Goal: Information Seeking & Learning: Learn about a topic

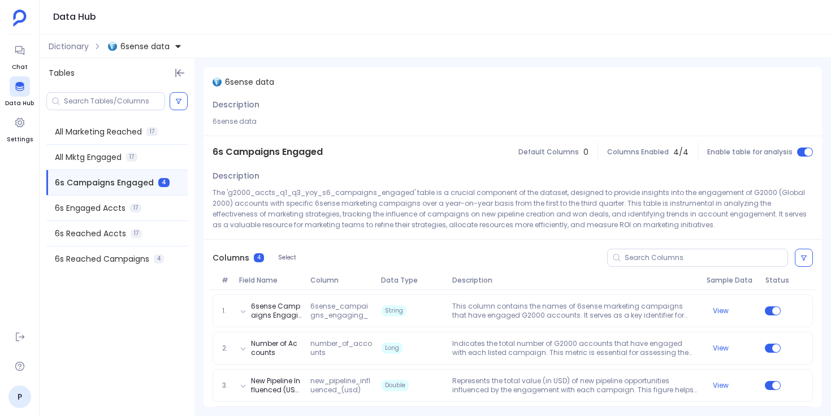
click at [144, 45] on span "6sense data" at bounding box center [144, 46] width 49 height 11
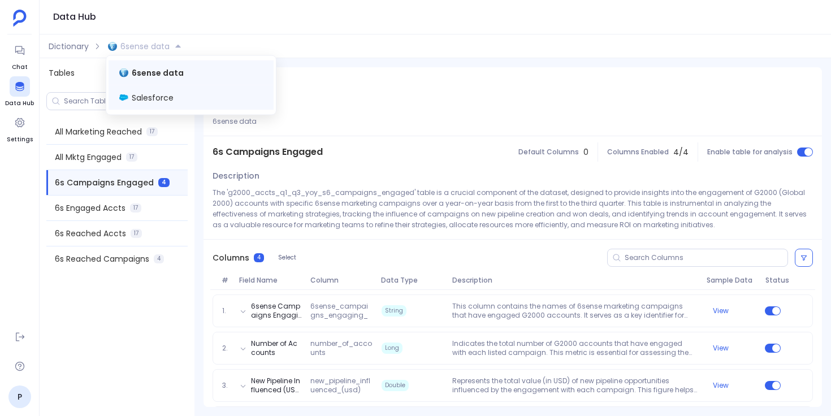
click at [158, 100] on span "Salesforce" at bounding box center [153, 97] width 42 height 11
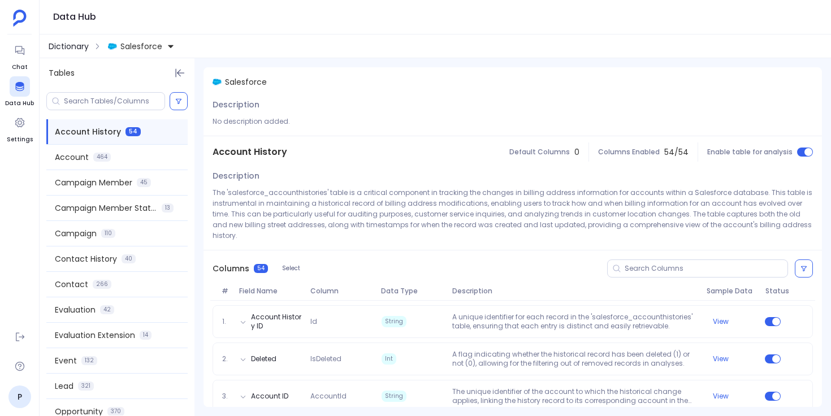
click at [75, 47] on span "Dictionary" at bounding box center [69, 46] width 40 height 11
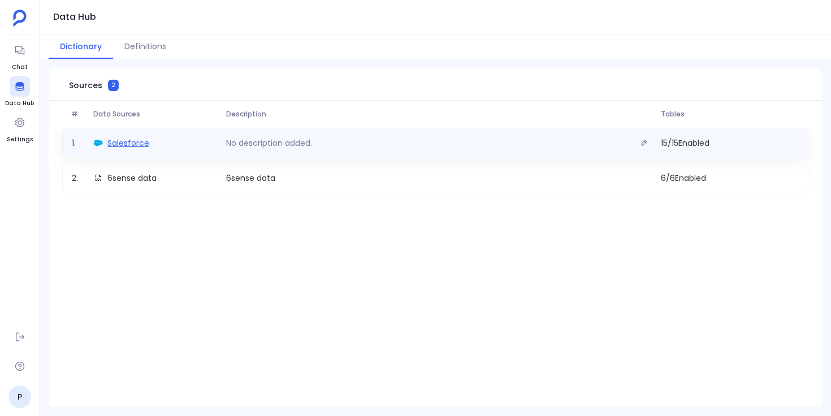
click at [141, 144] on span "Salesforce" at bounding box center [128, 142] width 42 height 11
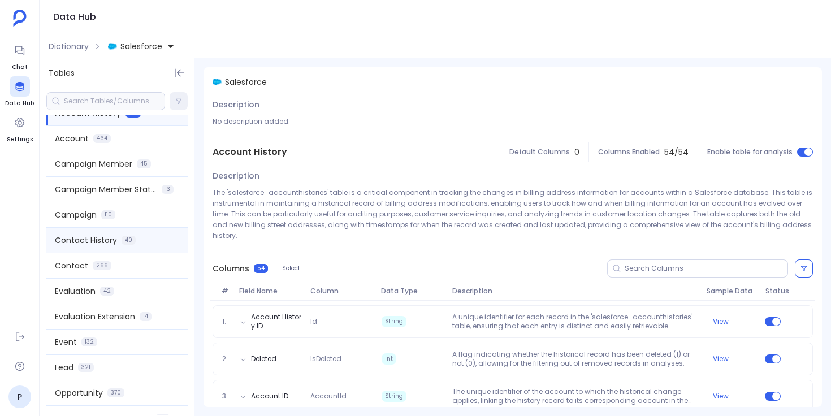
scroll to position [32, 0]
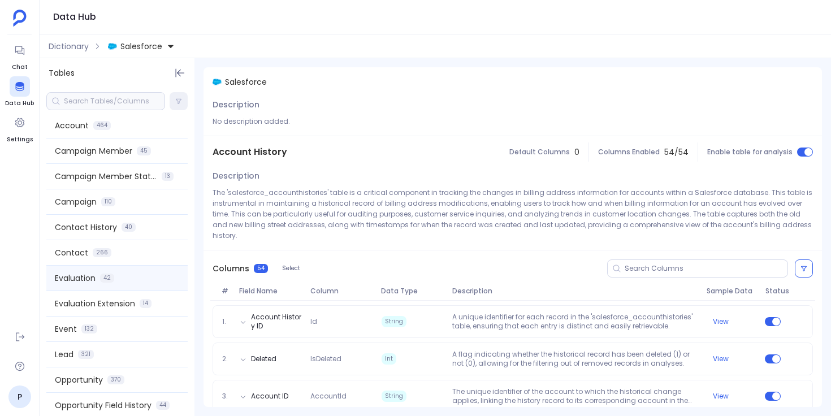
click at [129, 290] on div "Evaluation 42" at bounding box center [116, 278] width 141 height 25
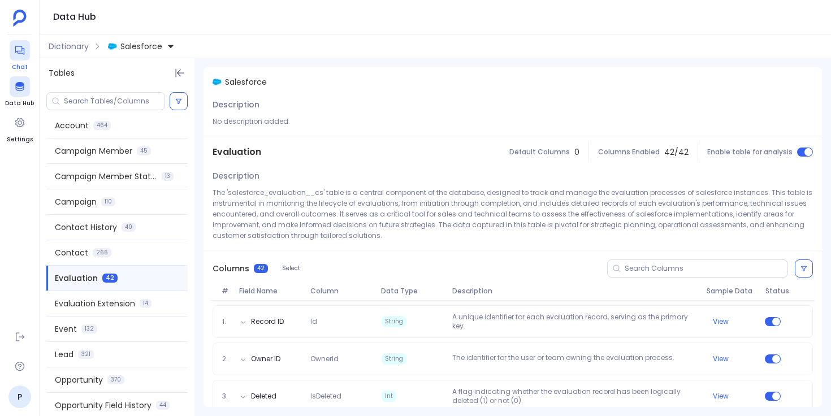
click at [17, 51] on icon at bounding box center [19, 50] width 9 height 9
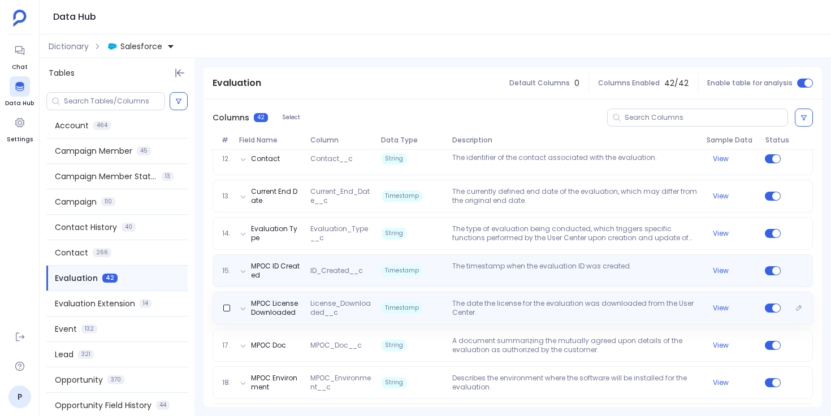
scroll to position [587, 0]
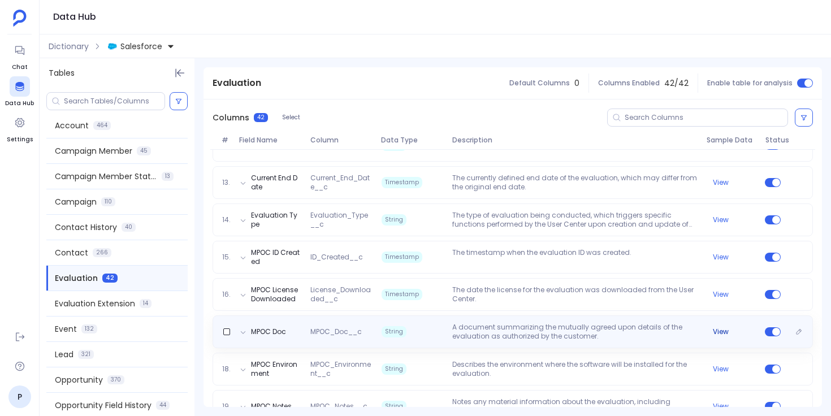
click at [725, 334] on button "View" at bounding box center [721, 331] width 16 height 9
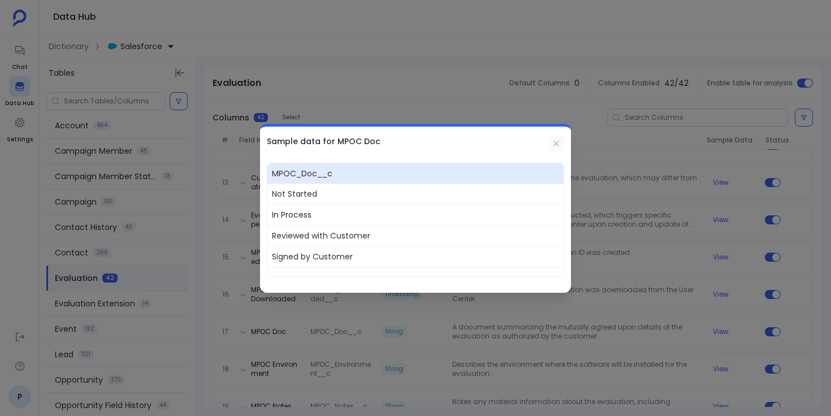
click at [559, 145] on icon at bounding box center [556, 143] width 9 height 9
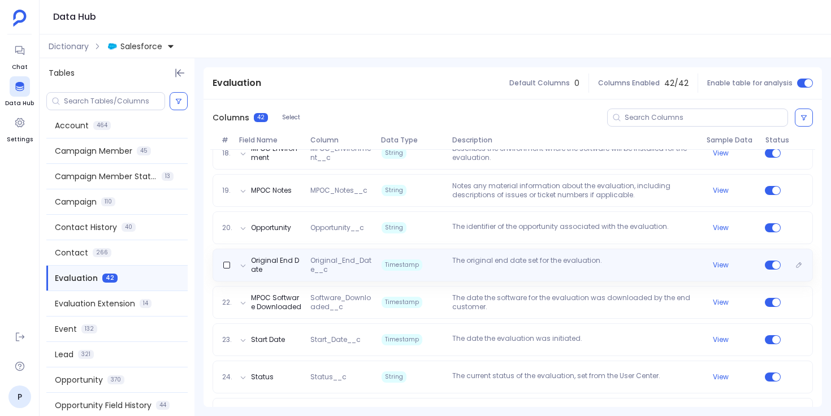
scroll to position [803, 0]
click at [479, 268] on p "The original end date set for the evaluation." at bounding box center [575, 265] width 254 height 18
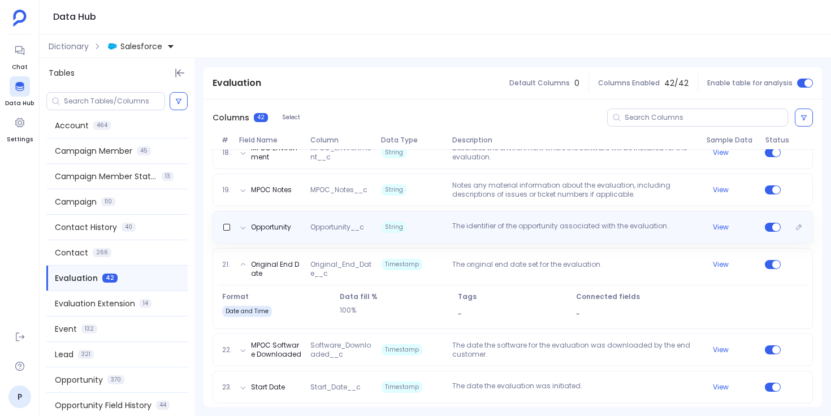
click at [635, 228] on p "The identifier of the opportunity associated with the evaluation." at bounding box center [575, 227] width 254 height 11
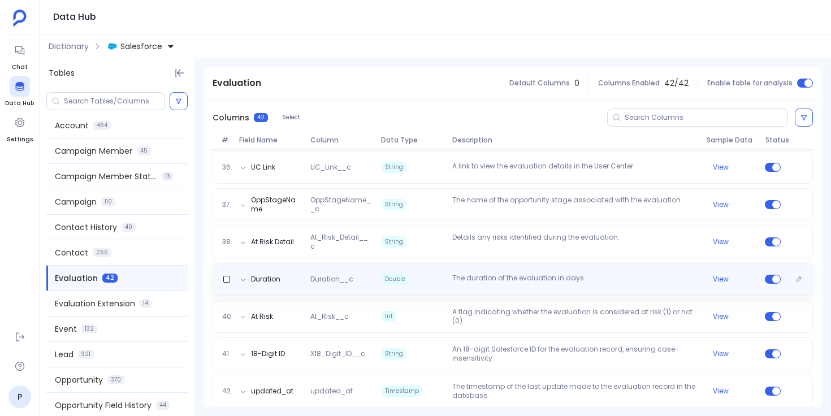
scroll to position [1511, 0]
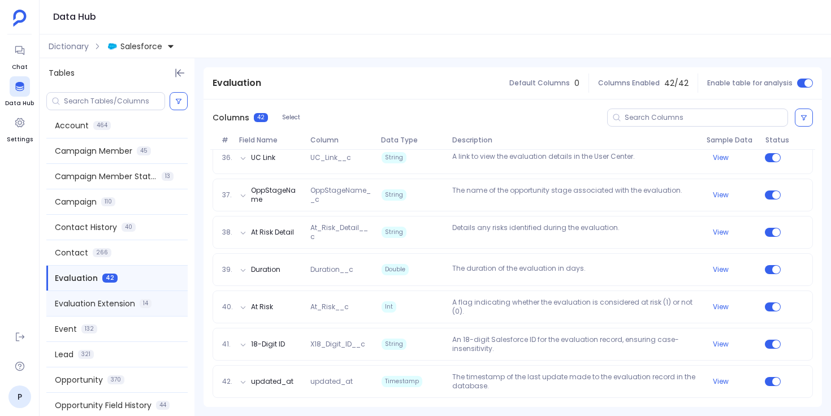
click at [132, 300] on span "Evaluation Extension" at bounding box center [95, 303] width 80 height 11
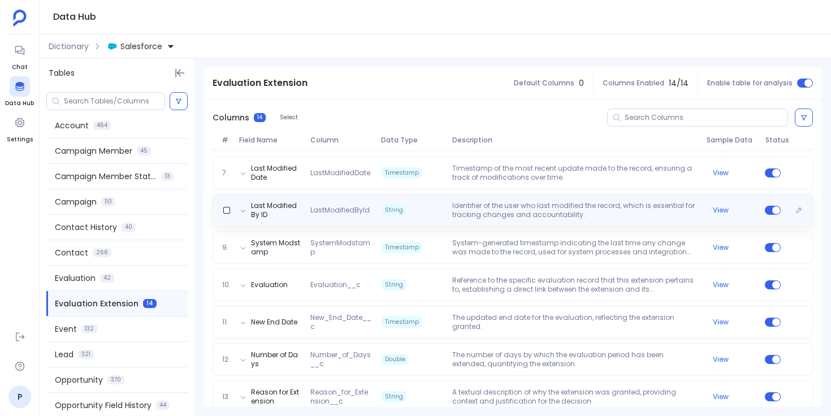
scroll to position [393, 0]
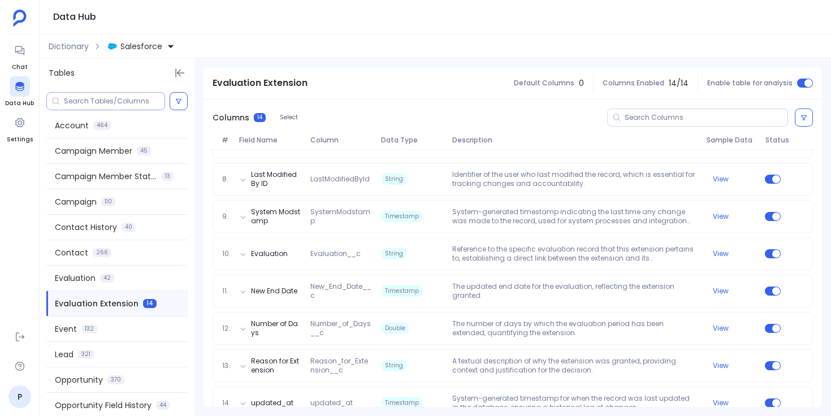
click at [137, 95] on div at bounding box center [105, 101] width 119 height 18
click at [137, 102] on input at bounding box center [114, 101] width 101 height 9
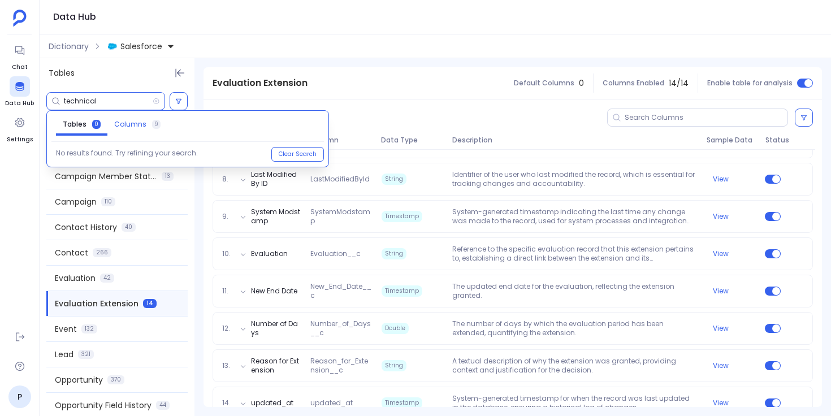
click at [143, 123] on span "Columns 9" at bounding box center [137, 124] width 46 height 9
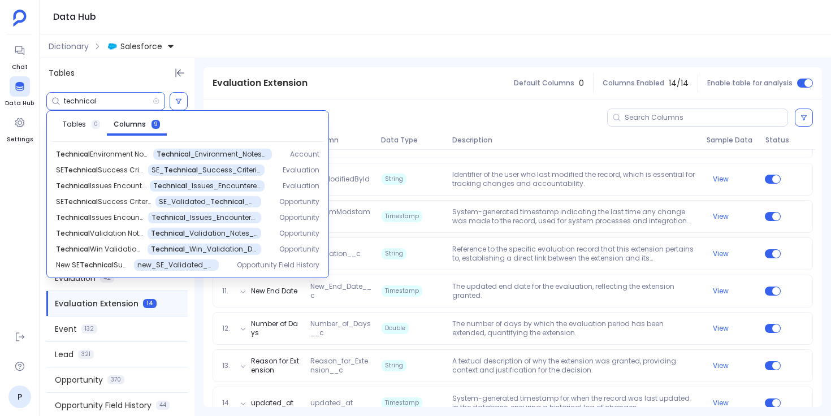
click at [76, 101] on input "technical" at bounding box center [108, 101] width 89 height 9
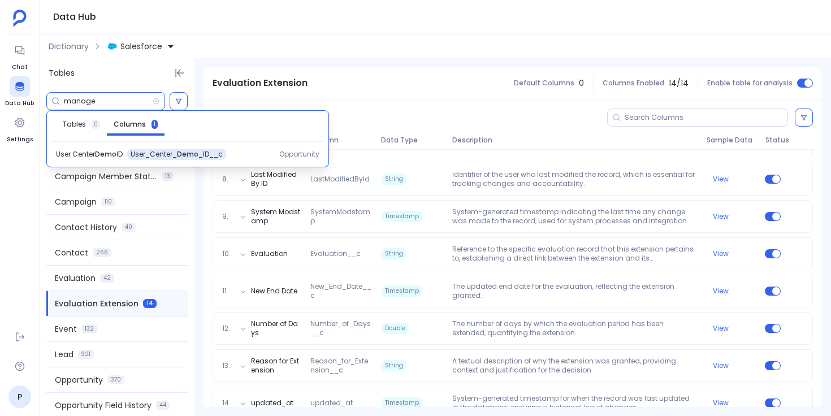
type input "managed"
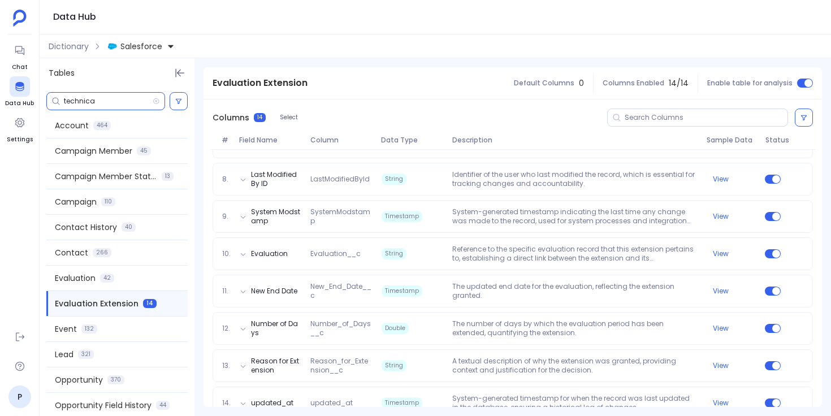
type input "technical"
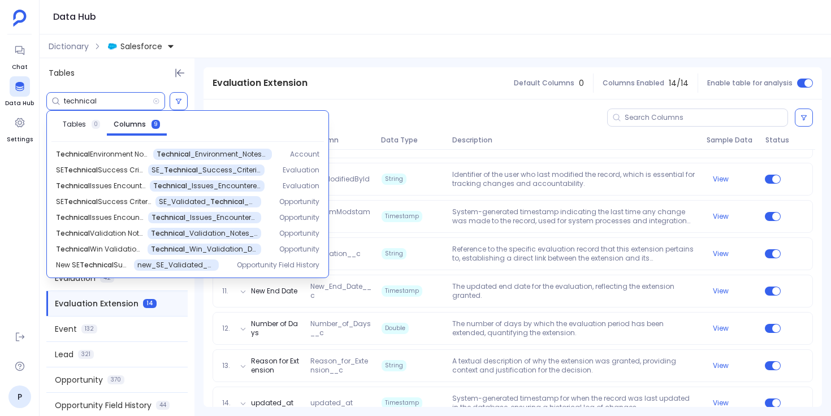
click at [82, 103] on input "technical" at bounding box center [108, 101] width 89 height 9
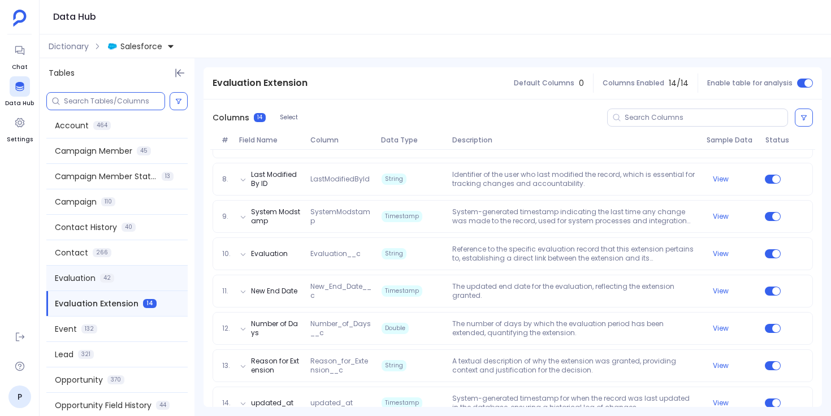
click at [131, 281] on div "Evaluation 42" at bounding box center [116, 278] width 141 height 25
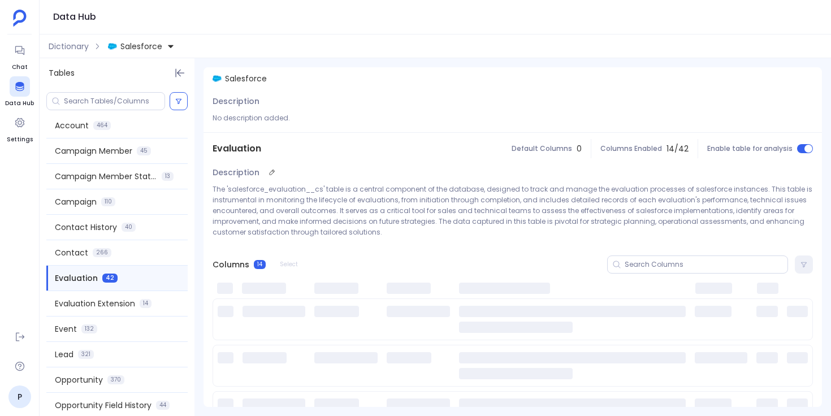
scroll to position [0, 0]
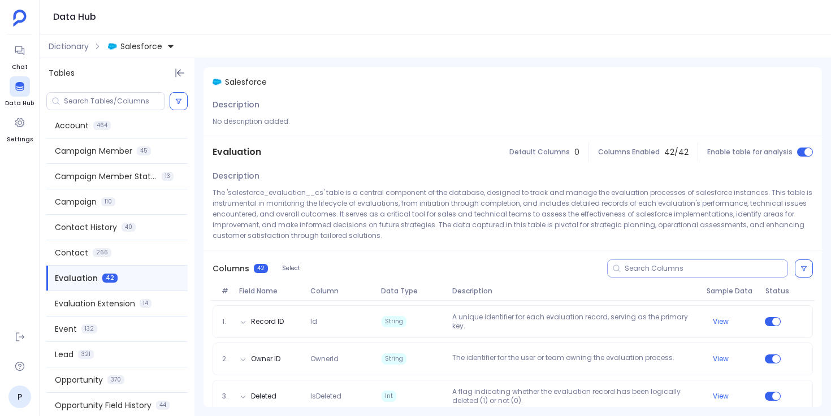
click at [661, 270] on input at bounding box center [706, 268] width 163 height 9
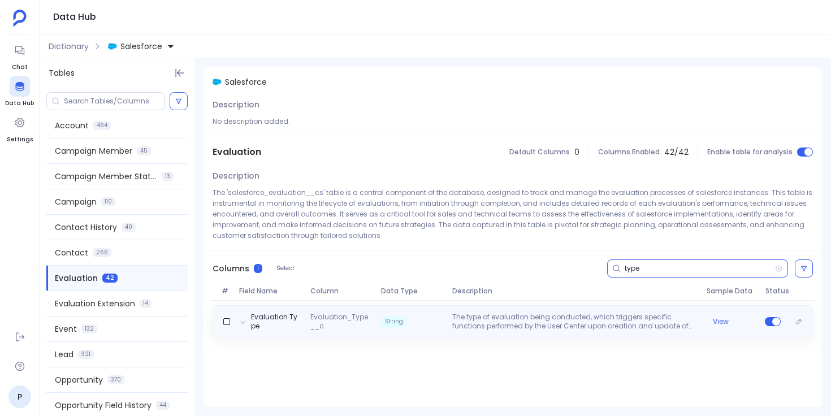
click at [354, 330] on span "Evaluation_Type__c" at bounding box center [341, 322] width 71 height 18
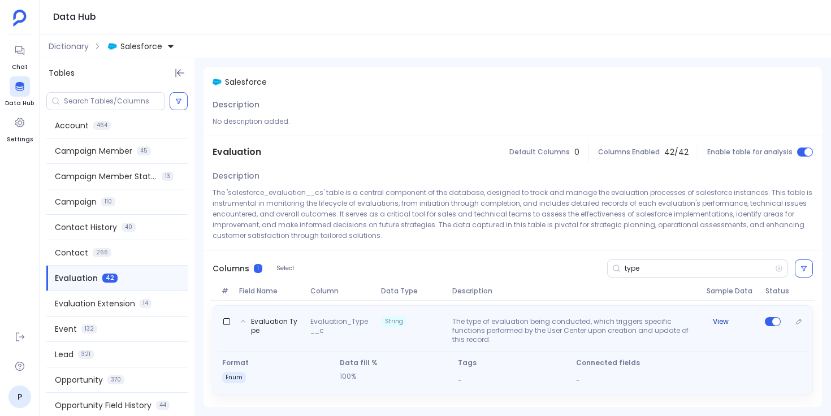
click at [722, 321] on button "View" at bounding box center [721, 321] width 16 height 9
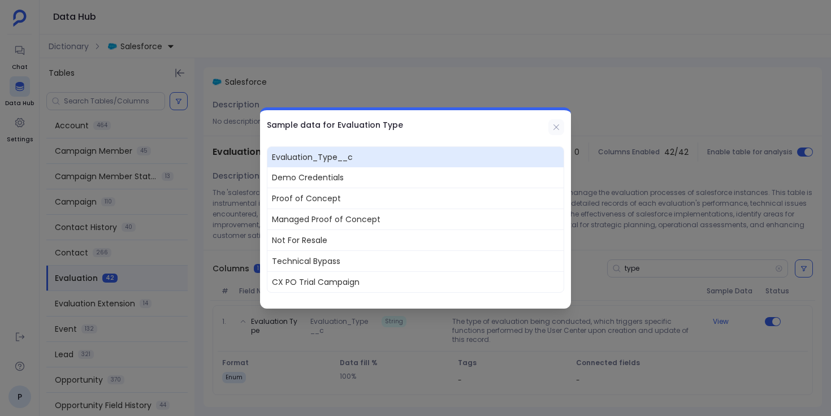
click at [560, 126] on button at bounding box center [556, 127] width 16 height 16
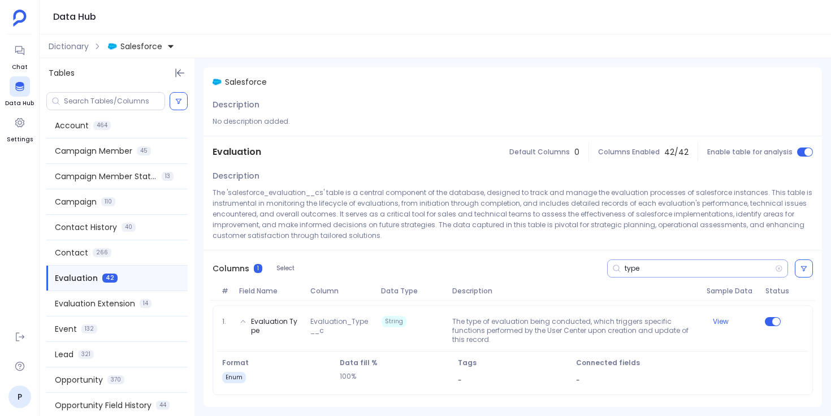
click at [631, 267] on input "type" at bounding box center [700, 268] width 150 height 9
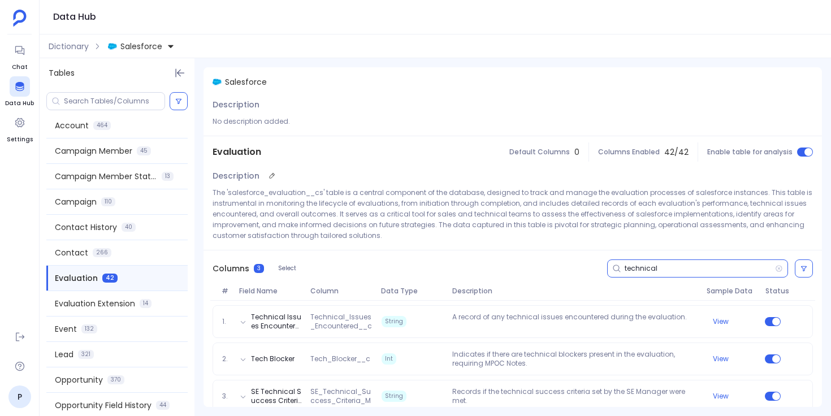
scroll to position [15, 0]
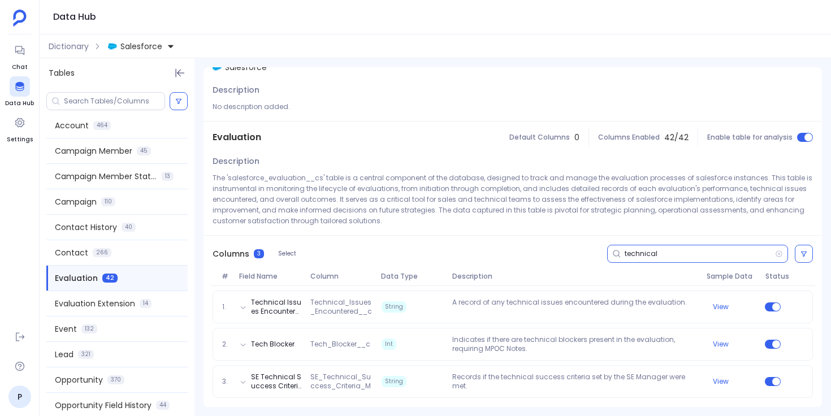
click at [638, 254] on input "technical" at bounding box center [700, 253] width 150 height 9
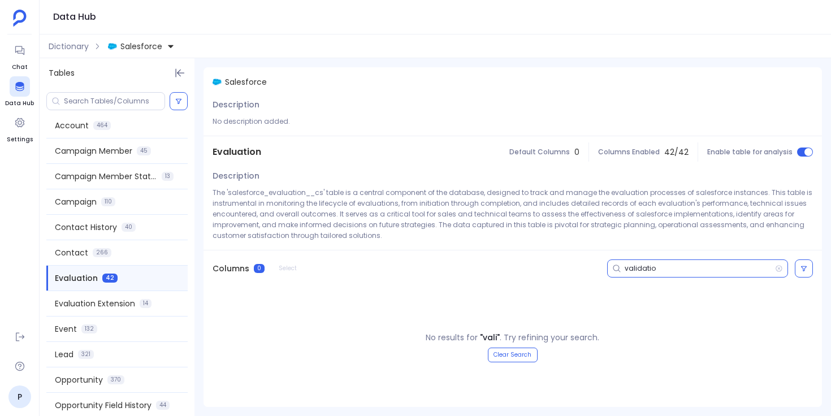
scroll to position [0, 0]
type input "validation"
click at [137, 312] on div "Evaluation Extension 14" at bounding box center [116, 303] width 141 height 25
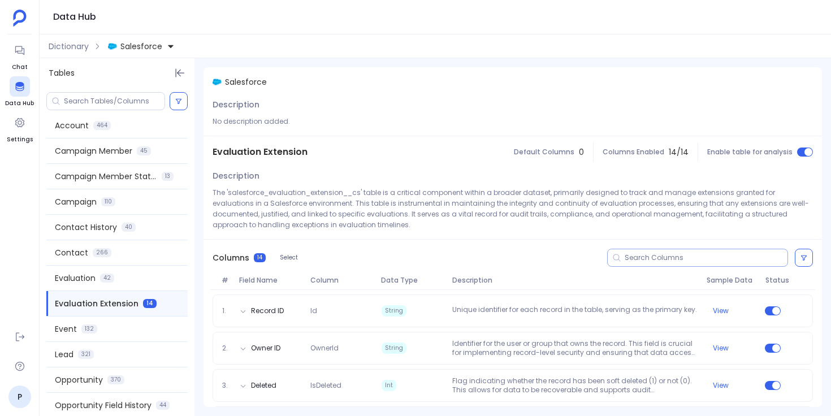
click at [638, 256] on input at bounding box center [706, 257] width 163 height 9
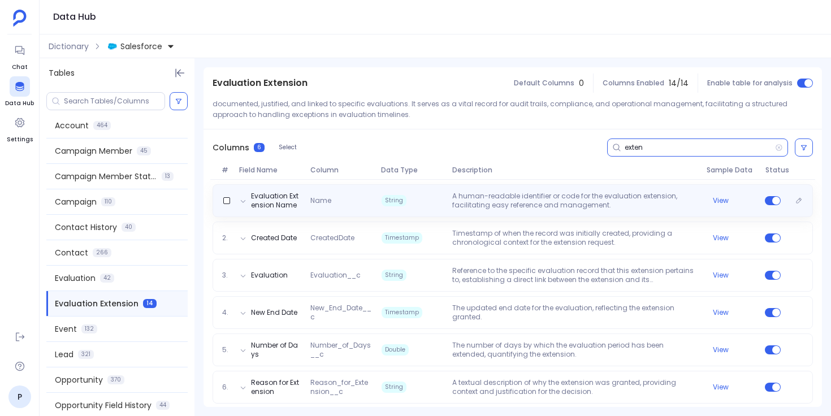
scroll to position [116, 0]
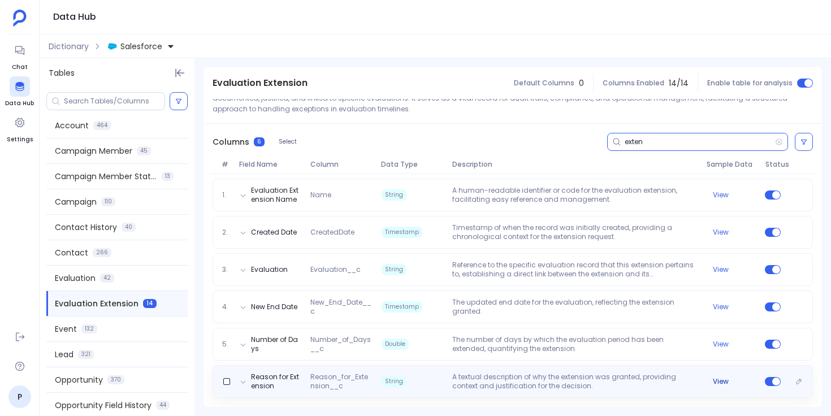
type input "exten"
click at [714, 381] on button "View" at bounding box center [721, 381] width 16 height 9
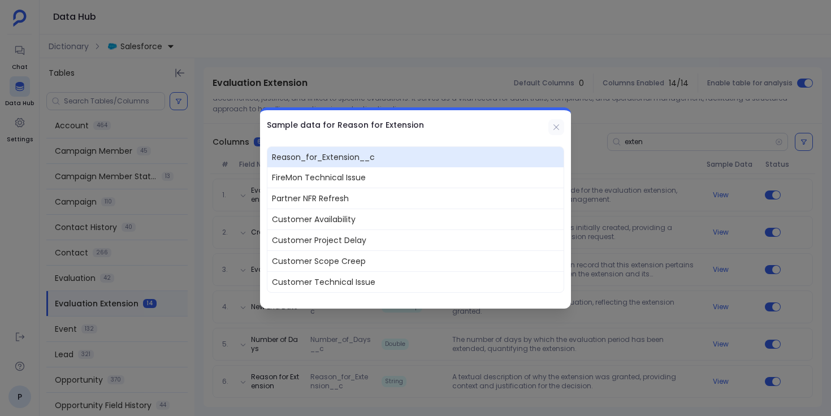
click at [559, 123] on icon at bounding box center [556, 127] width 9 height 9
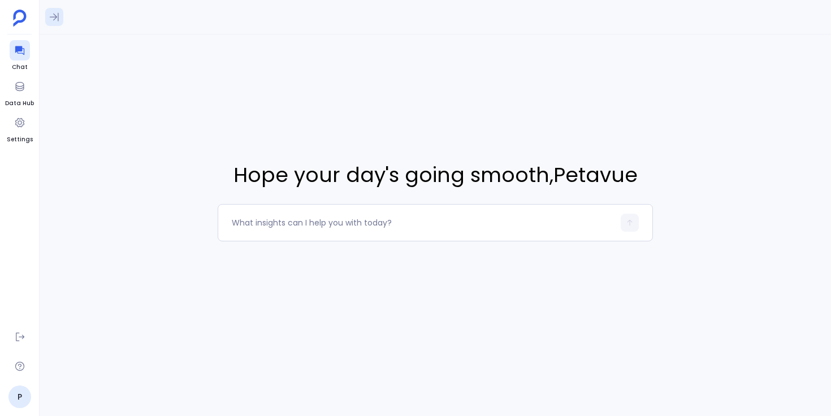
click at [51, 22] on icon at bounding box center [54, 16] width 11 height 11
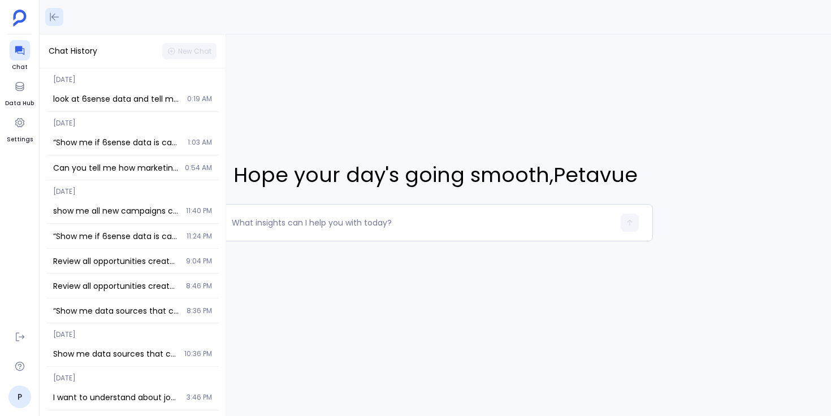
click at [51, 22] on icon at bounding box center [54, 16] width 11 height 11
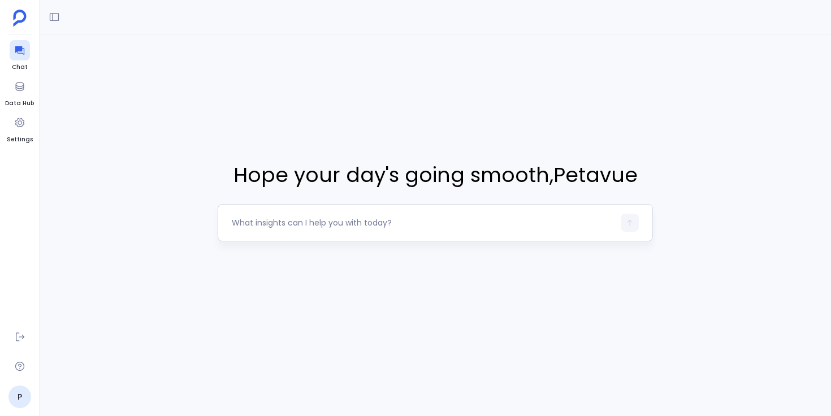
click at [264, 219] on textarea at bounding box center [423, 222] width 382 height 11
type textarea "Can you give me few deep analysis I can do using evaluation tables?"
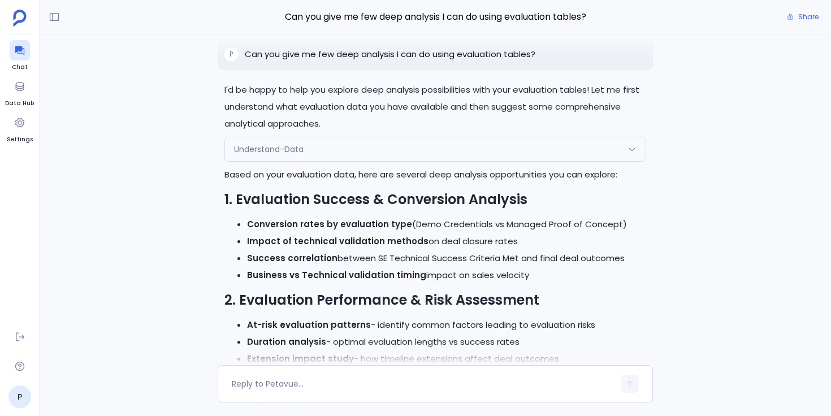
scroll to position [-470, 0]
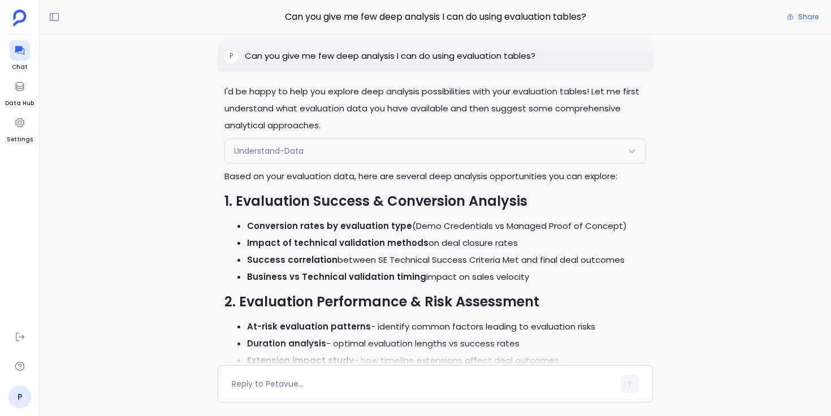
click at [436, 163] on div "Understand-Data" at bounding box center [435, 151] width 421 height 24
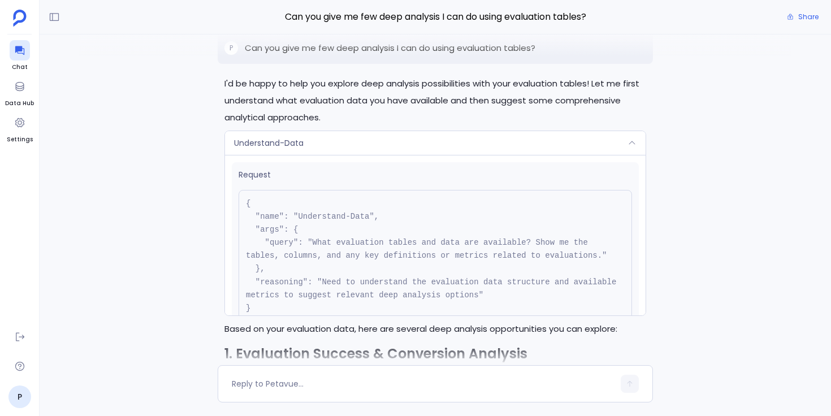
scroll to position [-630, 0]
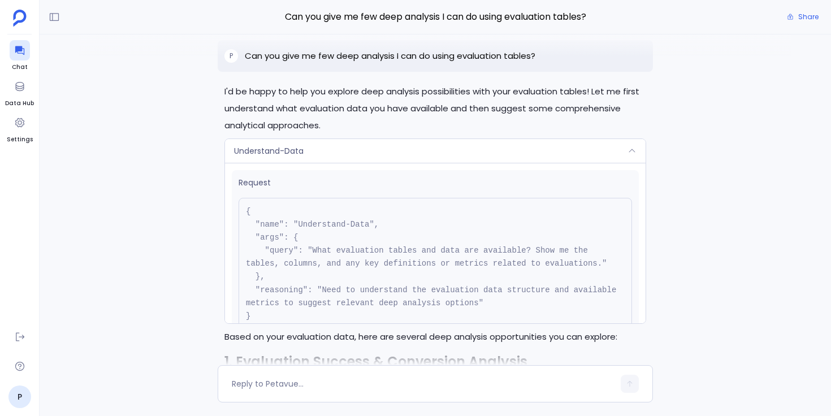
click at [433, 163] on div "Understand-Data" at bounding box center [435, 151] width 421 height 24
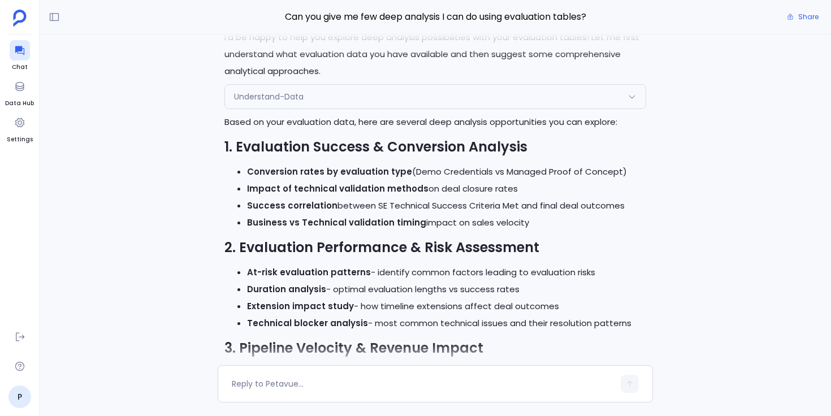
scroll to position [-409, 0]
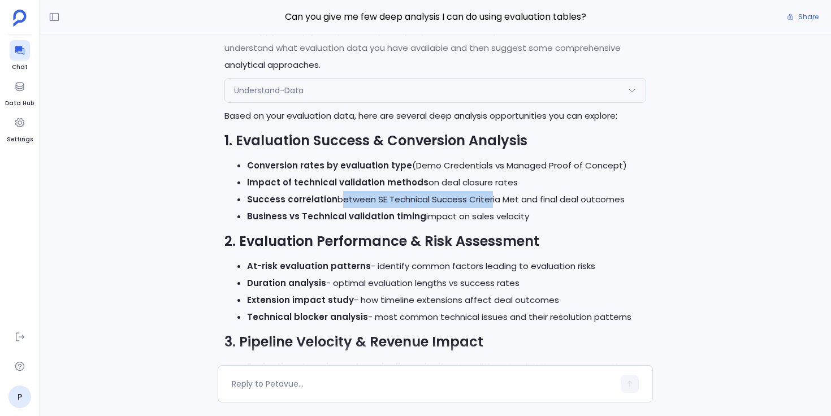
drag, startPoint x: 335, startPoint y: 217, endPoint x: 486, endPoint y: 211, distance: 151.6
click at [486, 208] on li "Success correlation between SE Technical Success Criteria Met and final deal ou…" at bounding box center [446, 199] width 399 height 17
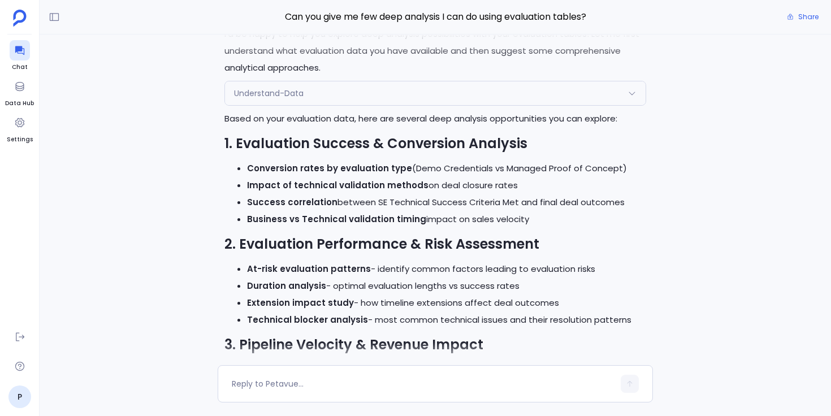
scroll to position [-414, 0]
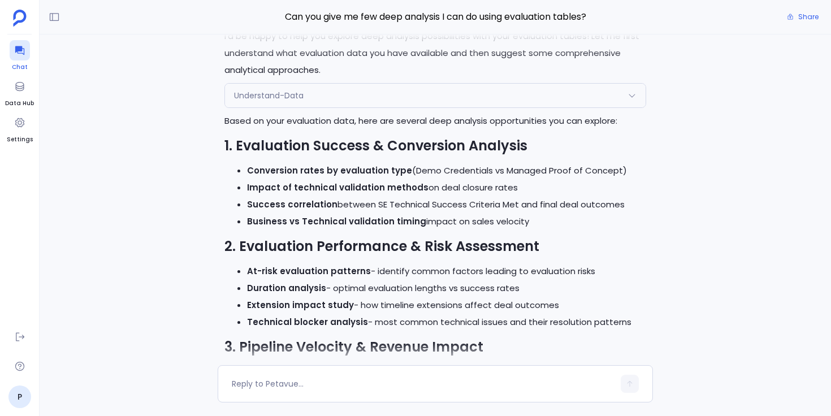
click at [22, 51] on icon at bounding box center [19, 50] width 11 height 11
drag, startPoint x: 374, startPoint y: 222, endPoint x: 514, endPoint y: 223, distance: 140.2
click at [514, 213] on li "Success correlation between SE Technical Success Criteria Met and final deal ou…" at bounding box center [446, 204] width 399 height 17
drag, startPoint x: 514, startPoint y: 223, endPoint x: 378, endPoint y: 223, distance: 136.3
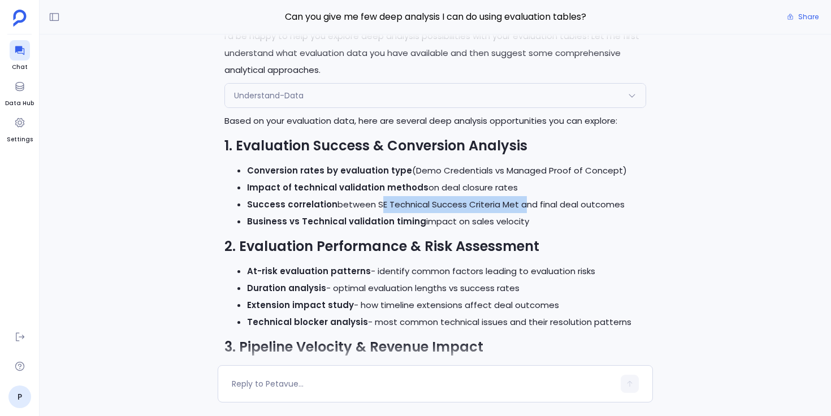
click at [378, 213] on li "Success correlation between SE Technical Success Criteria Met and final deal ou…" at bounding box center [446, 204] width 399 height 17
drag, startPoint x: 375, startPoint y: 222, endPoint x: 514, endPoint y: 218, distance: 139.7
click at [514, 213] on li "Success correlation between SE Technical Success Criteria Met and final deal ou…" at bounding box center [446, 204] width 399 height 17
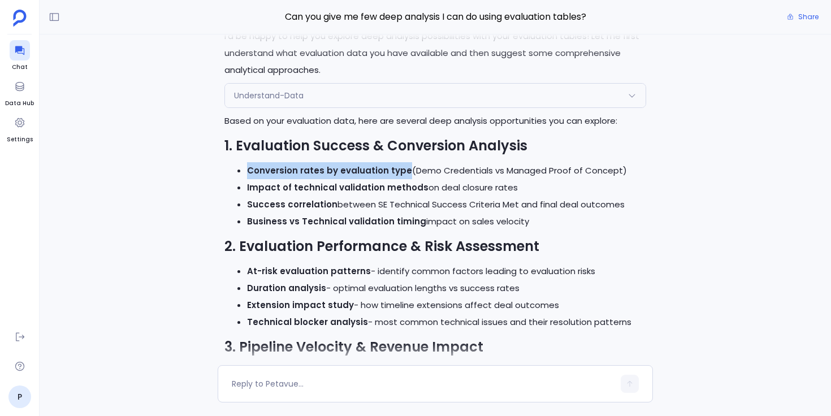
drag, startPoint x: 247, startPoint y: 189, endPoint x: 401, endPoint y: 188, distance: 153.8
click at [401, 176] on strong "Conversion rates by evaluation type" at bounding box center [329, 171] width 165 height 12
drag, startPoint x: 403, startPoint y: 188, endPoint x: 244, endPoint y: 189, distance: 159.4
click at [243, 189] on ul "Conversion rates by evaluation type (Demo Credentials vs Managed Proof of Conce…" at bounding box center [435, 196] width 422 height 68
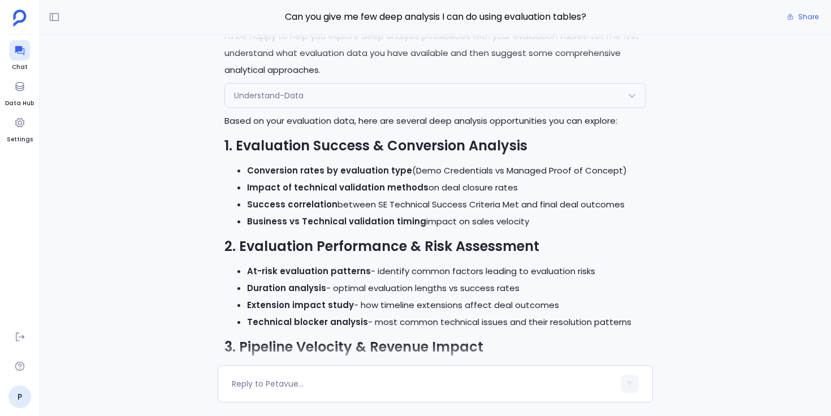
click at [404, 193] on strong "Impact of technical validation methods" at bounding box center [337, 187] width 181 height 12
drag, startPoint x: 248, startPoint y: 188, endPoint x: 525, endPoint y: 234, distance: 280.7
click at [525, 230] on ul "Conversion rates by evaluation type (Demo Credentials vs Managed Proof of Conce…" at bounding box center [435, 196] width 422 height 68
copy ul "Conversion rates by evaluation type (Demo Credentials vs Managed Proof of Conce…"
click at [274, 107] on div "Understand-Data" at bounding box center [435, 96] width 421 height 24
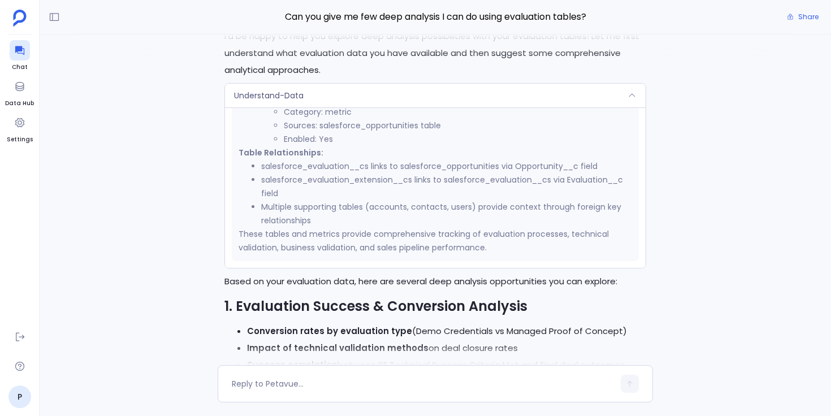
scroll to position [-570, 0]
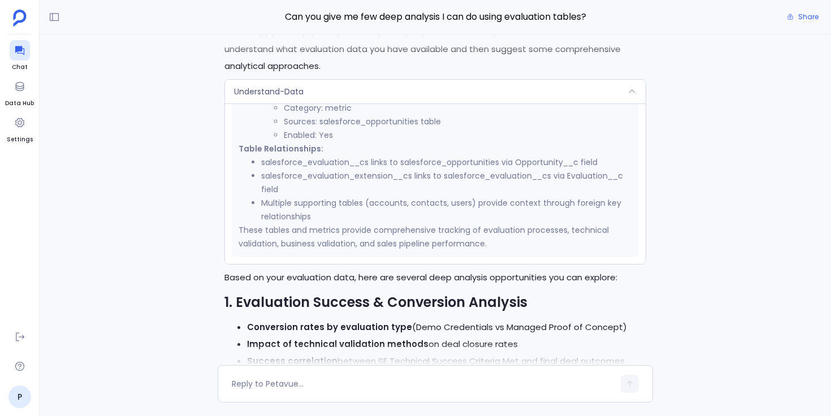
click at [585, 103] on div "Understand-Data" at bounding box center [435, 92] width 421 height 24
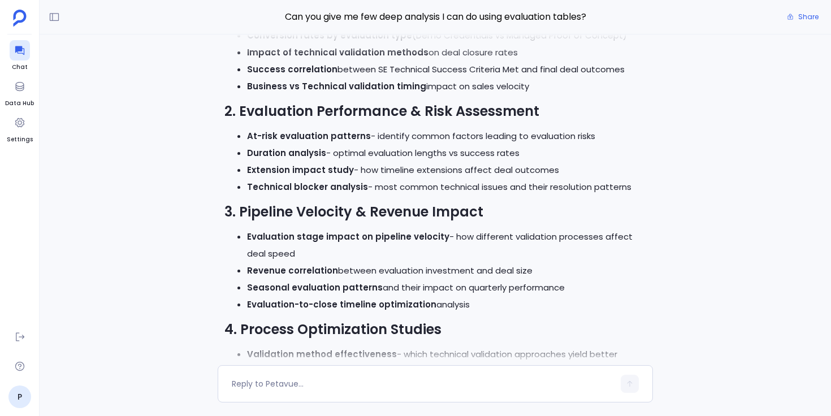
scroll to position [-275, 0]
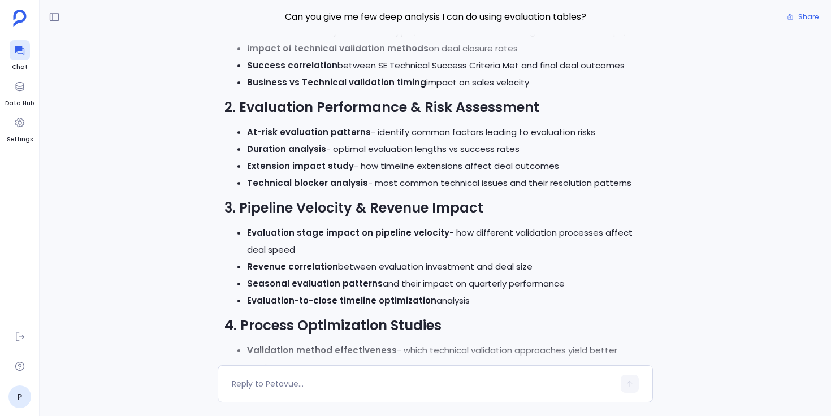
drag, startPoint x: 625, startPoint y: 201, endPoint x: 247, endPoint y: 168, distance: 380.3
click at [247, 168] on ul "At-risk evaluation patterns - identify common factors leading to evaluation ris…" at bounding box center [435, 158] width 422 height 68
copy ul "Duration analysis - optimal evaluation lengths vs success rates Extension impac…"
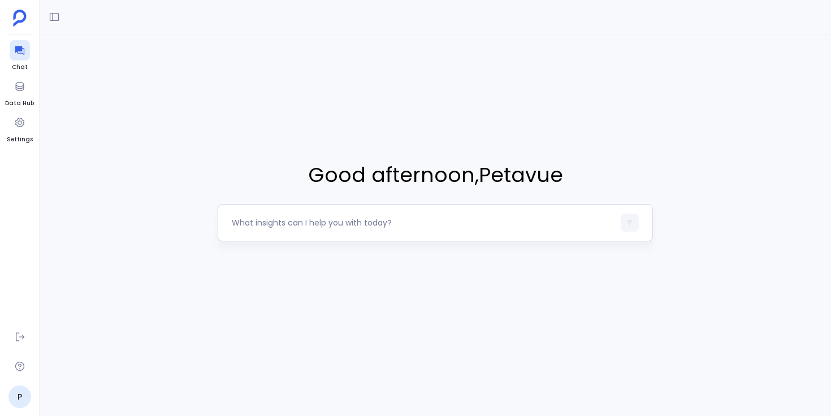
click at [335, 220] on textarea at bounding box center [423, 222] width 382 height 11
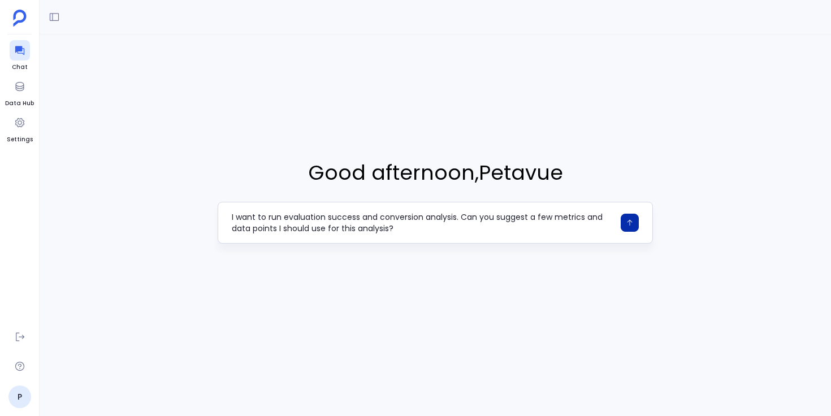
type textarea "I want to run evaluation success and conversion analysis. Can you suggest a few…"
click at [628, 225] on icon "button" at bounding box center [630, 223] width 8 height 8
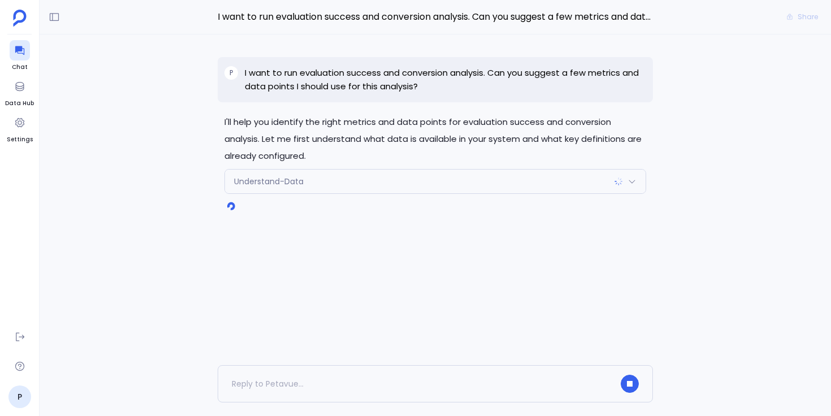
click at [261, 188] on div "Understand-Data" at bounding box center [435, 182] width 421 height 24
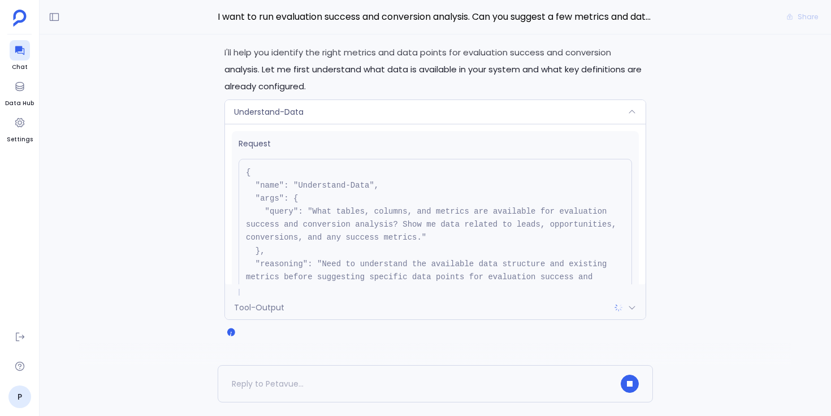
click at [369, 115] on div "Understand-Data" at bounding box center [435, 112] width 421 height 24
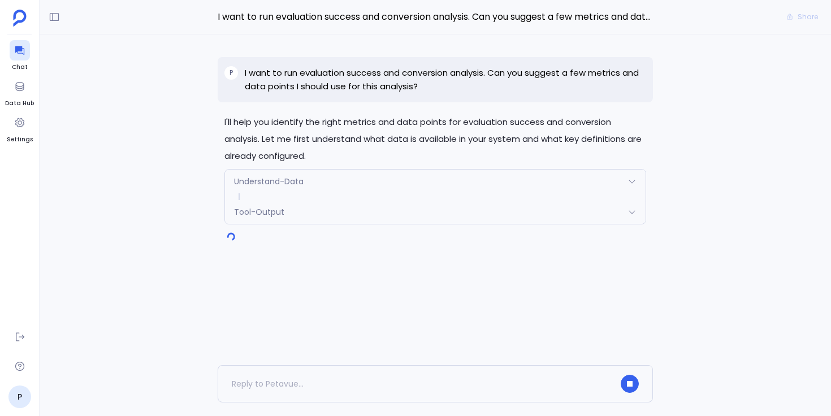
click at [359, 213] on div "Tool-Output" at bounding box center [435, 212] width 421 height 24
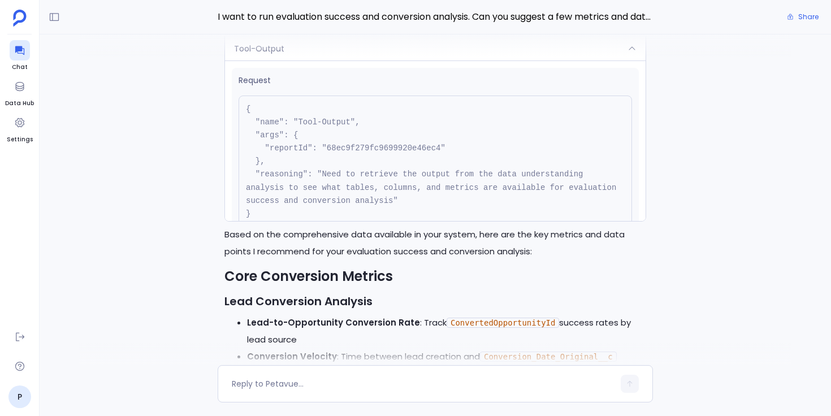
scroll to position [-1023, 0]
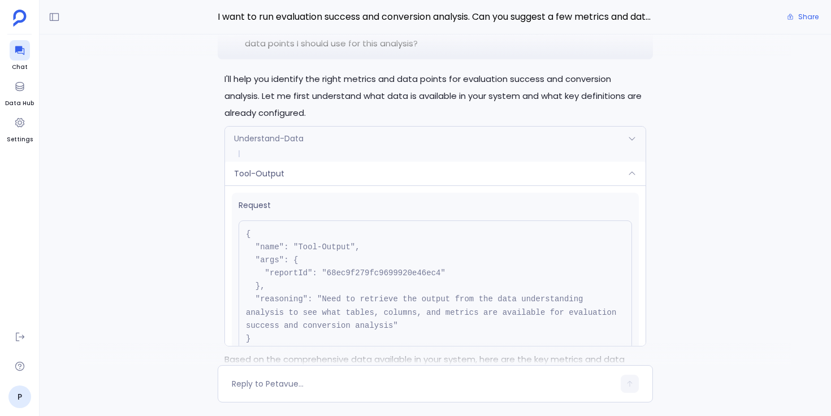
click at [291, 168] on div "Tool-Output" at bounding box center [435, 174] width 421 height 24
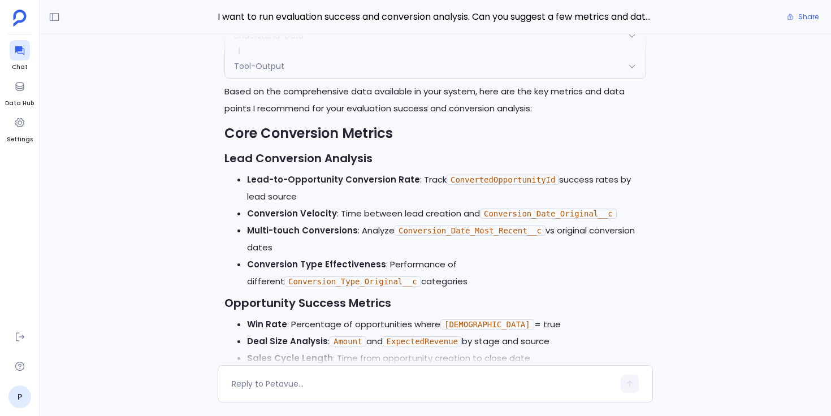
scroll to position [-905, 0]
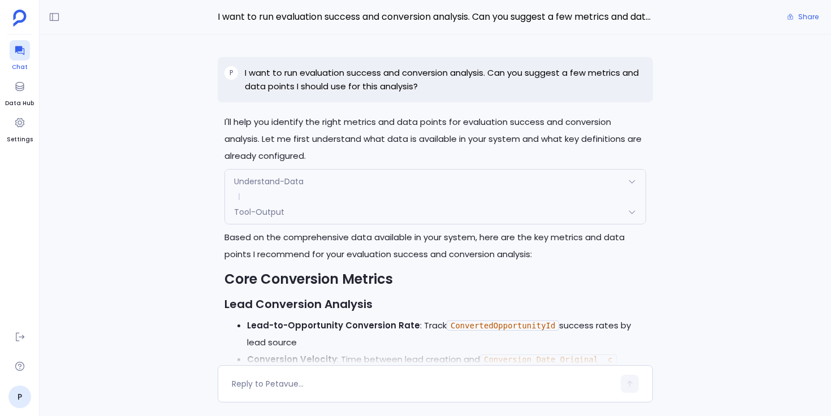
click at [23, 55] on icon at bounding box center [19, 50] width 11 height 11
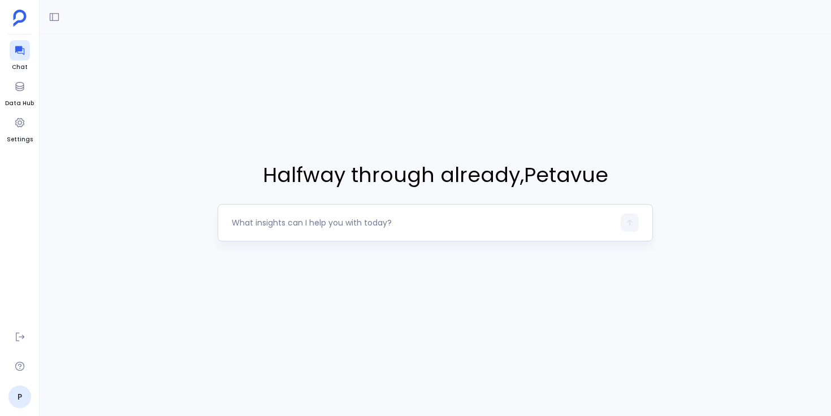
click at [305, 222] on textarea at bounding box center [423, 222] width 382 height 11
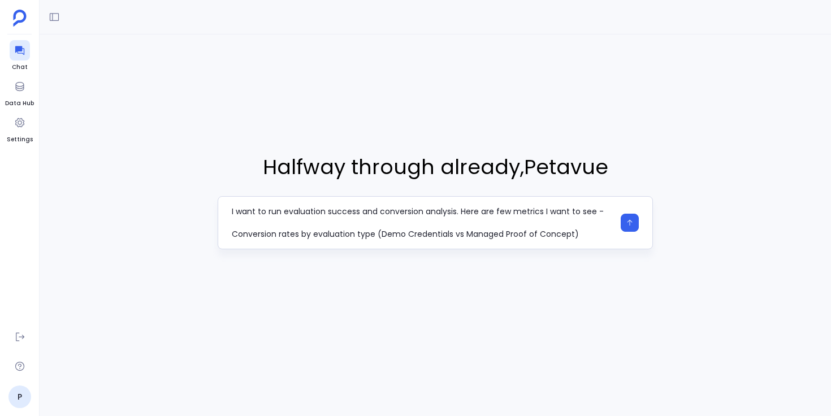
click at [234, 234] on textarea "I want to run evaluation success and conversion analysis. Here are few metrics …" at bounding box center [423, 223] width 382 height 34
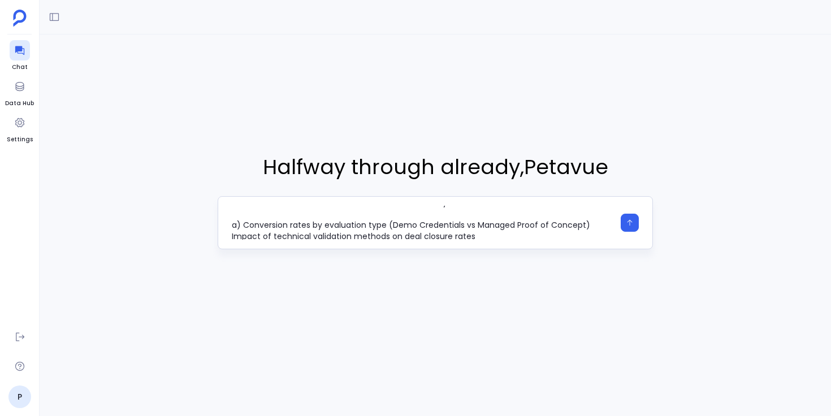
scroll to position [10, 0]
click at [386, 224] on textarea "I want to run evaluation success and conversion analysis. Here are few metrics …" at bounding box center [423, 223] width 382 height 34
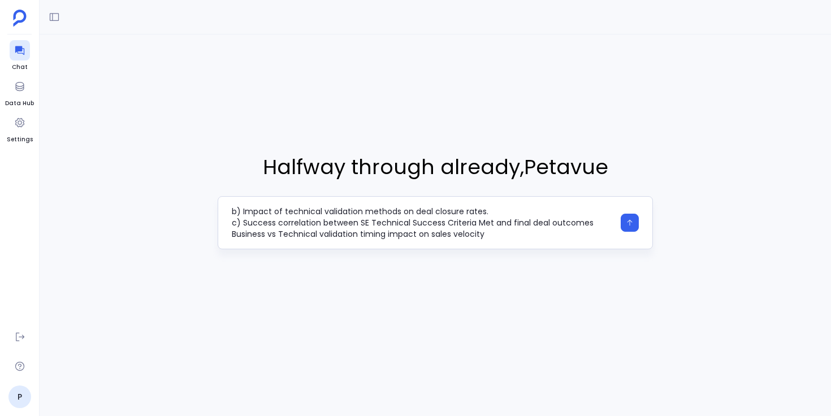
click at [232, 235] on textarea "I want to run evaluation success and conversion analysis. Here are few metrics …" at bounding box center [423, 223] width 382 height 34
click at [527, 233] on textarea "I want to run evaluation success and conversion analysis. Here are few metrics …" at bounding box center [423, 223] width 382 height 34
type textarea "I want to run evaluation success and conversion analysis. Here are few metrics …"
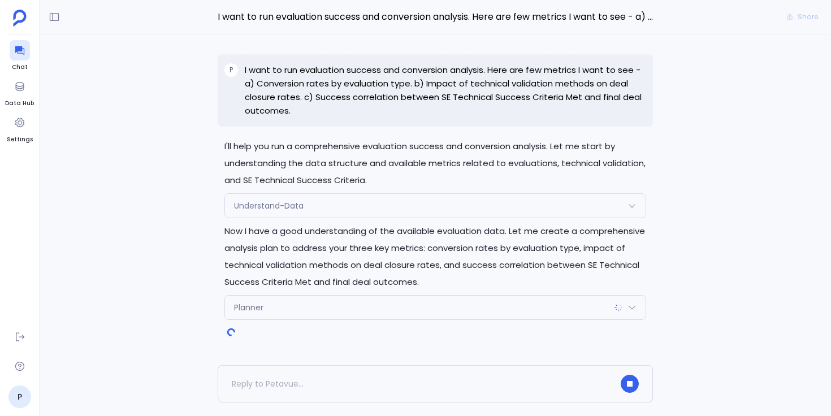
click at [390, 202] on div "Understand-Data" at bounding box center [435, 206] width 421 height 24
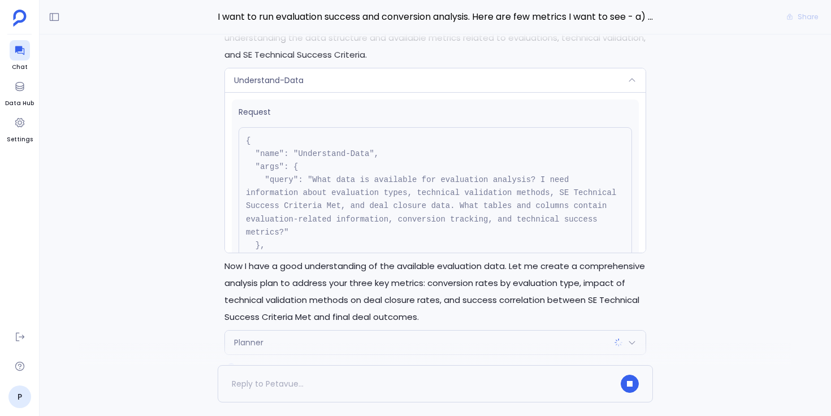
scroll to position [-40, 0]
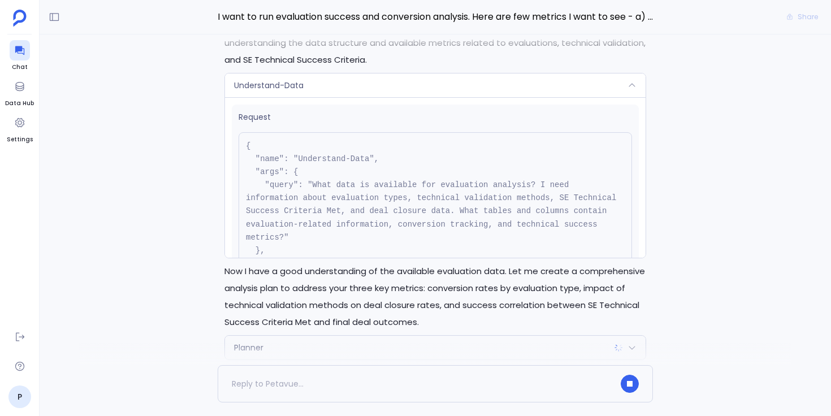
click at [305, 92] on div "Understand-Data" at bounding box center [435, 85] width 421 height 24
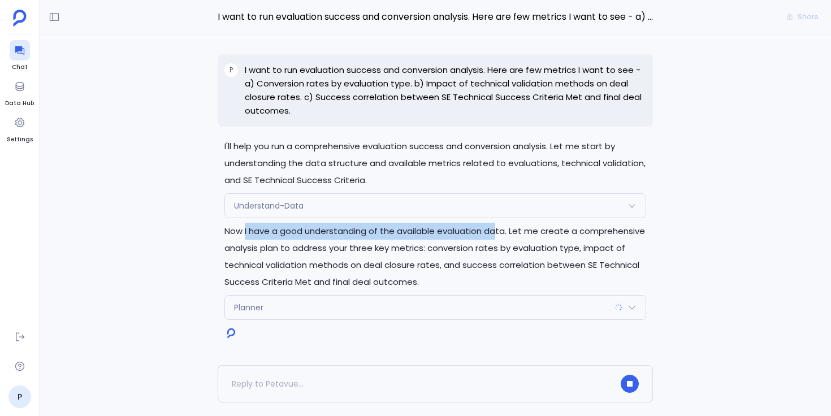
drag, startPoint x: 244, startPoint y: 232, endPoint x: 494, endPoint y: 237, distance: 249.9
click at [494, 237] on p "Now I have a good understanding of the available evaluation data. Let me create…" at bounding box center [435, 257] width 422 height 68
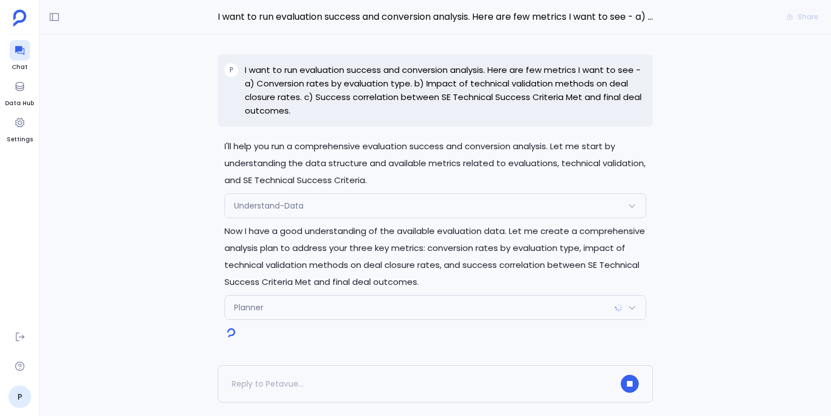
click at [434, 244] on p "Now I have a good understanding of the available evaluation data. Let me create…" at bounding box center [435, 257] width 422 height 68
click at [283, 310] on div "Planner" at bounding box center [435, 308] width 421 height 24
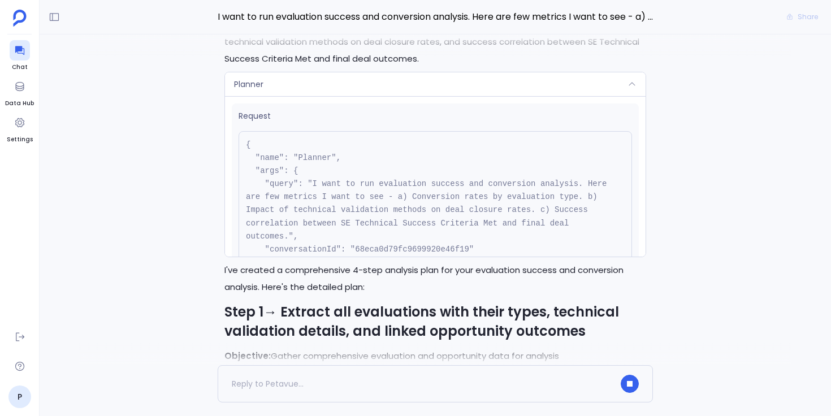
click at [287, 88] on div "Planner" at bounding box center [435, 84] width 421 height 24
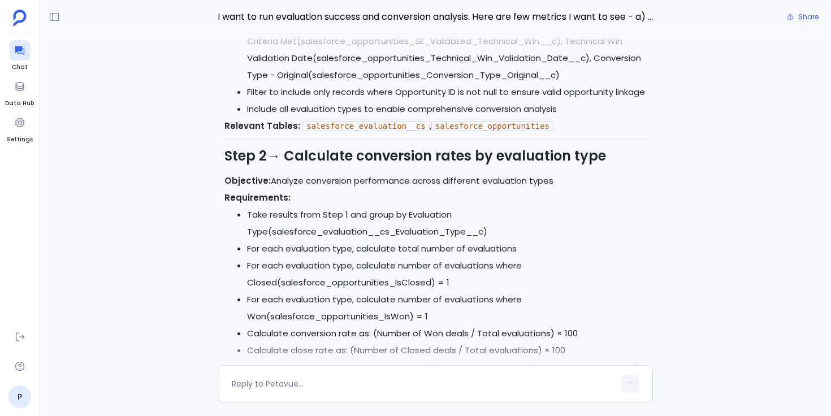
scroll to position [-1043, 0]
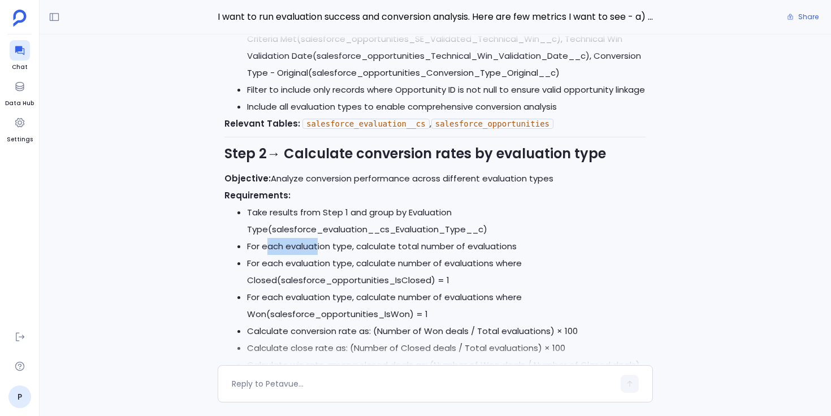
drag, startPoint x: 265, startPoint y: 248, endPoint x: 318, endPoint y: 245, distance: 52.7
click at [318, 245] on li "For each evaluation type, calculate total number of evaluations" at bounding box center [446, 246] width 399 height 17
click at [319, 245] on li "For each evaluation type, calculate total number of evaluations" at bounding box center [446, 246] width 399 height 17
drag, startPoint x: 287, startPoint y: 264, endPoint x: 351, endPoint y: 266, distance: 64.5
click at [351, 266] on li "For each evaluation type, calculate number of evaluations where Closed(salesfor…" at bounding box center [446, 272] width 399 height 34
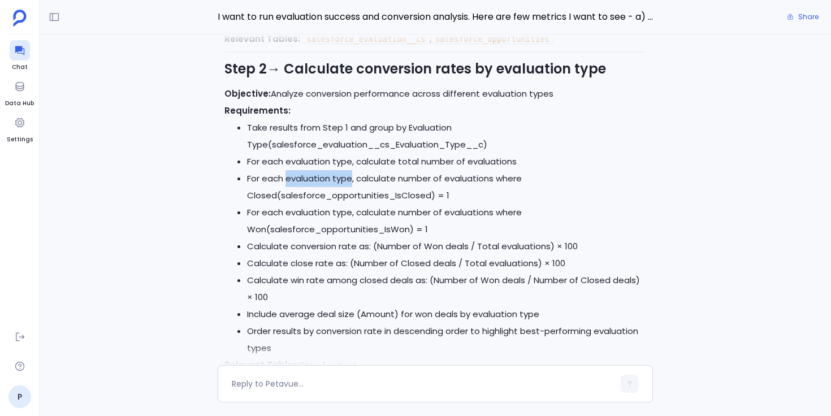
scroll to position [-950, 0]
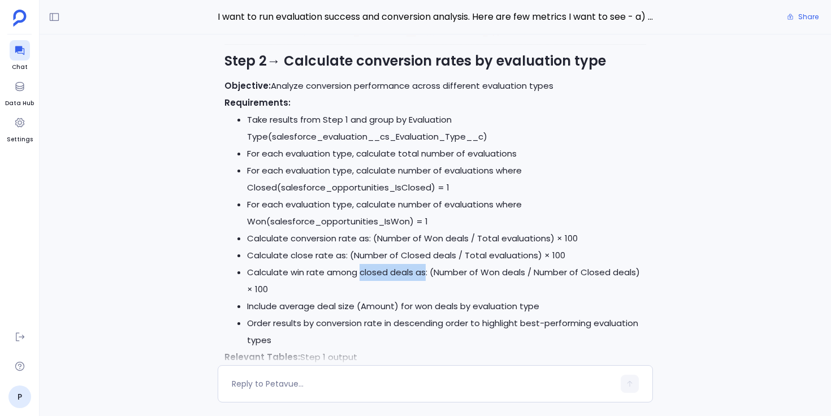
drag, startPoint x: 361, startPoint y: 273, endPoint x: 425, endPoint y: 274, distance: 63.9
click at [425, 274] on li "Calculate win rate among closed deals as: (Number of Won deals / Number of Clos…" at bounding box center [446, 281] width 399 height 34
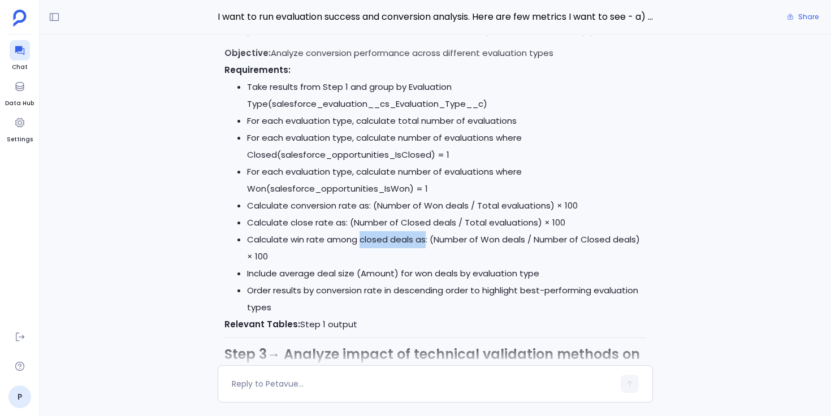
scroll to position [-900, 0]
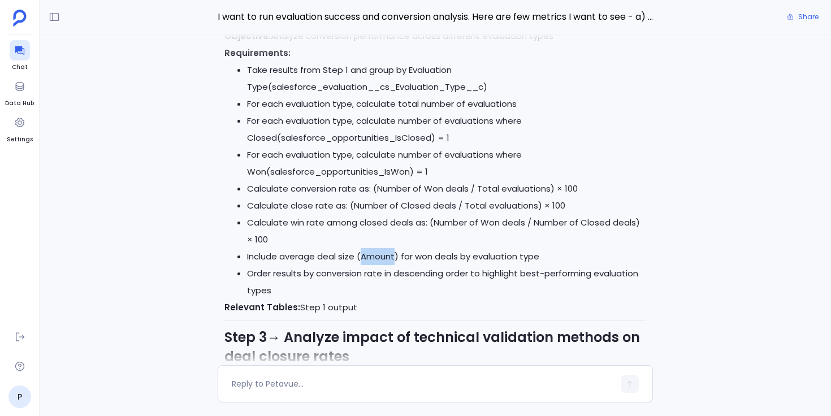
drag, startPoint x: 362, startPoint y: 257, endPoint x: 396, endPoint y: 257, distance: 33.9
click at [396, 257] on li "Include average deal size (Amount) for won deals by evaluation type" at bounding box center [446, 256] width 399 height 17
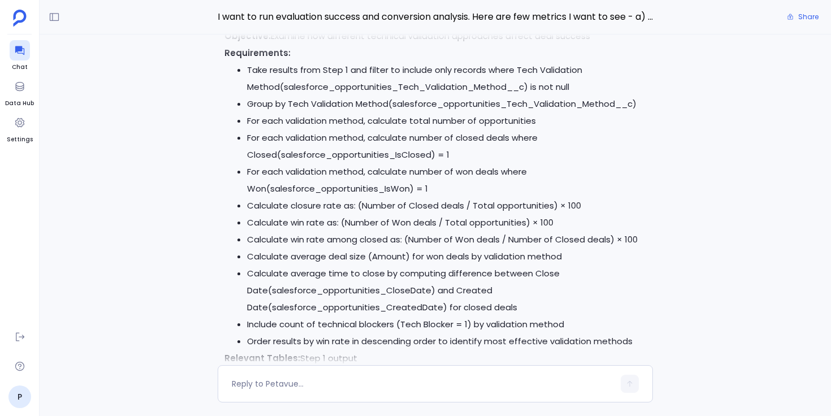
scroll to position [-552, 0]
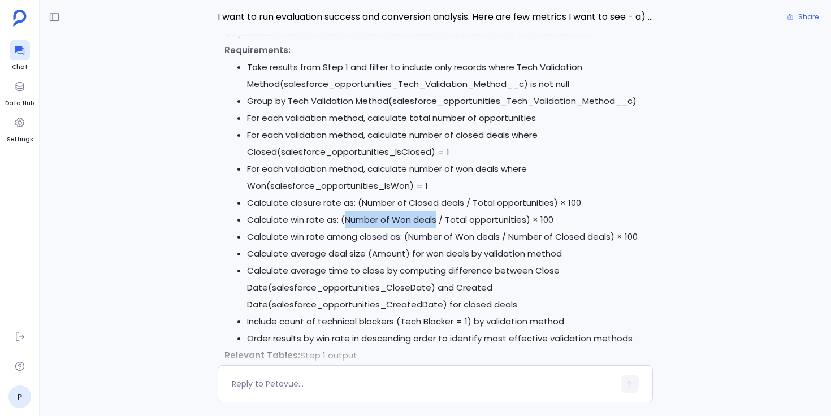
drag, startPoint x: 345, startPoint y: 219, endPoint x: 436, endPoint y: 217, distance: 90.5
click at [436, 217] on li "Calculate win rate as: (Number of Won deals / Total opportunities) × 100" at bounding box center [446, 219] width 399 height 17
drag, startPoint x: 408, startPoint y: 236, endPoint x: 500, endPoint y: 233, distance: 91.6
click at [500, 232] on li "Calculate win rate among closed as: (Number of Won deals / Number of Closed dea…" at bounding box center [446, 236] width 399 height 17
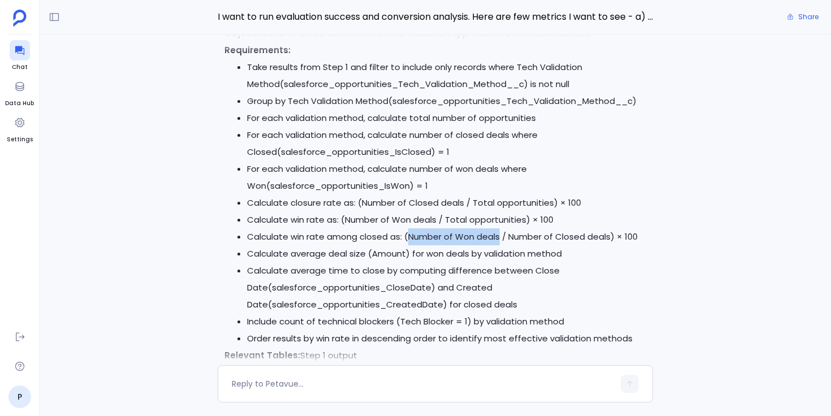
click at [500, 233] on li "Calculate win rate among closed as: (Number of Won deals / Number of Closed dea…" at bounding box center [446, 236] width 399 height 17
drag, startPoint x: 500, startPoint y: 233, endPoint x: 409, endPoint y: 230, distance: 90.5
click at [409, 230] on li "Calculate win rate among closed as: (Number of Won deals / Number of Closed dea…" at bounding box center [446, 236] width 399 height 17
click at [410, 230] on li "Calculate win rate among closed as: (Number of Won deals / Number of Closed dea…" at bounding box center [446, 236] width 399 height 17
drag, startPoint x: 409, startPoint y: 239, endPoint x: 500, endPoint y: 235, distance: 91.7
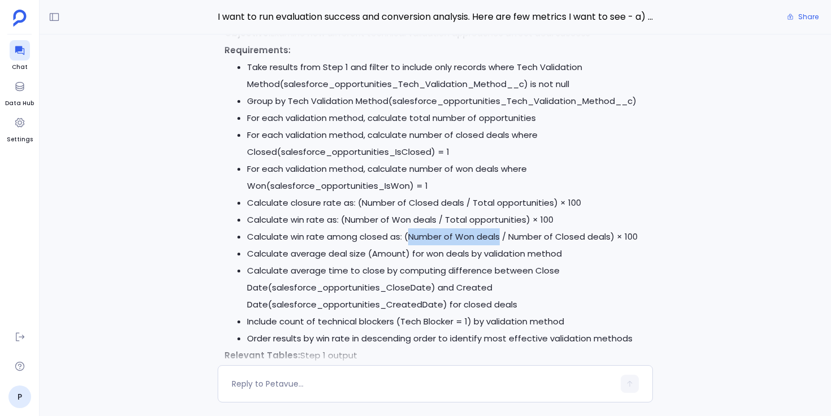
click at [500, 235] on li "Calculate win rate among closed as: (Number of Won deals / Number of Closed dea…" at bounding box center [446, 236] width 399 height 17
click at [501, 235] on li "Calculate win rate among closed as: (Number of Won deals / Number of Closed dea…" at bounding box center [446, 236] width 399 height 17
drag, startPoint x: 501, startPoint y: 235, endPoint x: 408, endPoint y: 231, distance: 92.8
click at [408, 232] on li "Calculate win rate among closed as: (Number of Won deals / Number of Closed dea…" at bounding box center [446, 236] width 399 height 17
click at [408, 231] on li "Calculate win rate among closed as: (Number of Won deals / Number of Closed dea…" at bounding box center [446, 236] width 399 height 17
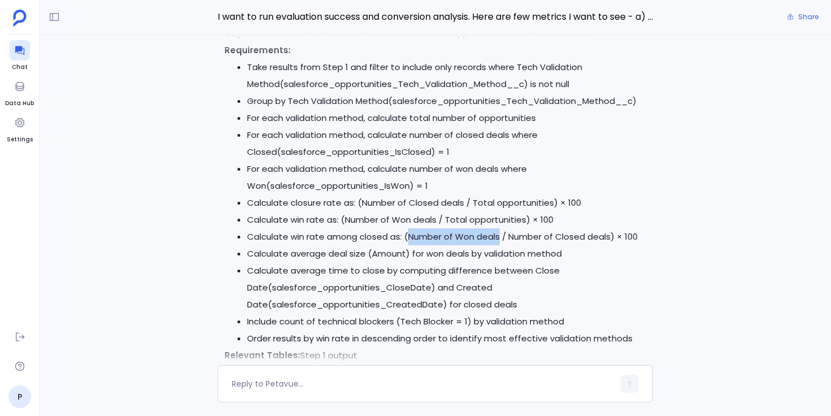
drag, startPoint x: 408, startPoint y: 231, endPoint x: 501, endPoint y: 231, distance: 92.7
click at [500, 231] on li "Calculate win rate among closed as: (Number of Won deals / Number of Closed dea…" at bounding box center [446, 236] width 399 height 17
click at [448, 254] on li "Calculate average deal size (Amount) for won deals by validation method" at bounding box center [446, 253] width 399 height 17
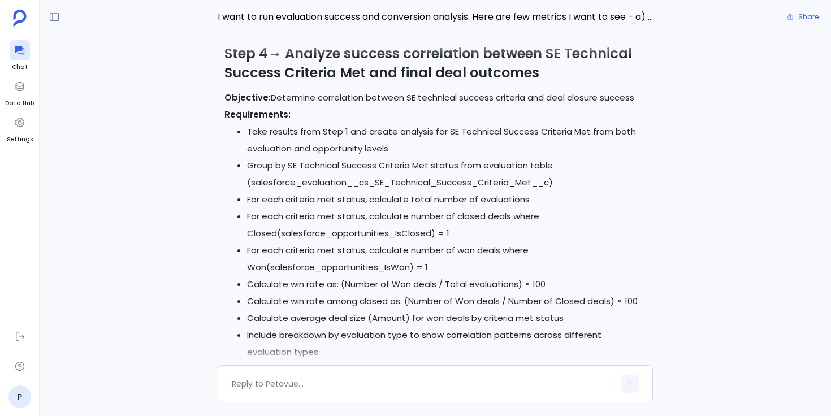
scroll to position [-219, 0]
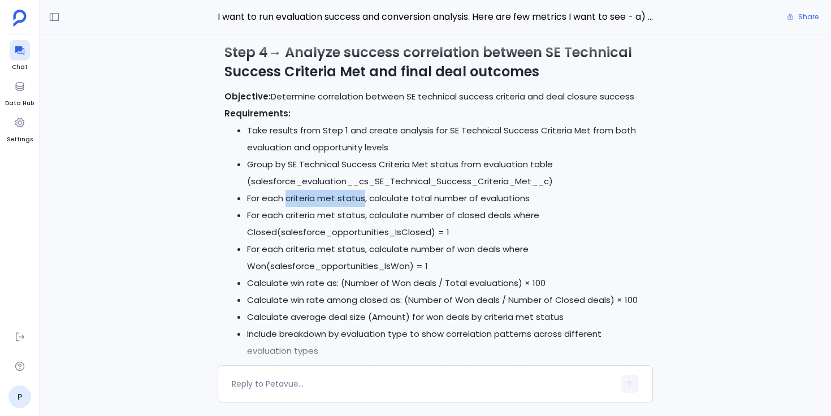
drag, startPoint x: 286, startPoint y: 198, endPoint x: 362, endPoint y: 197, distance: 76.9
click at [362, 197] on li "For each criteria met status, calculate total number of evaluations" at bounding box center [446, 198] width 399 height 17
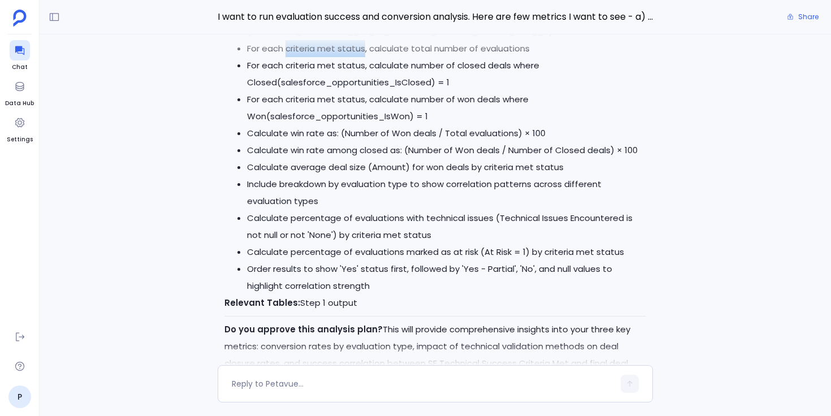
scroll to position [0, 0]
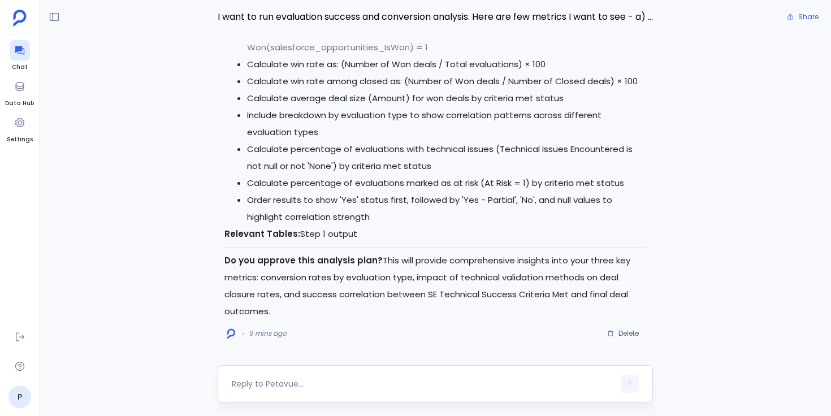
click at [358, 383] on textarea at bounding box center [423, 383] width 382 height 11
type textarea "Approved"
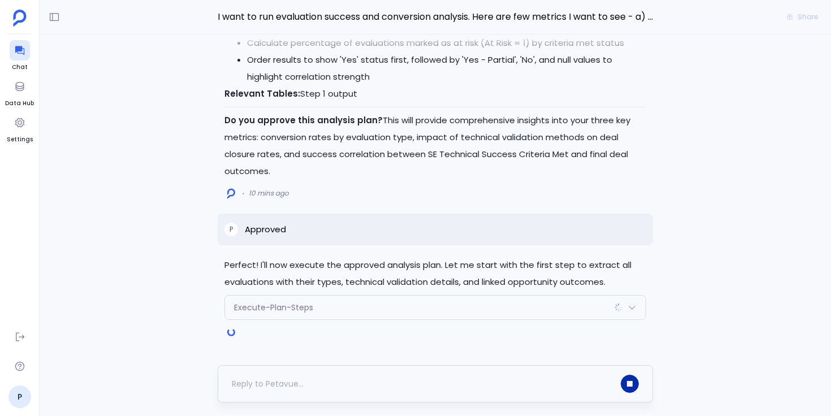
click at [632, 389] on button "button" at bounding box center [630, 384] width 18 height 18
click at [699, 325] on div "Perfect! I'll now execute the approved analysis plan. Let me start with the fir…" at bounding box center [436, 199] width 792 height 331
click at [626, 334] on span "Delete" at bounding box center [629, 333] width 20 height 9
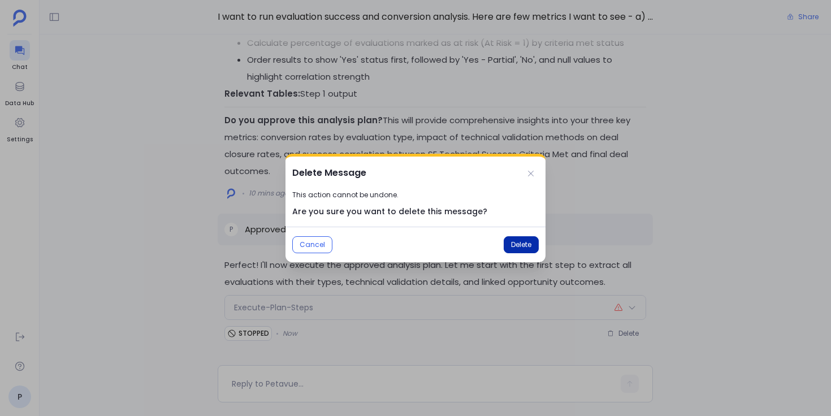
click at [522, 244] on span "Delete" at bounding box center [521, 244] width 20 height 9
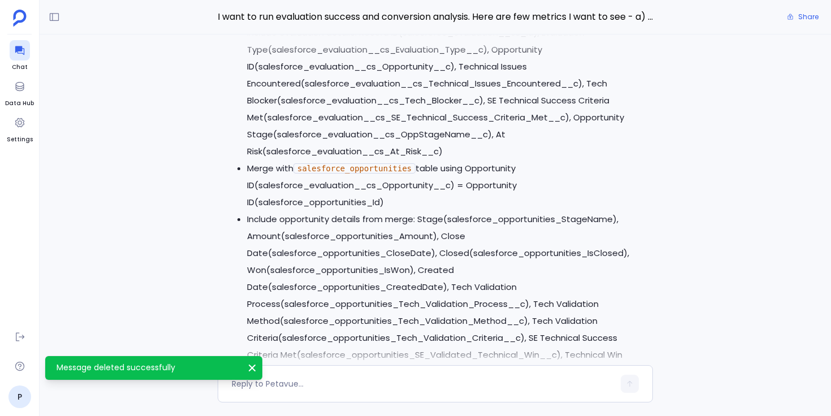
scroll to position [-1816, 0]
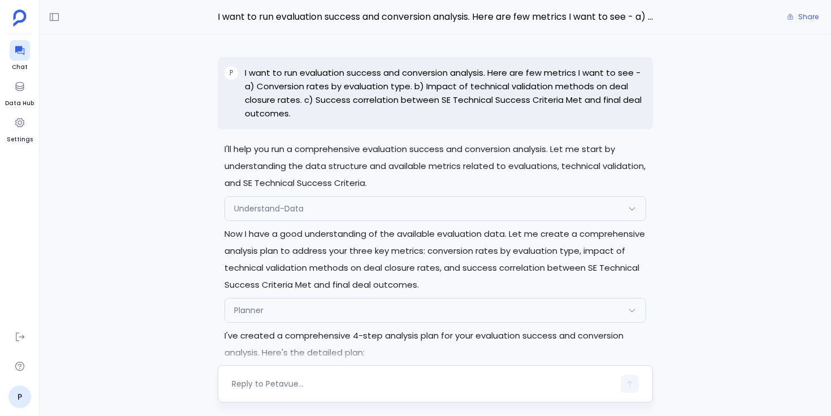
click at [370, 384] on textarea at bounding box center [423, 383] width 382 height 11
type textarea "Ca"
type textarea "I need"
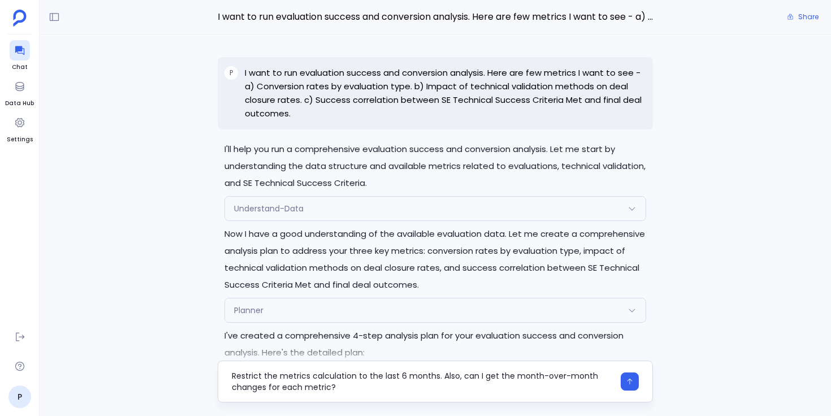
click at [378, 376] on textarea "Restrict the metrics calculation to the last 6 months. Also, can I get the mont…" at bounding box center [423, 381] width 382 height 23
type textarea "Restrict the metrics calculation to the evaluations created in last 12 months. …"
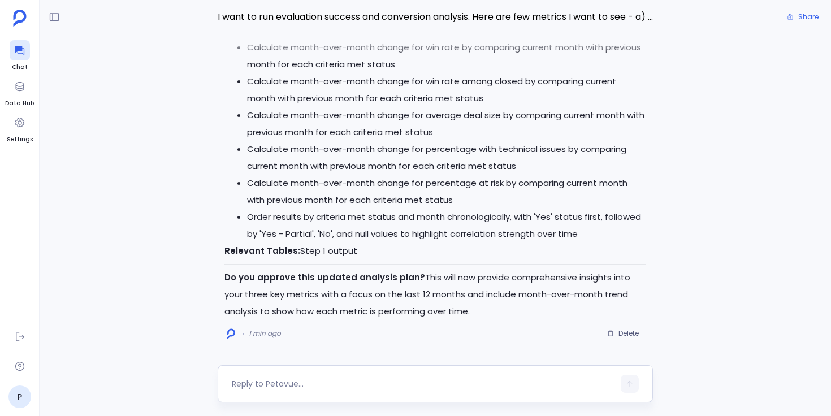
click at [290, 384] on textarea at bounding box center [423, 383] width 382 height 11
type textarea "approved"
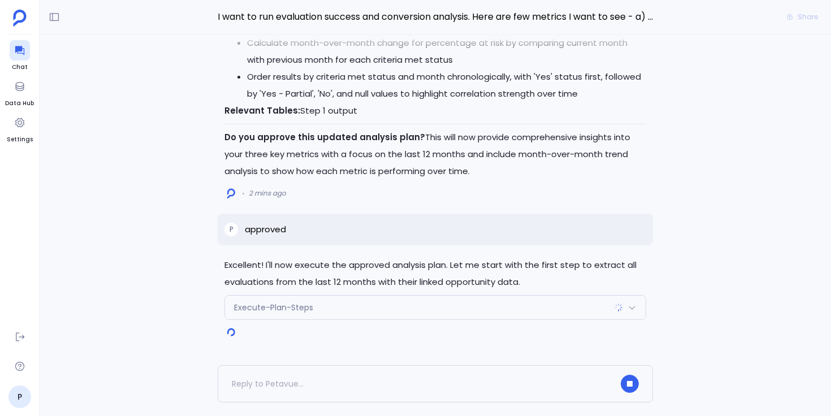
click at [280, 303] on span "Execute-Plan-Steps" at bounding box center [273, 307] width 79 height 11
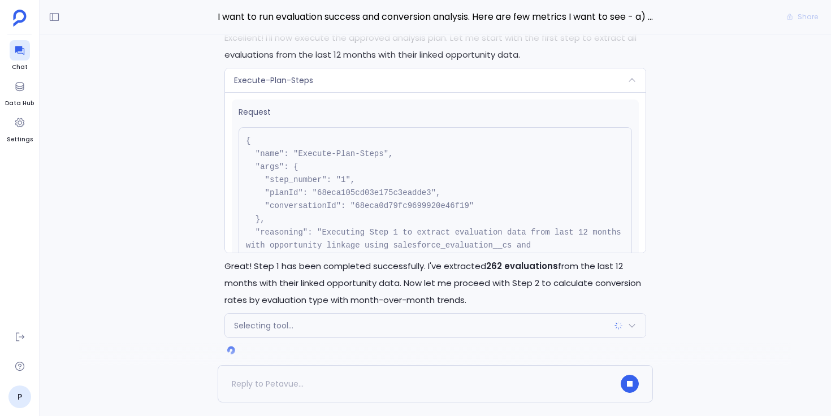
scroll to position [-20, 0]
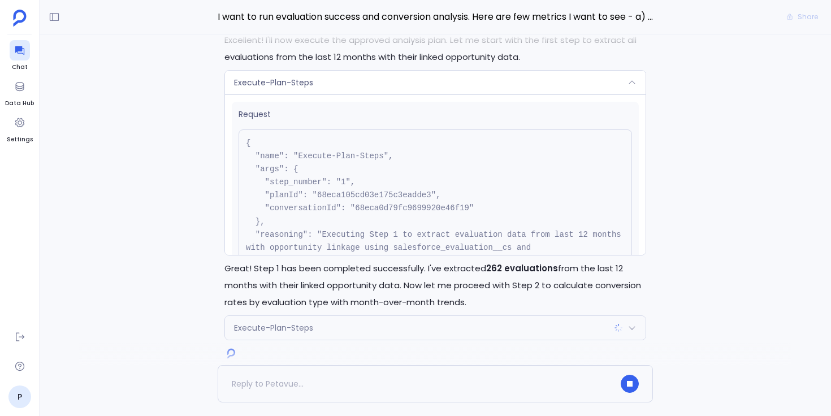
click at [317, 86] on div "Execute-Plan-Steps" at bounding box center [435, 83] width 421 height 24
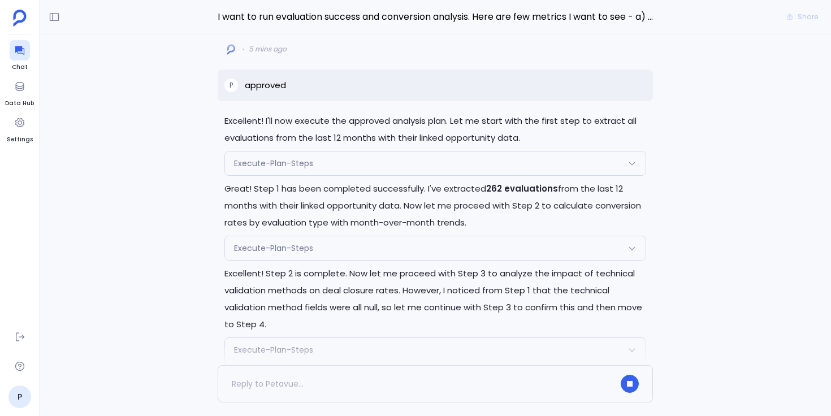
scroll to position [-95, 0]
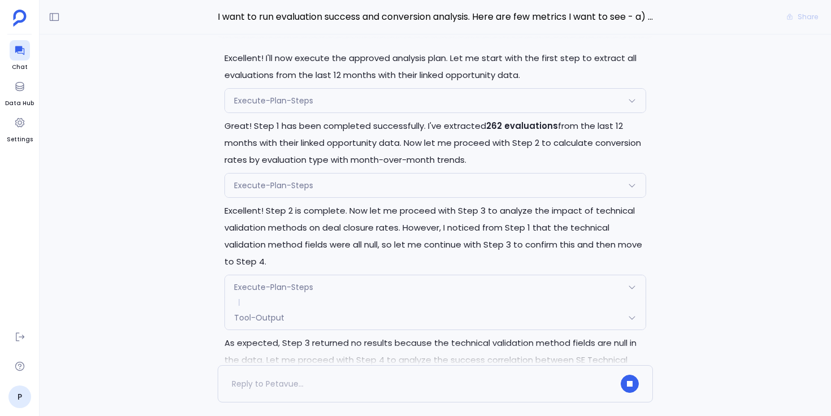
click at [381, 103] on div "Execute-Plan-Steps" at bounding box center [435, 101] width 421 height 24
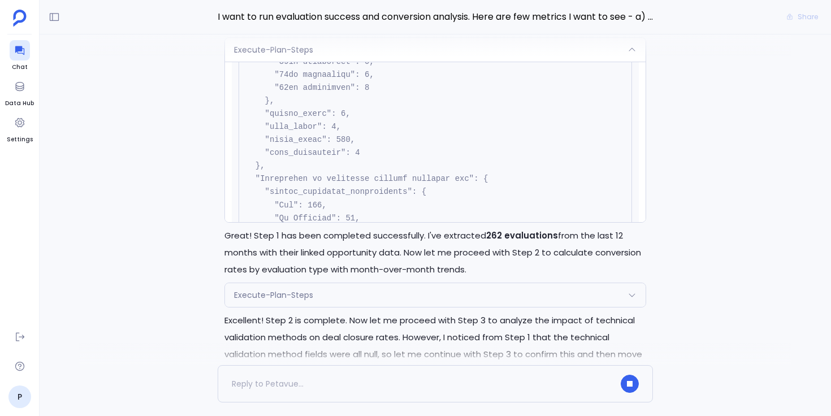
scroll to position [1366, 0]
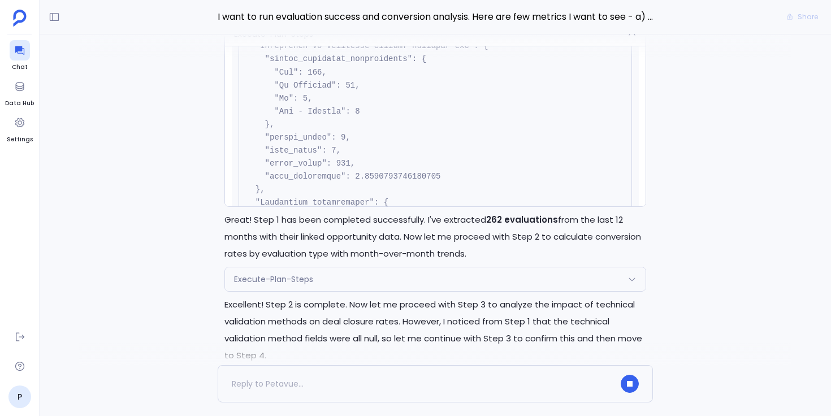
click at [405, 46] on div "Execute-Plan-Steps" at bounding box center [435, 34] width 421 height 24
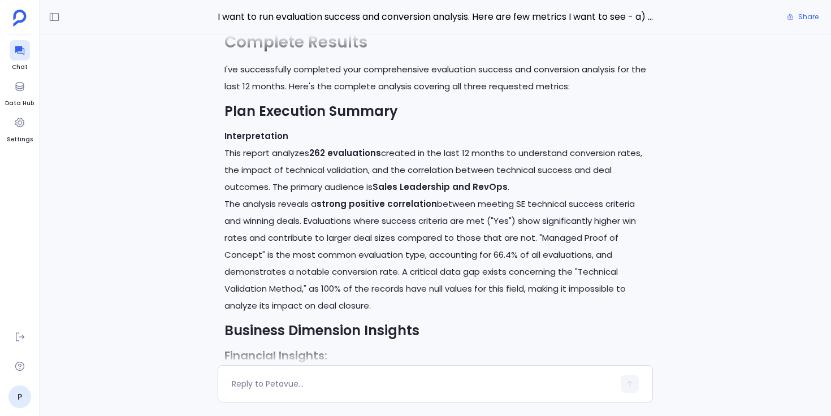
scroll to position [-1709, 0]
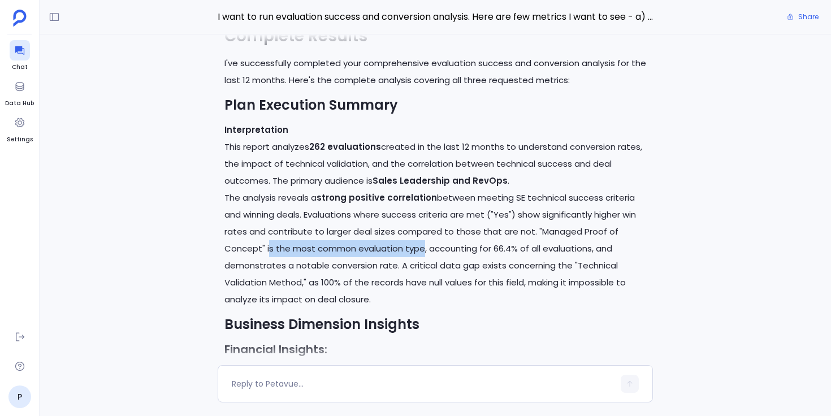
drag, startPoint x: 266, startPoint y: 230, endPoint x: 417, endPoint y: 236, distance: 150.5
click at [417, 236] on p "The analysis reveals a strong positive correlation between meeting SE technical…" at bounding box center [435, 248] width 422 height 119
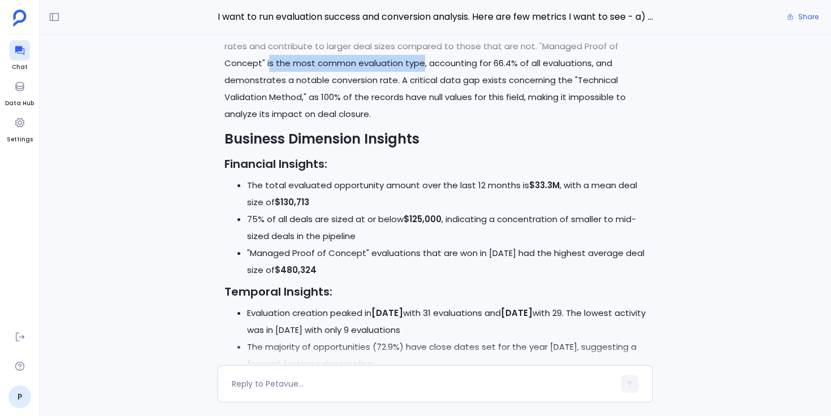
scroll to position [-1486, 0]
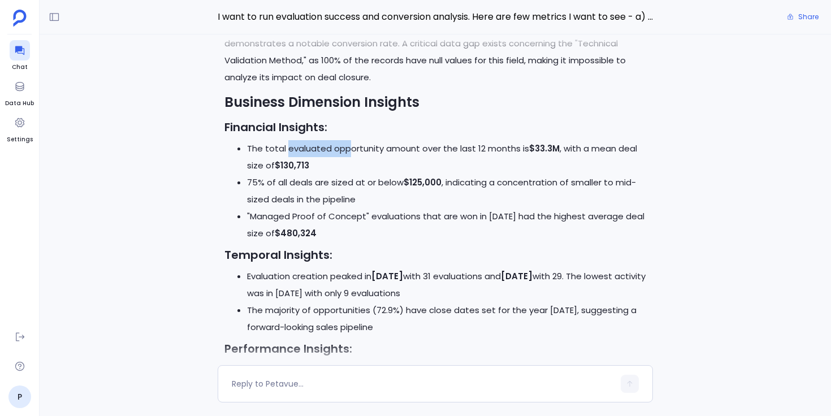
drag, startPoint x: 286, startPoint y: 132, endPoint x: 347, endPoint y: 127, distance: 61.8
click at [347, 140] on li "The total evaluated opportunity amount over the last 12 months is $33.3M , with…" at bounding box center [446, 157] width 399 height 34
click at [372, 140] on li "The total evaluated opportunity amount over the last 12 months is $33.3M , with…" at bounding box center [446, 157] width 399 height 34
drag, startPoint x: 289, startPoint y: 165, endPoint x: 335, endPoint y: 163, distance: 45.3
click at [335, 174] on li "75% of all deals are sized at or below $125,000 , indicating a concentration of…" at bounding box center [446, 191] width 399 height 34
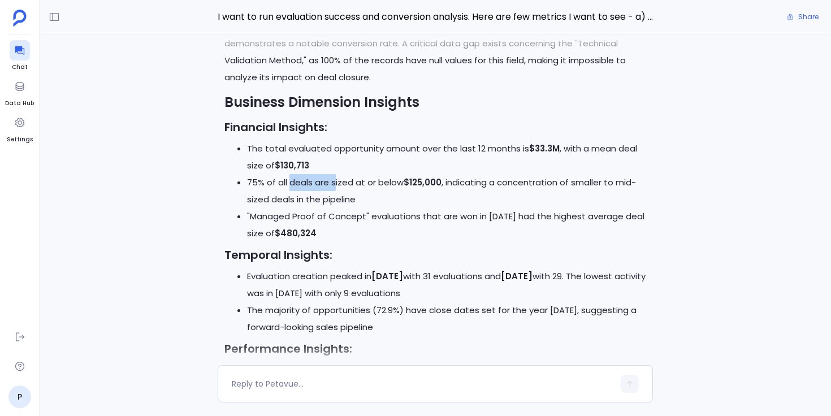
click at [335, 174] on li "75% of all deals are sized at or below $125,000 , indicating a concentration of…" at bounding box center [446, 191] width 399 height 34
drag, startPoint x: 293, startPoint y: 259, endPoint x: 445, endPoint y: 256, distance: 151.6
click at [445, 268] on li "Evaluation creation peaked in September 2025 with 31 evaluations and June 2025 …" at bounding box center [446, 285] width 399 height 34
click at [403, 270] on strong "September 2025" at bounding box center [387, 276] width 32 height 12
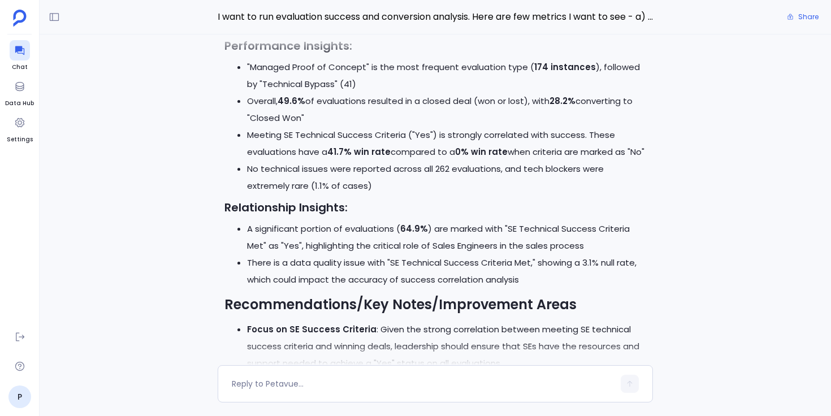
scroll to position [-1182, 0]
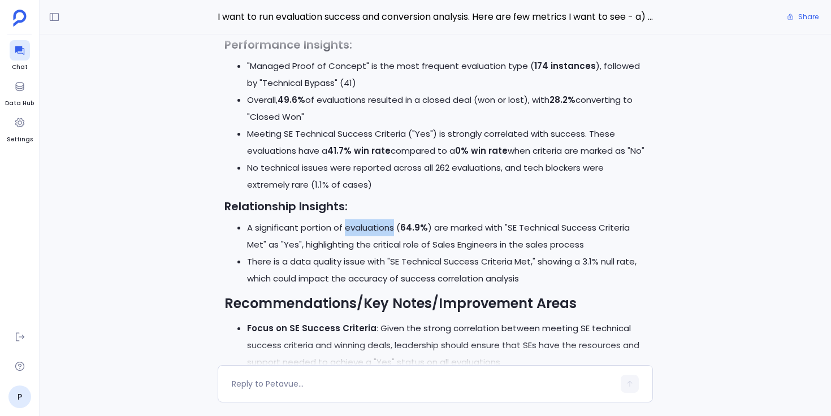
drag, startPoint x: 344, startPoint y: 228, endPoint x: 394, endPoint y: 228, distance: 49.2
click at [394, 228] on li "A significant portion of evaluations ( 64.9% ) are marked with "SE Technical Su…" at bounding box center [446, 236] width 399 height 34
drag, startPoint x: 389, startPoint y: 261, endPoint x: 505, endPoint y: 254, distance: 116.7
click at [505, 254] on li "There is a data quality issue with "SE Technical Success Criteria Met," showing…" at bounding box center [446, 270] width 399 height 34
click at [506, 254] on li "There is a data quality issue with "SE Technical Success Criteria Met," showing…" at bounding box center [446, 270] width 399 height 34
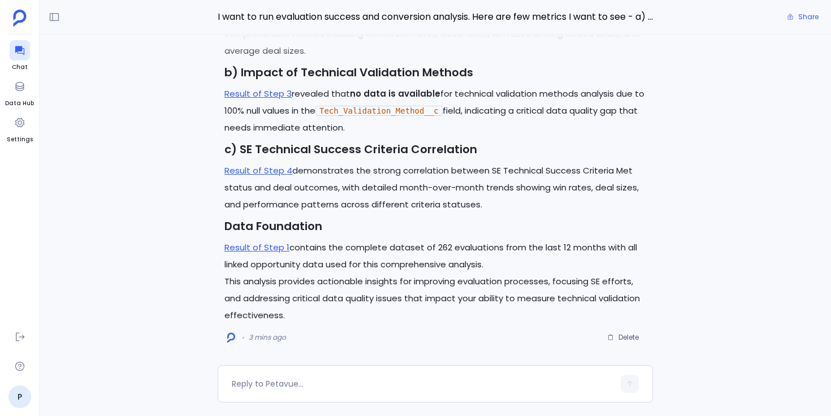
scroll to position [0, 0]
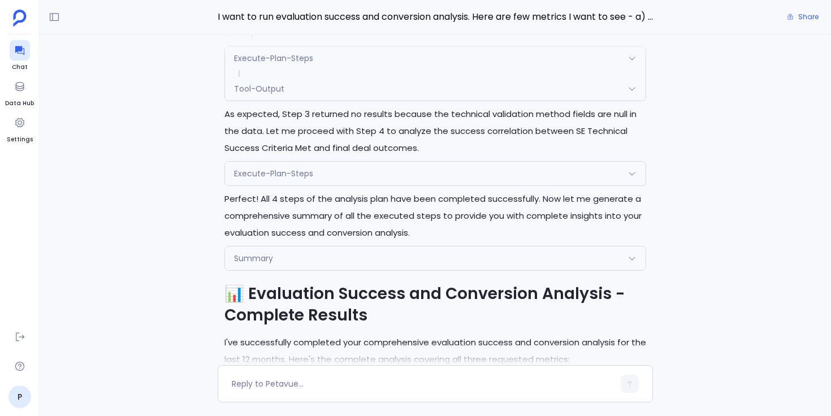
click at [384, 247] on div "Summary" at bounding box center [435, 259] width 421 height 24
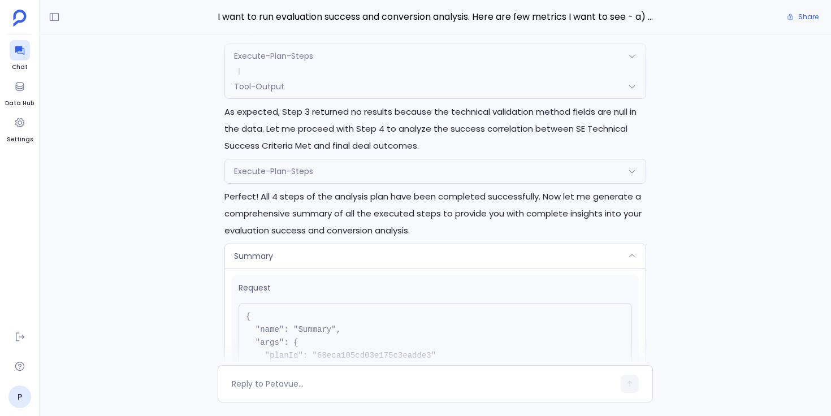
scroll to position [-2149, 0]
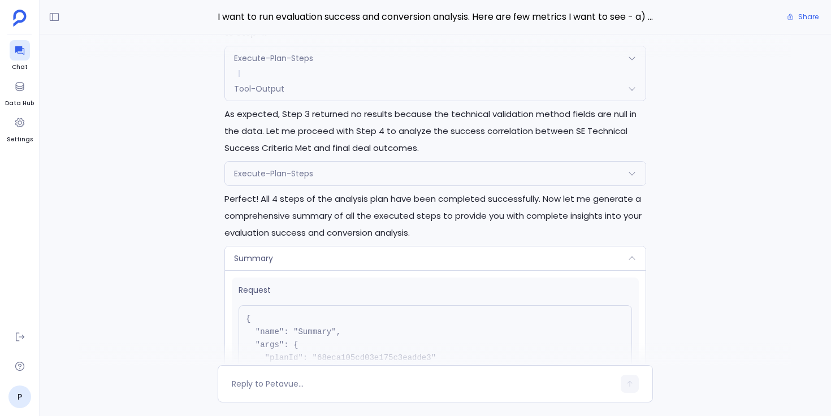
click at [352, 340] on pre "{ "name": "Summary", "args": { "planId": "68eca105cd03e175c3eadde3" }, "reasoni…" at bounding box center [436, 364] width 394 height 119
copy pre "68eca105cd03e175c3eadde3"
click at [401, 247] on div "Summary" at bounding box center [435, 259] width 421 height 24
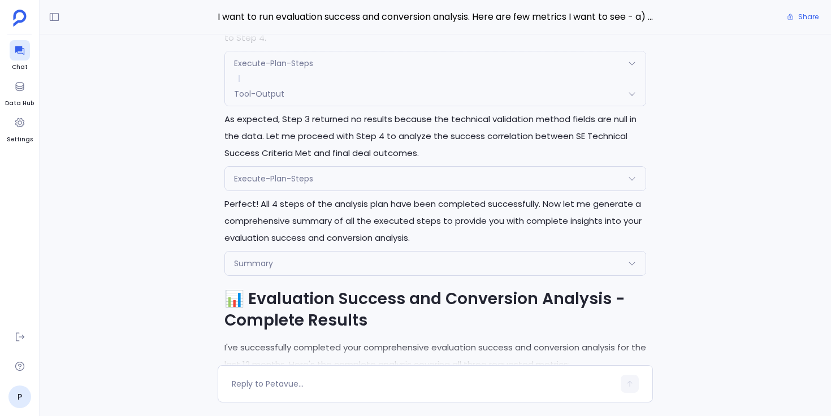
scroll to position [-1988, 0]
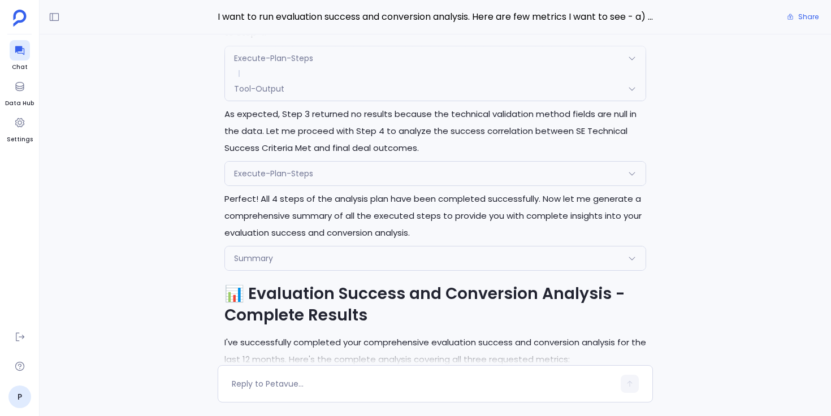
click at [380, 247] on div "Summary" at bounding box center [435, 259] width 421 height 24
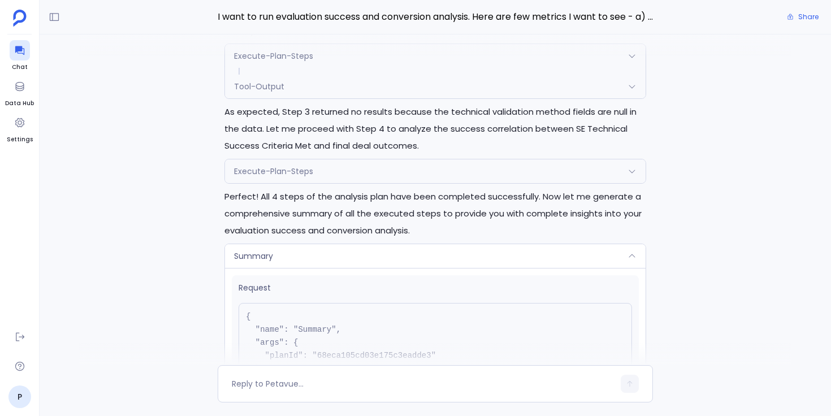
scroll to position [-2149, 0]
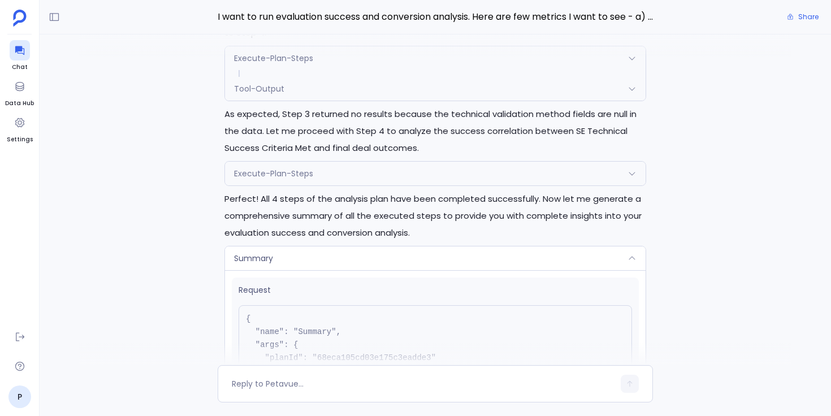
click at [329, 342] on pre "{ "name": "Summary", "args": { "planId": "68eca105cd03e175c3eadde3" }, "reasoni…" at bounding box center [436, 364] width 394 height 119
copy pre "68eca105cd03e175c3eadde3"
click at [413, 247] on div "Summary" at bounding box center [435, 259] width 421 height 24
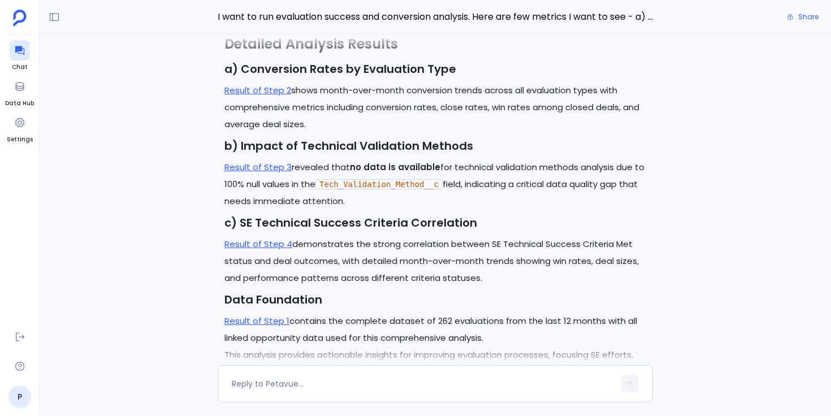
scroll to position [-47, 0]
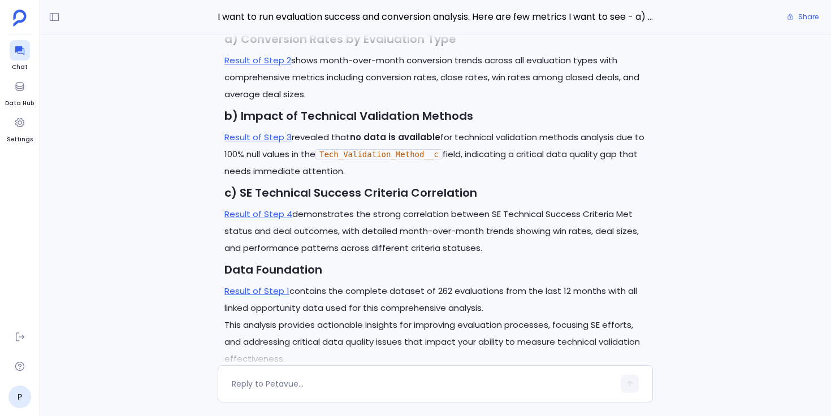
click at [160, 249] on div "Excellent! I'll now execute the approved analysis plan. Let me start with the f…" at bounding box center [436, 199] width 792 height 331
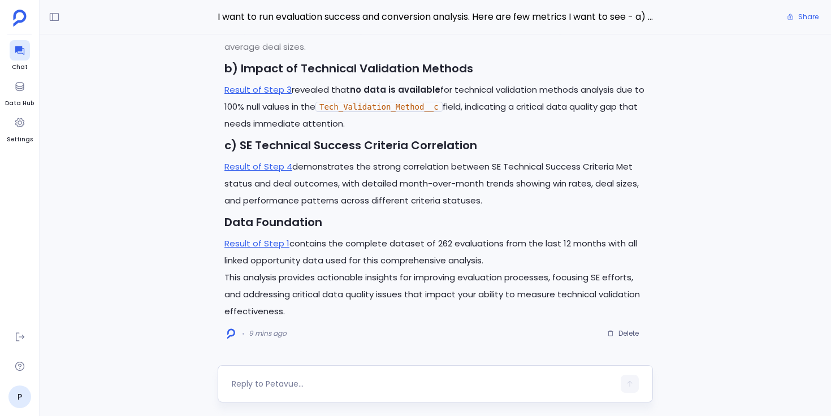
click at [266, 378] on textarea at bounding box center [423, 383] width 382 height 11
type textarea "Thanks. Can you create an executive report?"
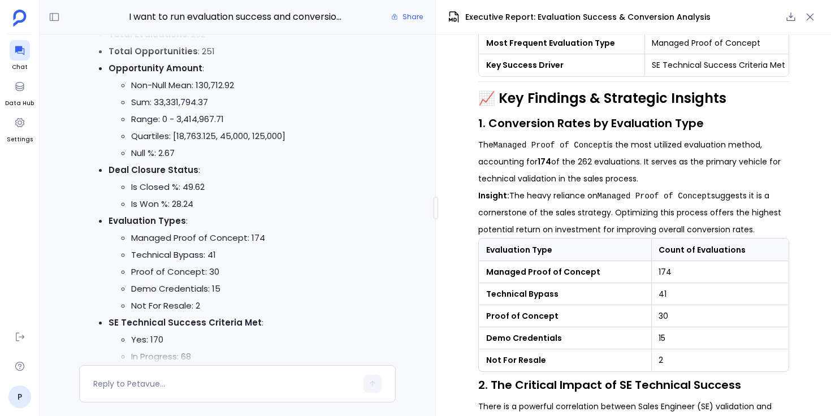
scroll to position [407, 0]
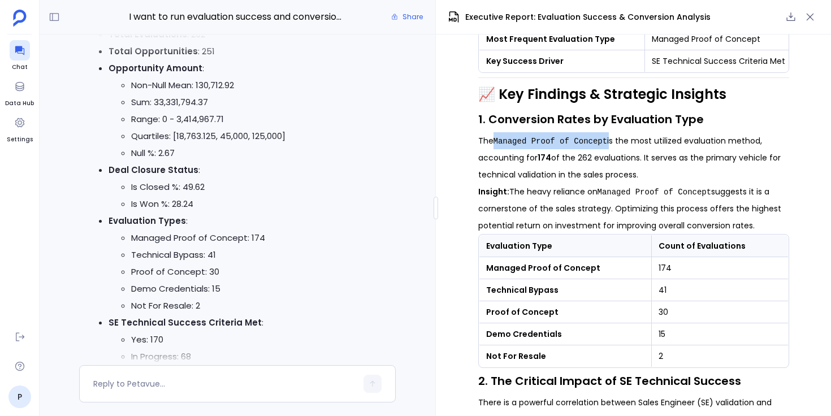
drag, startPoint x: 494, startPoint y: 141, endPoint x: 608, endPoint y: 137, distance: 114.8
click at [608, 137] on p "The Managed Proof of Concept is the most utilized evaluation method, accounting…" at bounding box center [633, 157] width 311 height 51
click at [628, 173] on p "The Managed Proof of Concept is the most utilized evaluation method, accounting…" at bounding box center [633, 157] width 311 height 51
drag, startPoint x: 577, startPoint y: 157, endPoint x: 608, endPoint y: 157, distance: 30.5
click at [607, 157] on p "The Managed Proof of Concept is the most utilized evaluation method, accounting…" at bounding box center [633, 157] width 311 height 51
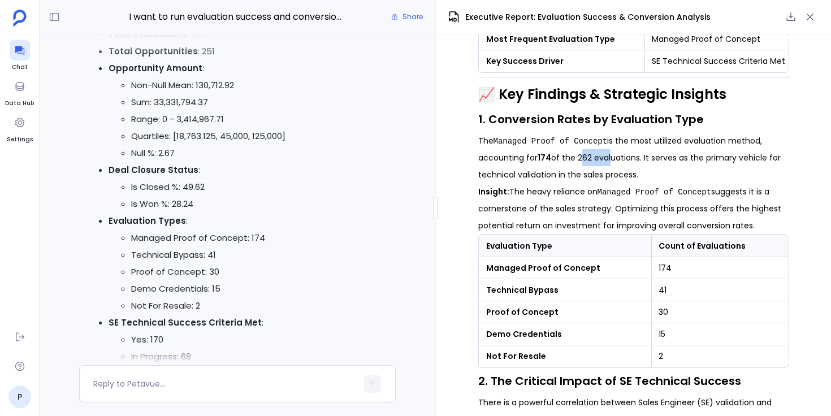
click at [608, 157] on p "The Managed Proof of Concept is the most utilized evaluation method, accounting…" at bounding box center [633, 157] width 311 height 51
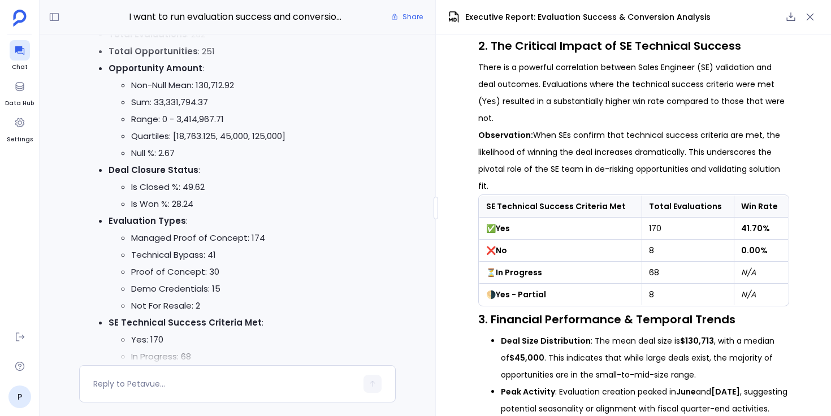
scroll to position [745, 0]
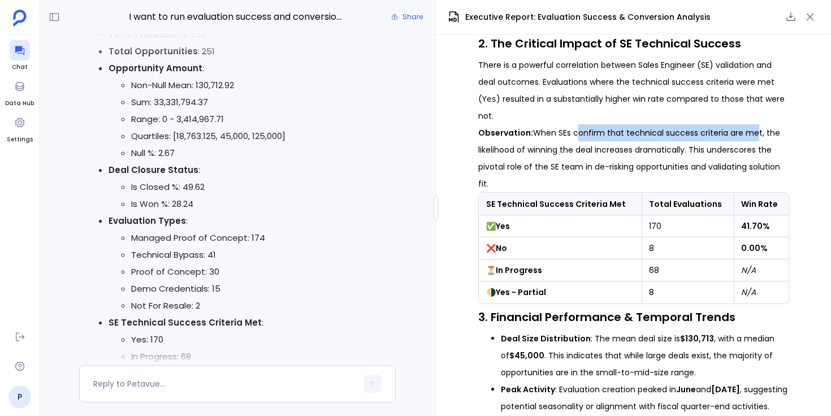
drag, startPoint x: 571, startPoint y: 134, endPoint x: 746, endPoint y: 131, distance: 174.7
click at [746, 131] on p "Observation: When SEs confirm that technical success criteria are met, the like…" at bounding box center [633, 158] width 311 height 68
click at [669, 152] on p "Observation: When SEs confirm that technical success criteria are met, the like…" at bounding box center [633, 158] width 311 height 68
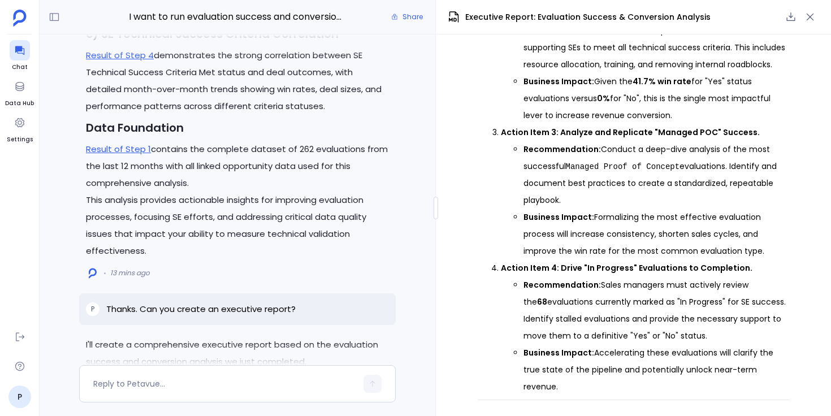
scroll to position [0, 0]
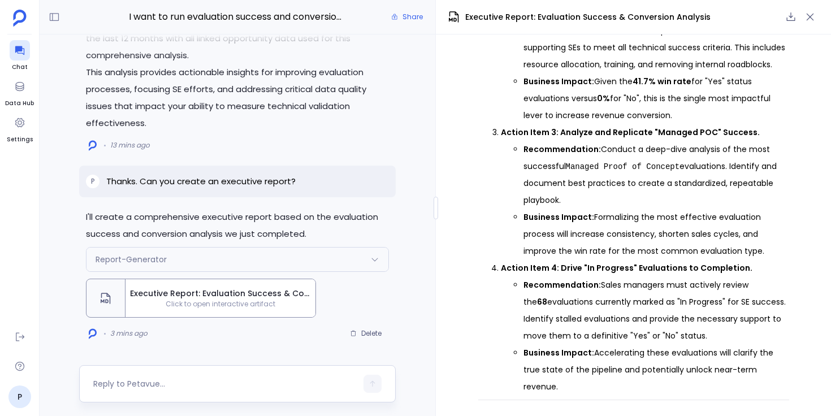
click at [227, 382] on textarea at bounding box center [224, 383] width 263 height 11
type textarea "Ok. I want to expand the ana"
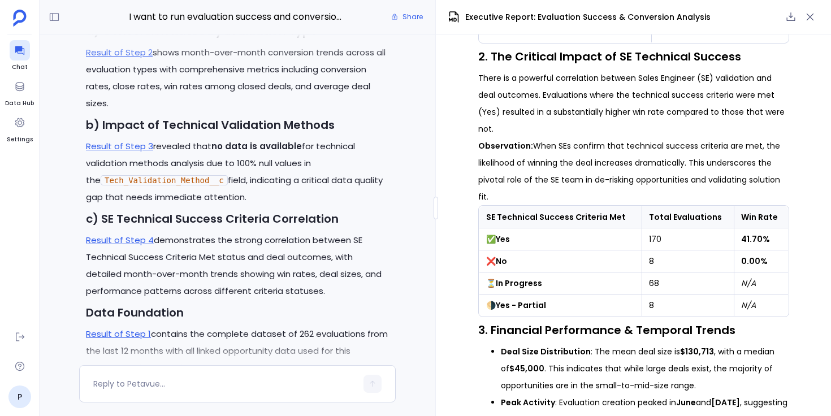
scroll to position [-323, 0]
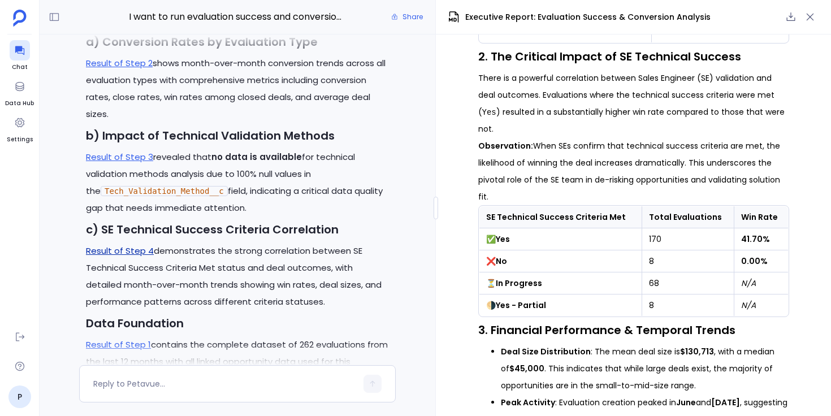
click at [132, 248] on link "Result of Step 4" at bounding box center [120, 251] width 68 height 12
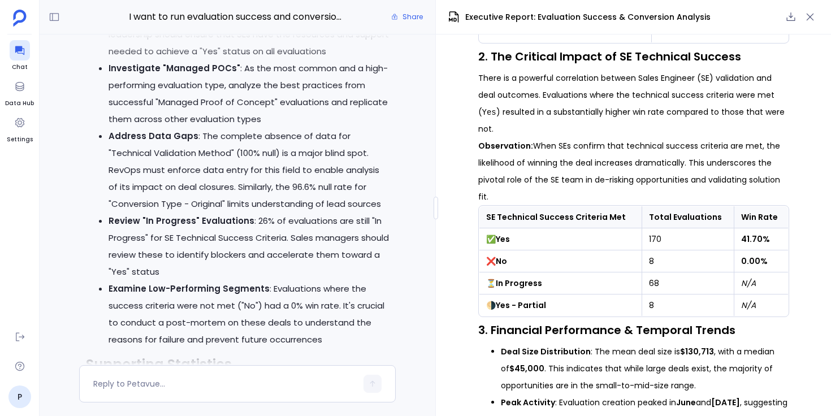
scroll to position [-1221, 0]
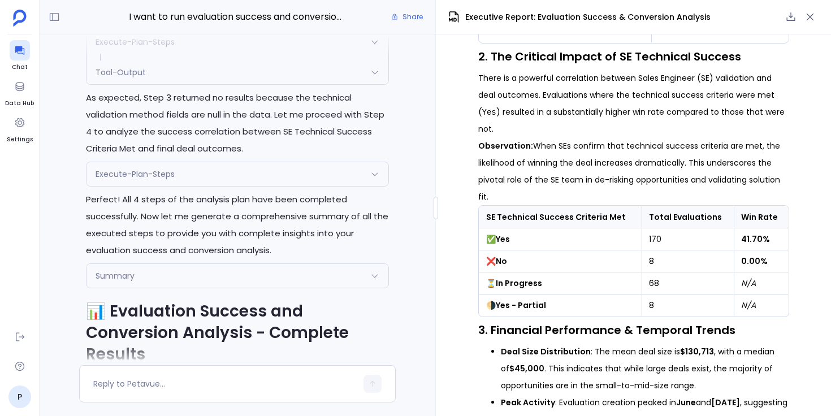
click at [294, 171] on div "Execute-Plan-Steps" at bounding box center [238, 174] width 302 height 24
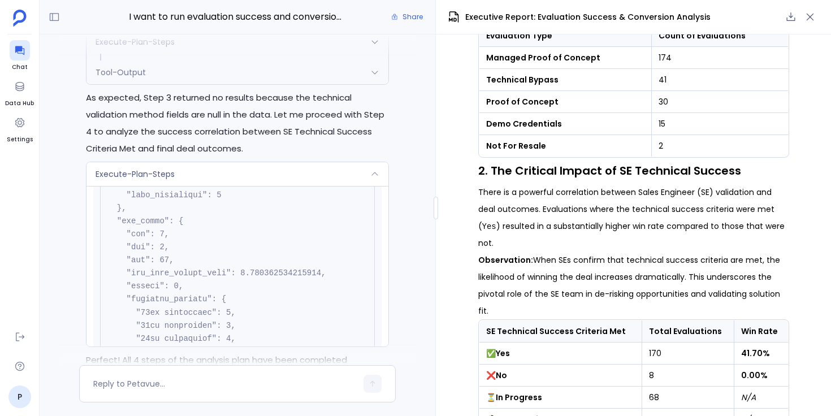
scroll to position [1578, 0]
click at [343, 167] on div "Execute-Plan-Steps" at bounding box center [238, 174] width 302 height 24
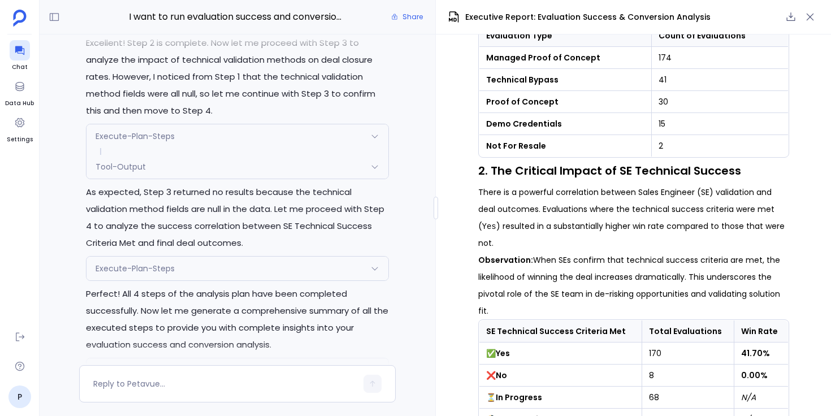
scroll to position [-2703, 0]
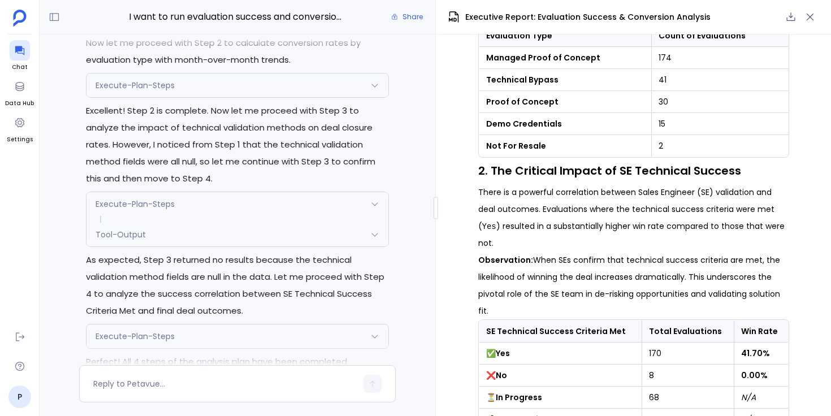
click at [275, 238] on div "Tool-Output" at bounding box center [238, 235] width 302 height 24
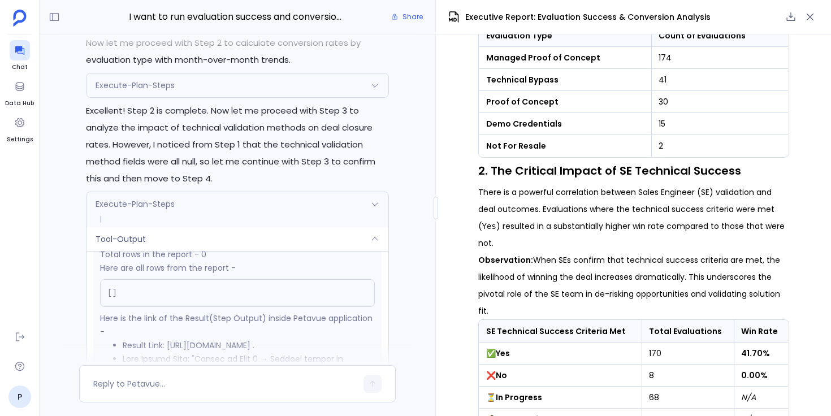
scroll to position [300, 0]
click at [274, 236] on div "Tool-Output" at bounding box center [238, 239] width 302 height 24
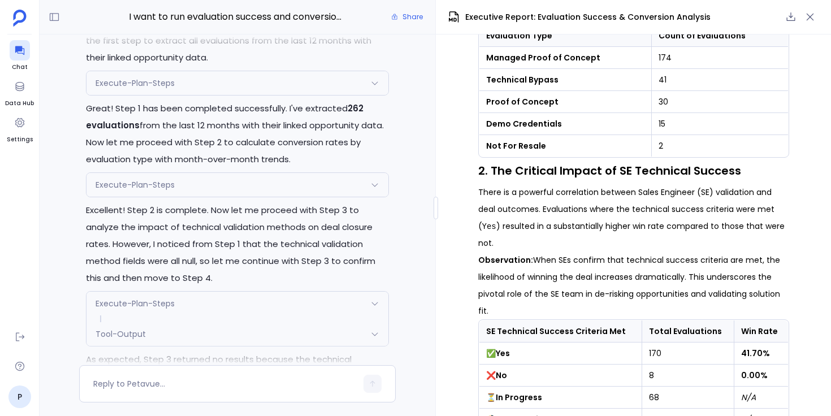
click at [277, 184] on div "Execute-Plan-Steps" at bounding box center [238, 185] width 302 height 24
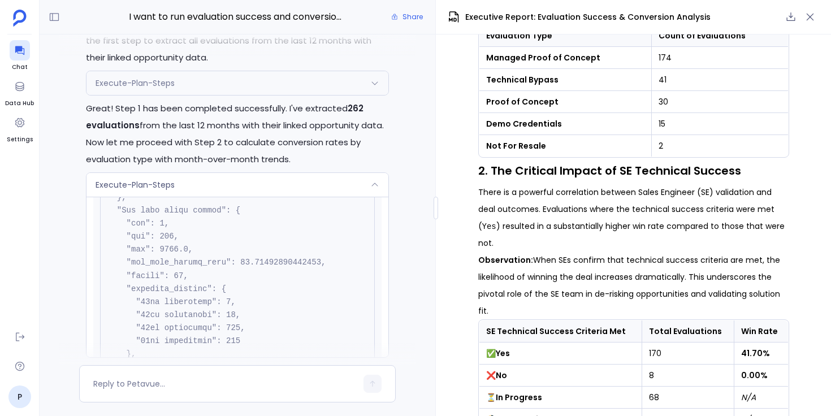
scroll to position [2318, 0]
click at [318, 185] on div "Execute-Plan-Steps" at bounding box center [238, 185] width 302 height 24
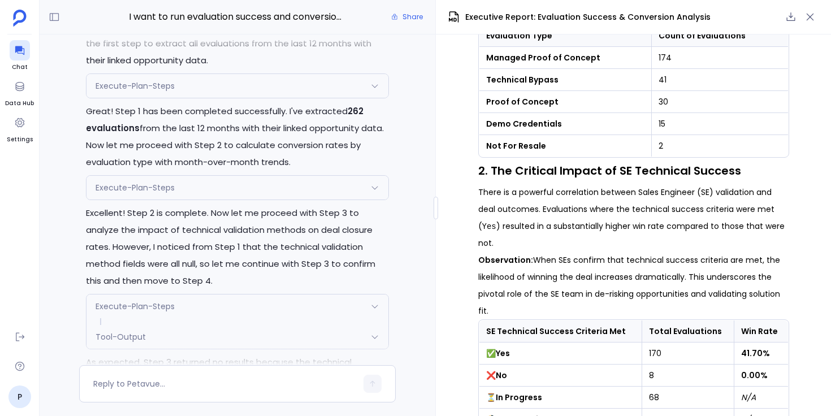
scroll to position [-2802, 0]
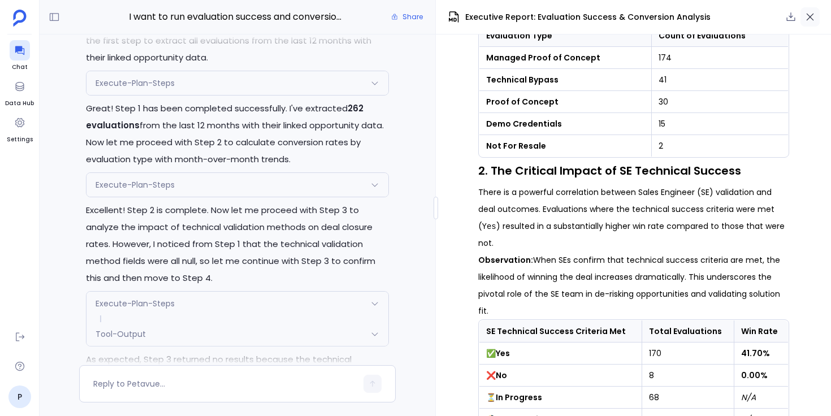
click at [811, 18] on icon "button" at bounding box center [810, 17] width 7 height 7
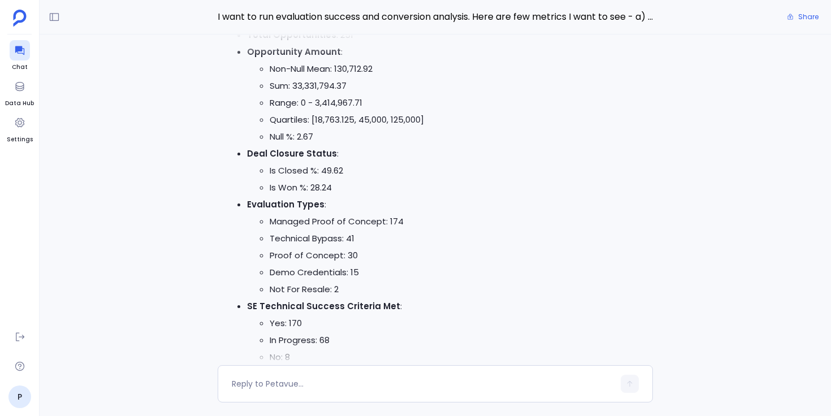
scroll to position [0, 0]
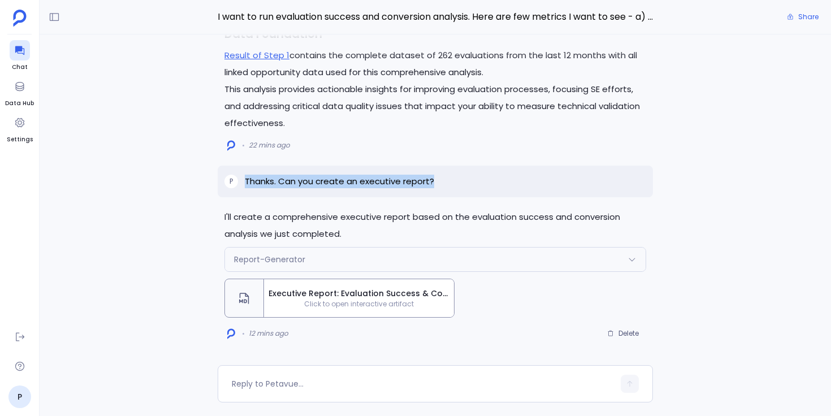
drag, startPoint x: 245, startPoint y: 183, endPoint x: 435, endPoint y: 181, distance: 190.5
click at [435, 181] on div "P Thanks. Can you create an executive report?" at bounding box center [435, 182] width 435 height 32
copy p "Thanks. Can you create an executive report?"
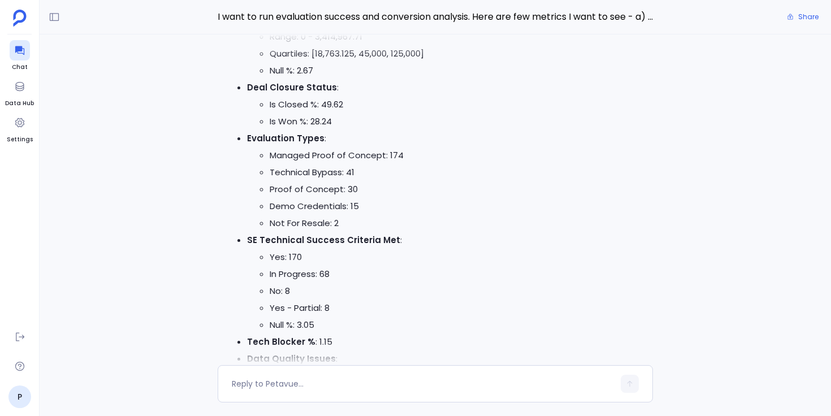
scroll to position [-671, 0]
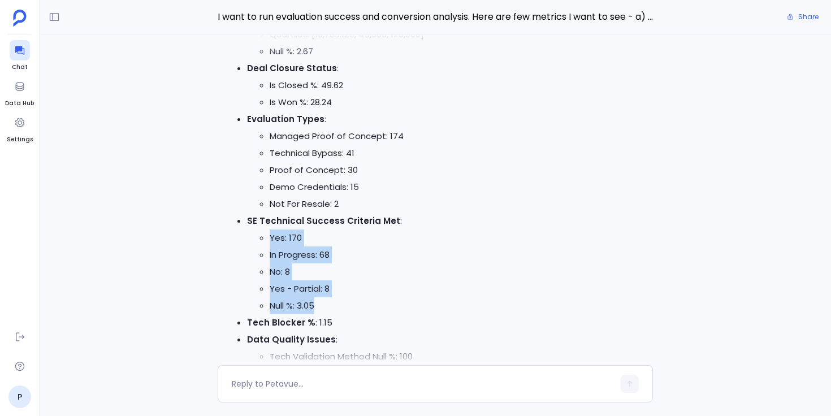
drag, startPoint x: 270, startPoint y: 237, endPoint x: 343, endPoint y: 301, distance: 96.9
click at [343, 301] on ul "Yes: 170 In Progress: 68 No: 8 Yes - Partial: 8 Null %: 3.05" at bounding box center [446, 272] width 399 height 85
click at [343, 301] on li "Null %: 3.05" at bounding box center [458, 305] width 377 height 17
drag, startPoint x: 271, startPoint y: 238, endPoint x: 339, endPoint y: 309, distance: 98.0
click at [339, 309] on ul "Yes: 170 In Progress: 68 No: 8 Yes - Partial: 8 Null %: 3.05" at bounding box center [446, 272] width 399 height 85
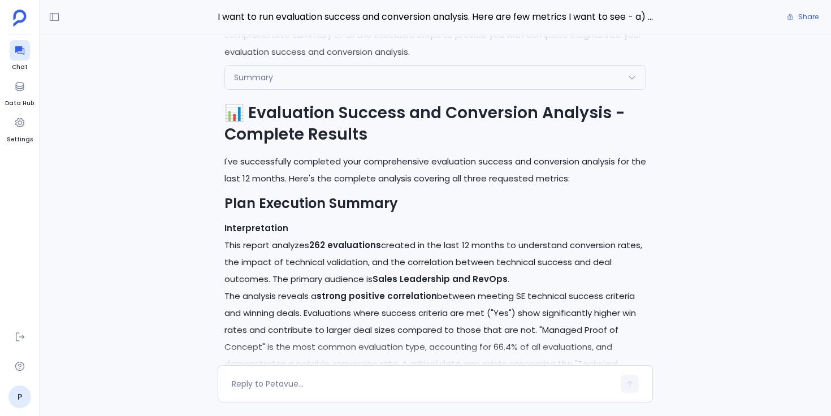
scroll to position [-2282, 0]
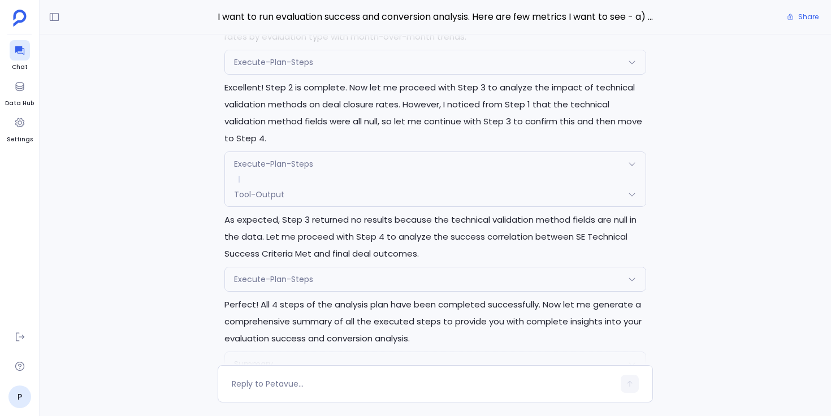
click at [349, 267] on div "Execute-Plan-Steps" at bounding box center [435, 279] width 421 height 24
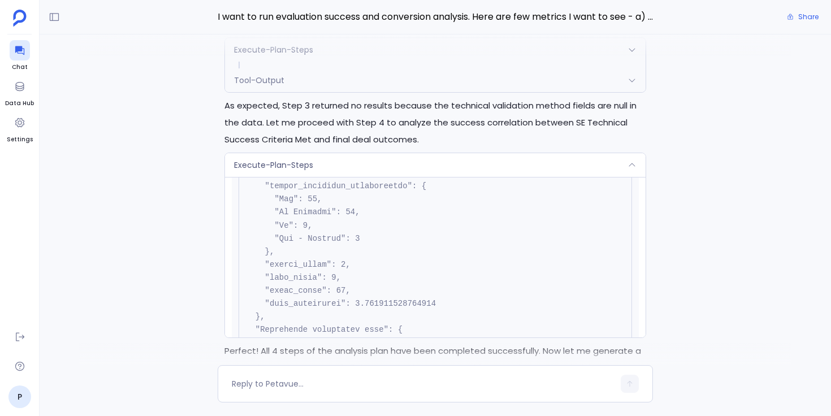
scroll to position [364, 0]
drag, startPoint x: 338, startPoint y: 275, endPoint x: 344, endPoint y: 275, distance: 6.8
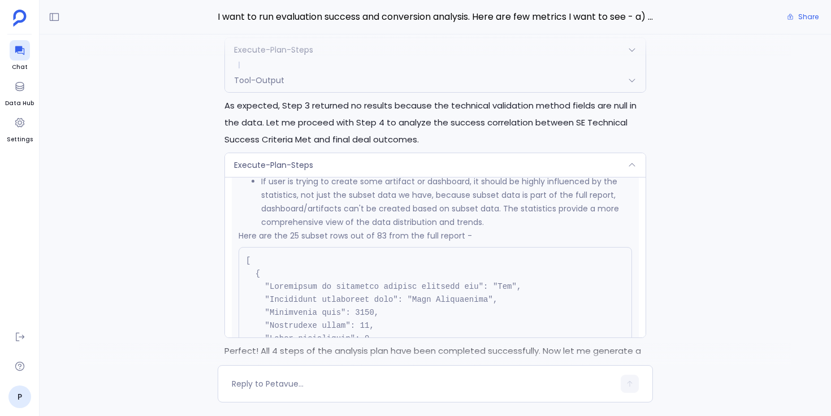
scroll to position [4115, 0]
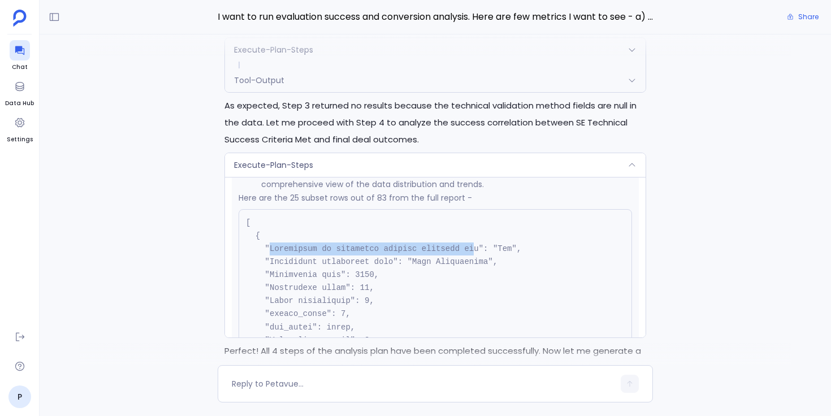
drag, startPoint x: 271, startPoint y: 231, endPoint x: 475, endPoint y: 231, distance: 204.1
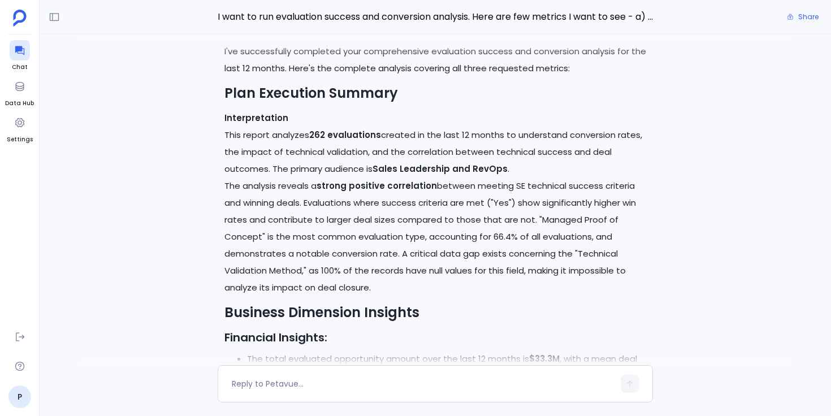
scroll to position [-2012, 0]
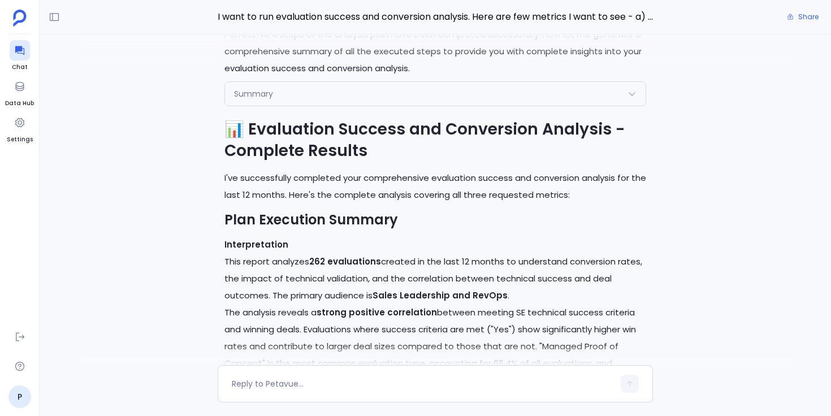
click at [333, 82] on div "Summary" at bounding box center [435, 94] width 421 height 24
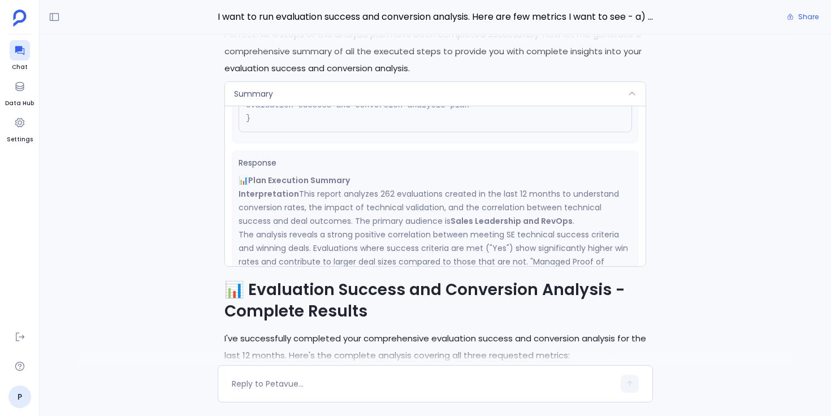
scroll to position [0, 0]
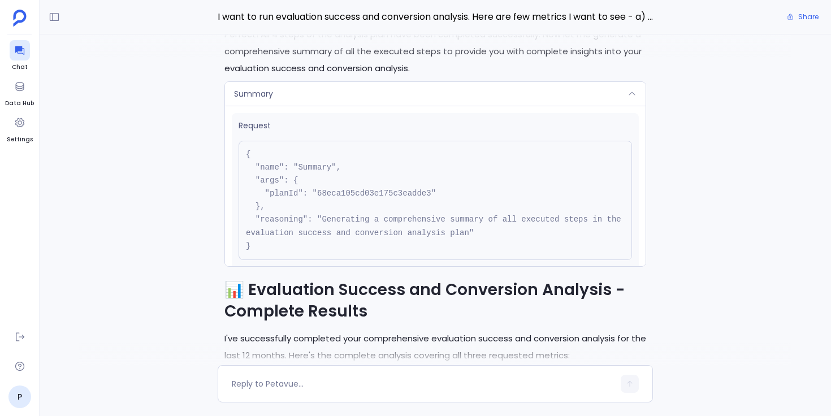
click at [384, 82] on div "Summary" at bounding box center [435, 94] width 421 height 24
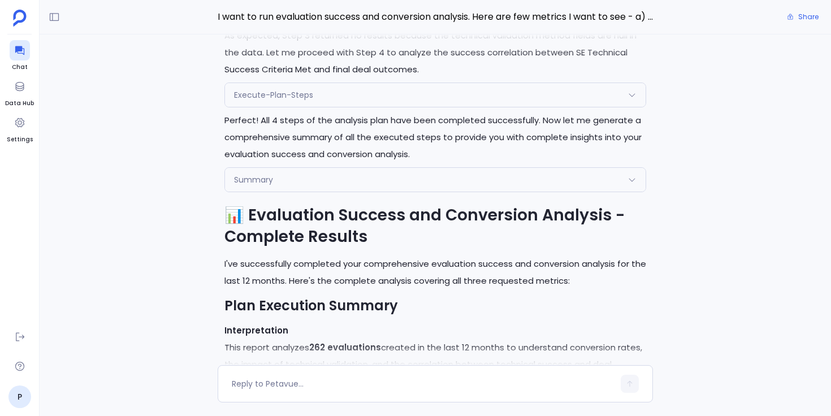
scroll to position [-2252, 0]
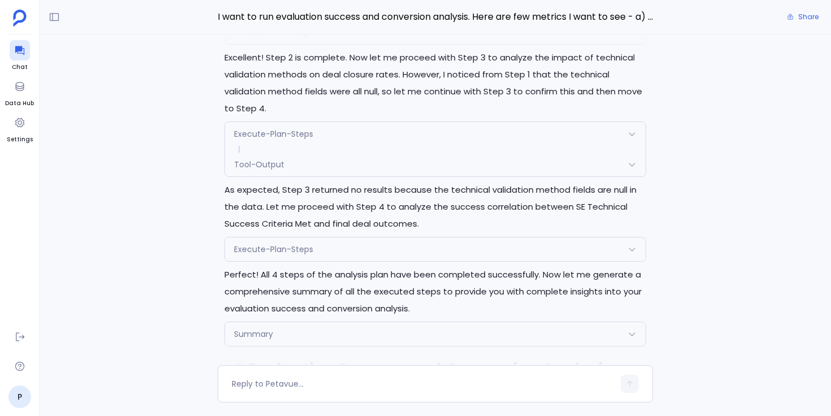
click at [253, 244] on span "Execute-Plan-Steps" at bounding box center [273, 249] width 79 height 11
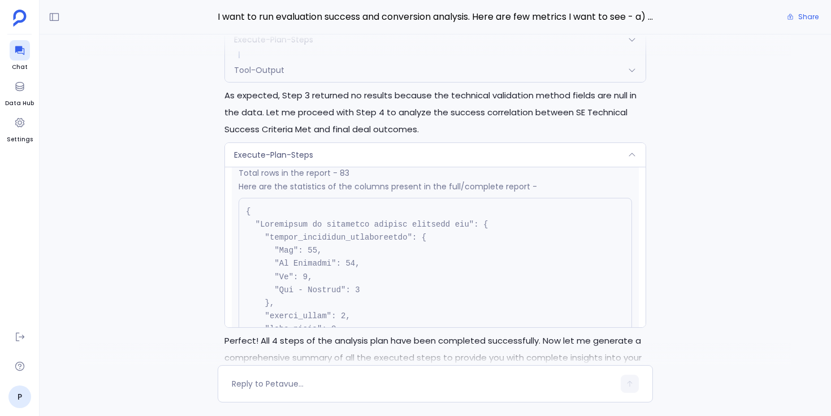
scroll to position [304, 0]
click at [278, 149] on span "Execute-Plan-Steps" at bounding box center [273, 154] width 79 height 11
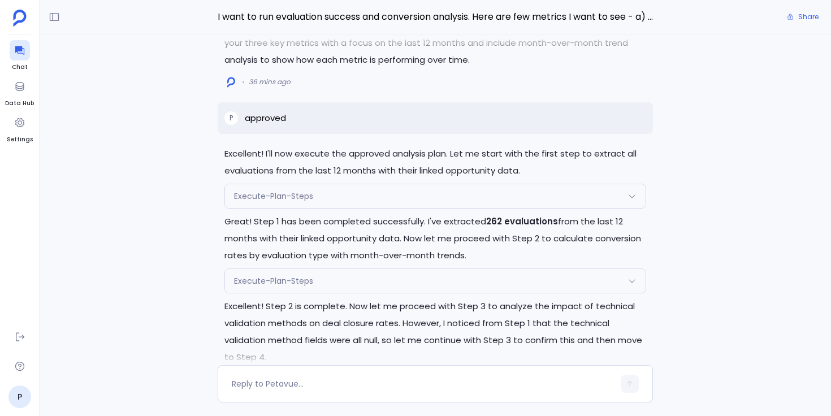
click at [291, 191] on span "Execute-Plan-Steps" at bounding box center [273, 196] width 79 height 11
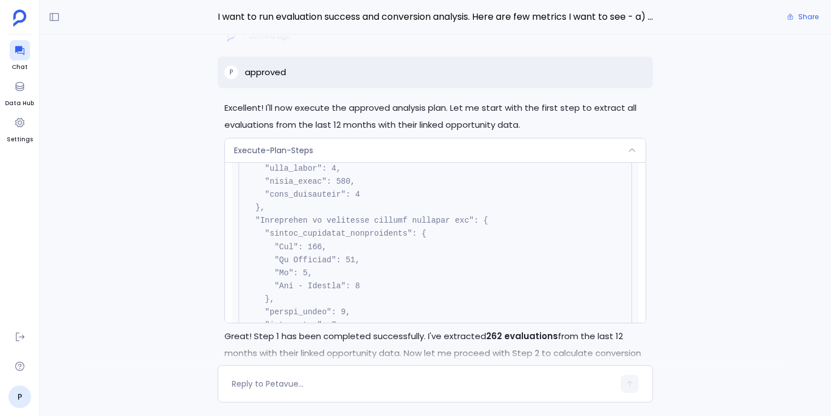
scroll to position [1310, 0]
click at [369, 139] on div "Execute-Plan-Steps" at bounding box center [435, 151] width 421 height 24
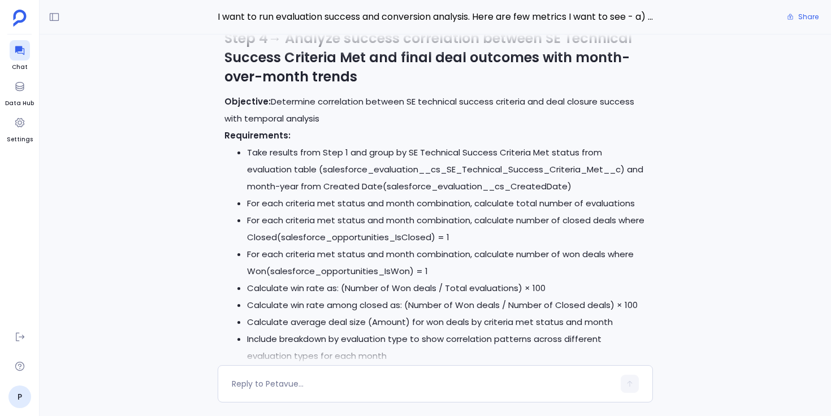
scroll to position [-3147, 0]
drag, startPoint x: 318, startPoint y: 189, endPoint x: 468, endPoint y: 188, distance: 149.3
click at [468, 196] on li "For each criteria met status and month combination, calculate total number of e…" at bounding box center [446, 204] width 399 height 17
click at [360, 196] on li "For each criteria met status and month combination, calculate total number of e…" at bounding box center [446, 204] width 399 height 17
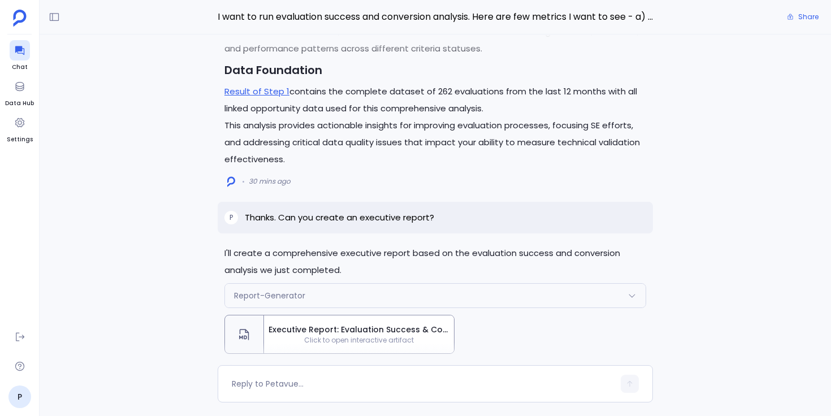
scroll to position [0, 0]
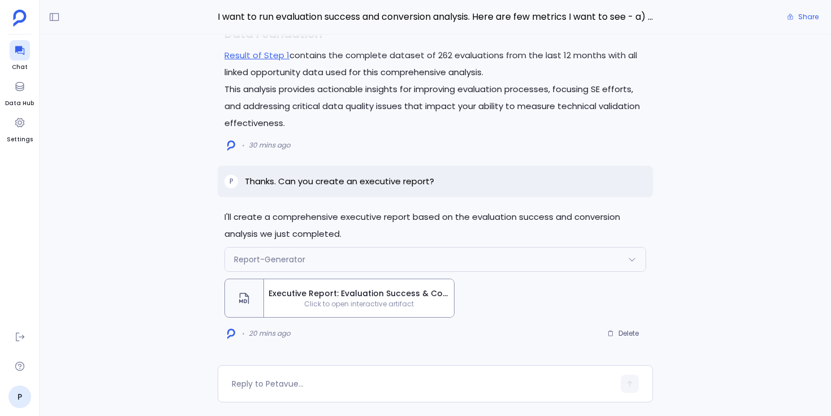
click at [346, 298] on span "Executive Report: Evaluation Success & Conversion Analysis" at bounding box center [359, 294] width 181 height 12
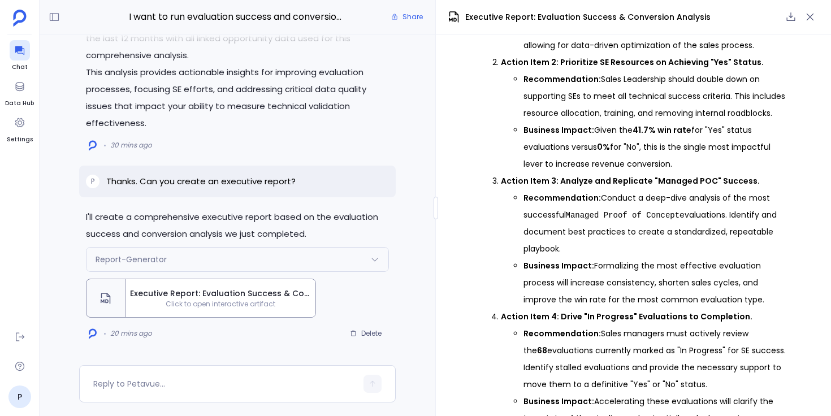
scroll to position [1747, 0]
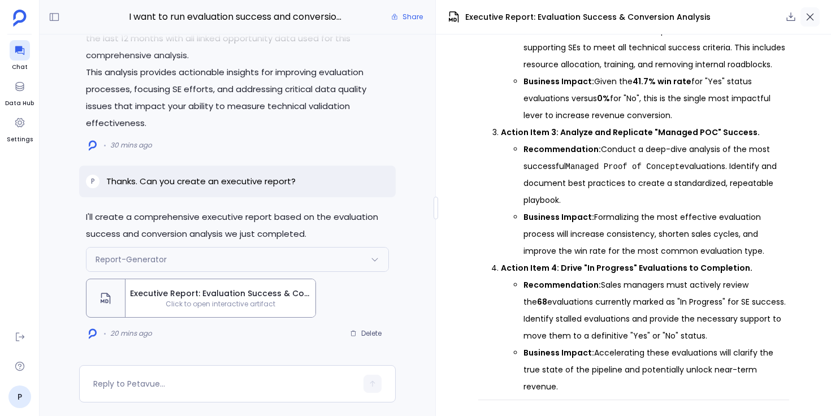
click at [808, 19] on icon "button" at bounding box center [810, 17] width 7 height 7
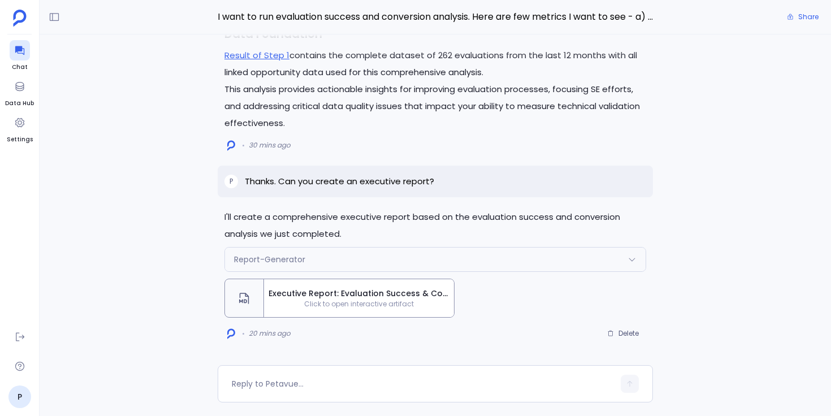
scroll to position [304, 0]
drag, startPoint x: 435, startPoint y: 181, endPoint x: 247, endPoint y: 183, distance: 188.3
click at [246, 183] on div "P Thanks. Can you create an executive report?" at bounding box center [435, 182] width 435 height 32
copy p "Thanks. Can you create an executive report?"
click at [623, 338] on span "Delete" at bounding box center [629, 333] width 20 height 9
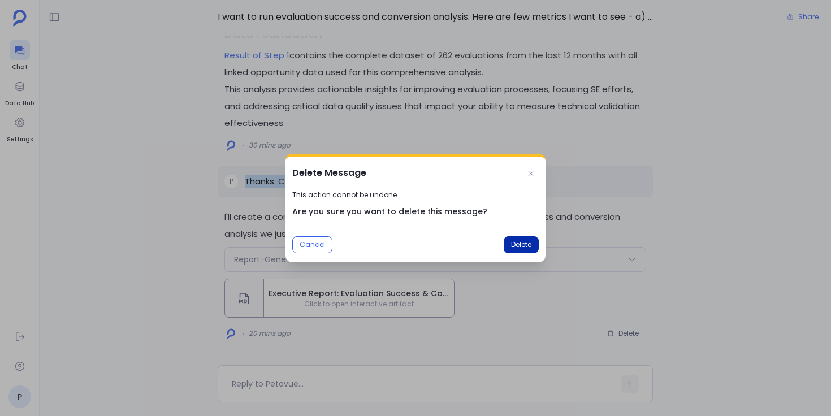
click at [515, 243] on span "Delete" at bounding box center [521, 244] width 20 height 9
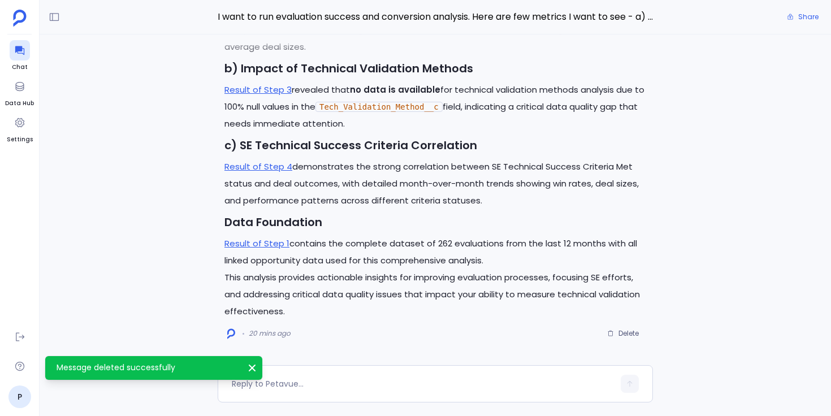
scroll to position [1323, 0]
click at [328, 380] on textarea at bounding box center [423, 383] width 382 height 11
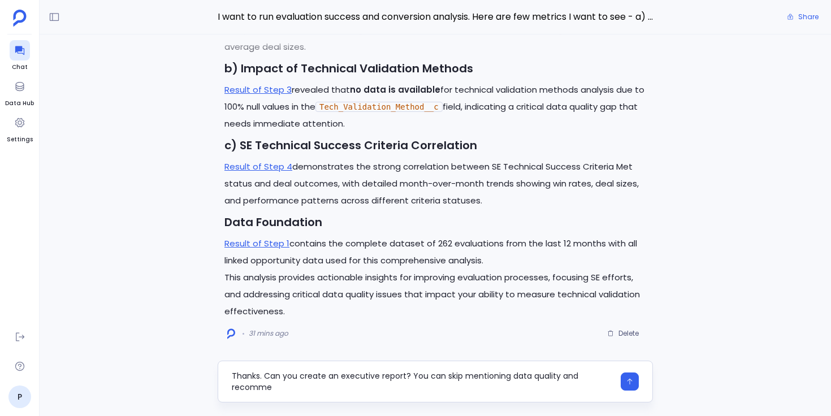
scroll to position [0, 0]
type textarea "Thanks. Can you create an executive report? You can skip mentioning data qualit…"
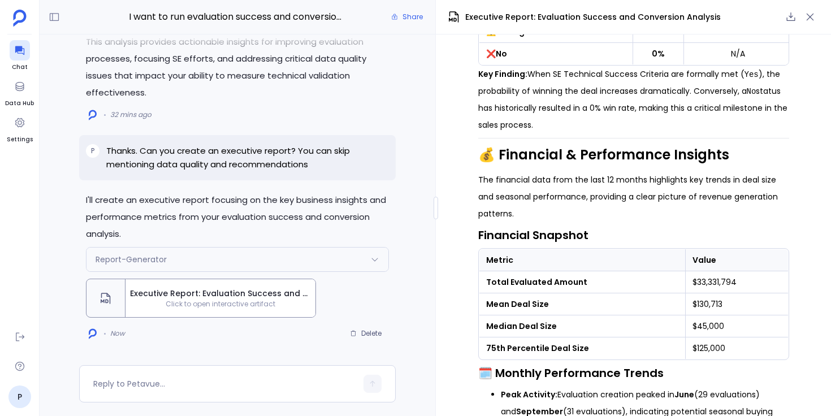
scroll to position [961, 0]
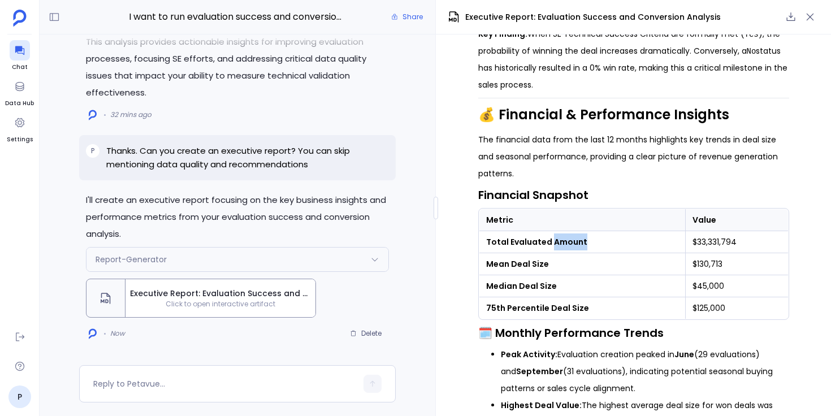
drag, startPoint x: 548, startPoint y: 243, endPoint x: 583, endPoint y: 241, distance: 35.1
click at [583, 241] on td "Total Evaluated Amount" at bounding box center [582, 242] width 206 height 22
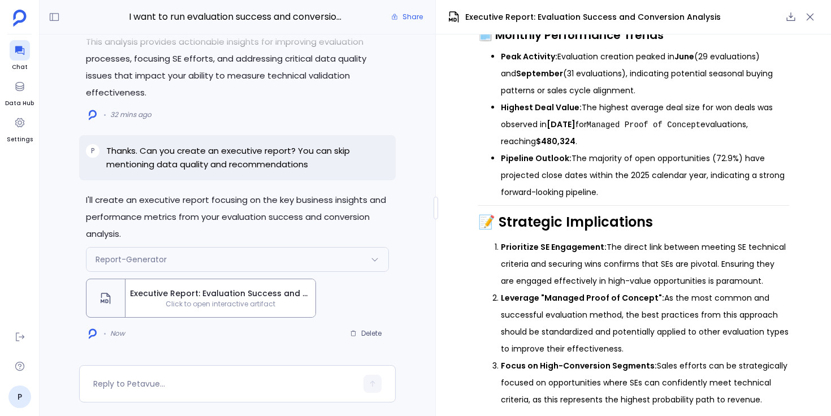
scroll to position [1263, 0]
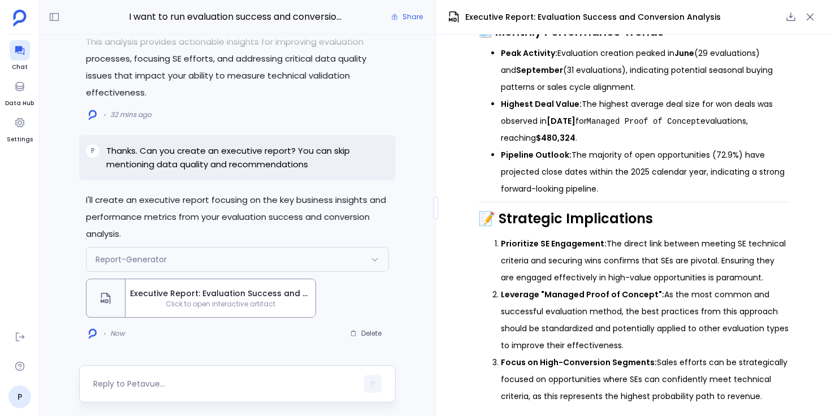
click at [205, 382] on textarea at bounding box center [224, 383] width 263 height 11
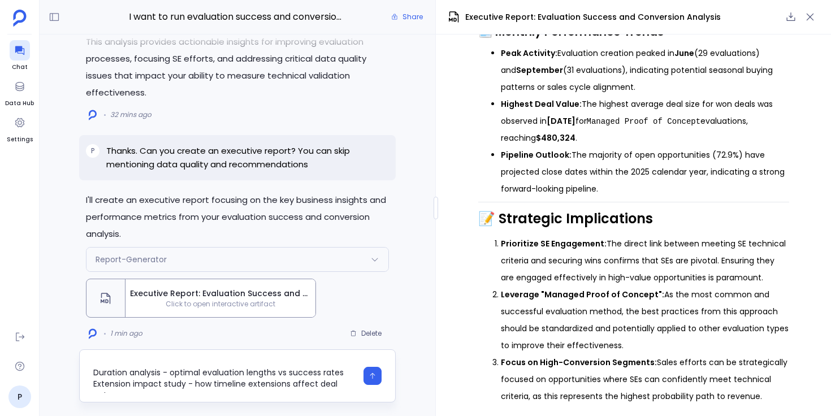
scroll to position [15, 0]
click at [94, 372] on textarea "I would like to expand the analysis with below details - Duration analysis - op…" at bounding box center [224, 376] width 263 height 34
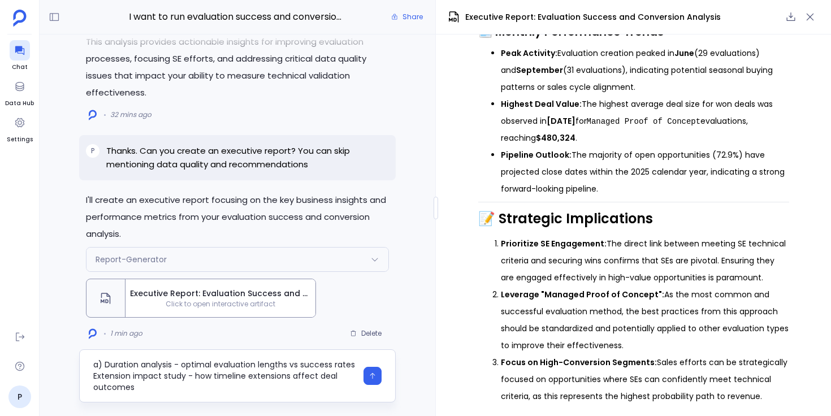
scroll to position [24, 0]
click at [95, 386] on textarea "I would like to expand the analysis with below details - a) Duration analysis -…" at bounding box center [224, 376] width 263 height 34
click at [94, 384] on textarea "I would like to expand the analysis with below details - a) Duration analysis -…" at bounding box center [224, 376] width 263 height 34
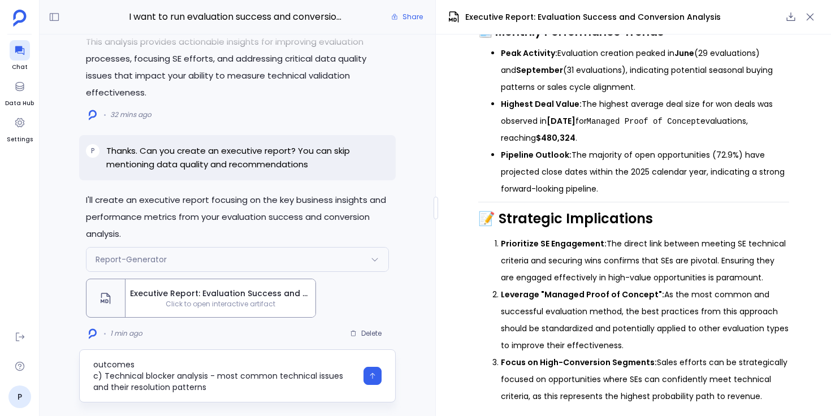
click at [170, 371] on textarea "I would like to expand the analysis with below details - a) Duration analysis -…" at bounding box center [224, 376] width 263 height 34
click at [213, 383] on textarea "I would like to expand the analysis with below details - a) Duration analysis -…" at bounding box center [224, 376] width 263 height 34
type textarea "I would like to expand the analysis with below details - a) Duration analysis -…"
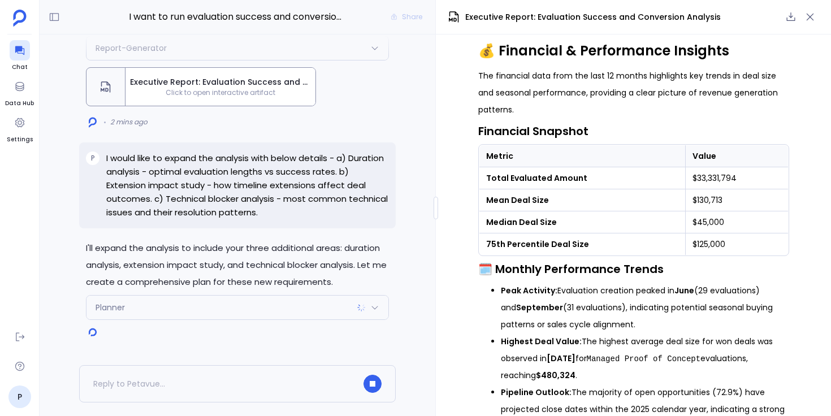
scroll to position [1263, 0]
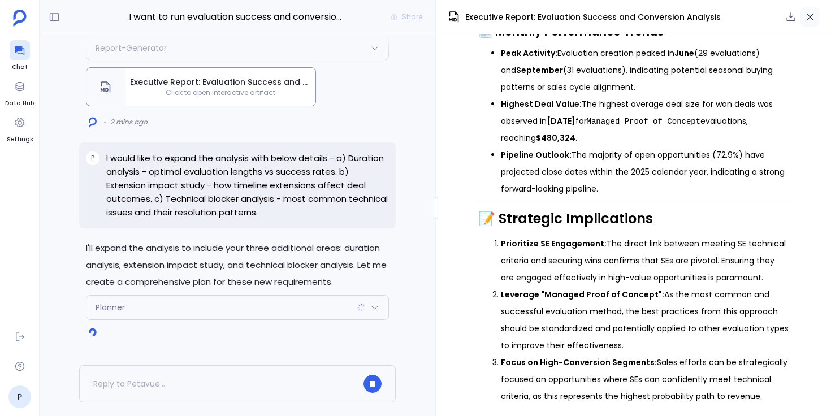
click at [812, 21] on icon "button" at bounding box center [810, 16] width 11 height 11
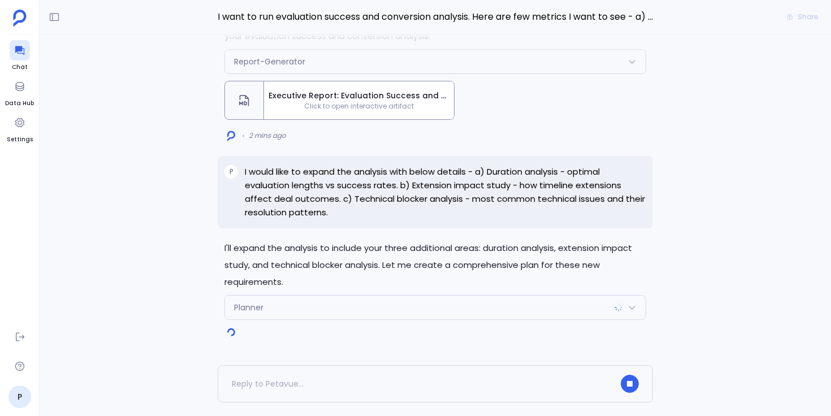
scroll to position [417, 0]
click at [260, 308] on span "Planner" at bounding box center [248, 307] width 29 height 11
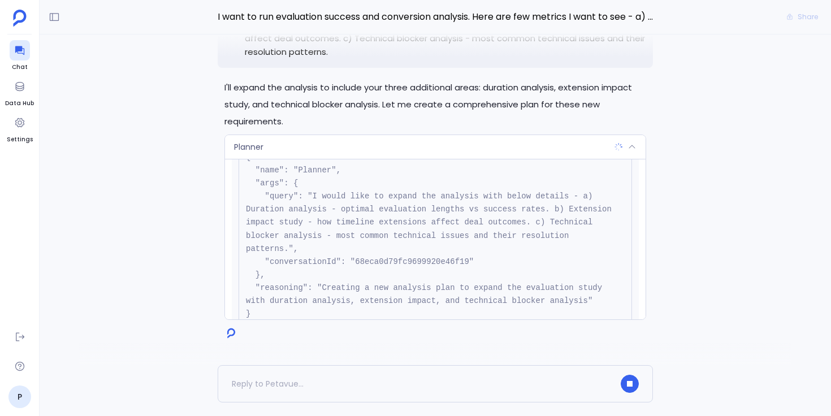
scroll to position [76, 0]
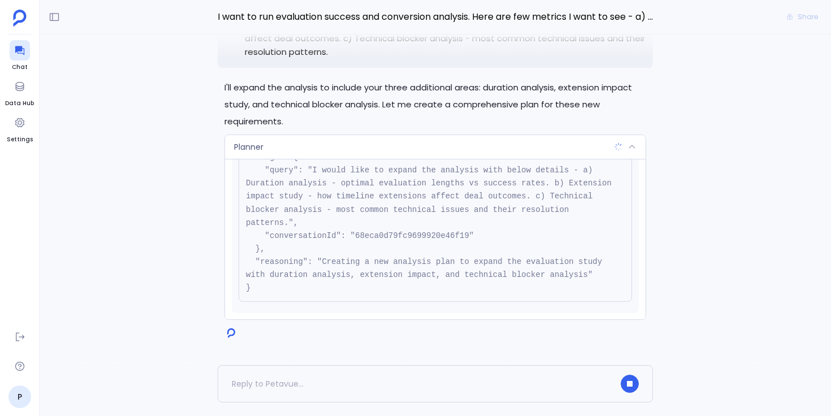
click at [349, 149] on div "Planner" at bounding box center [435, 147] width 421 height 24
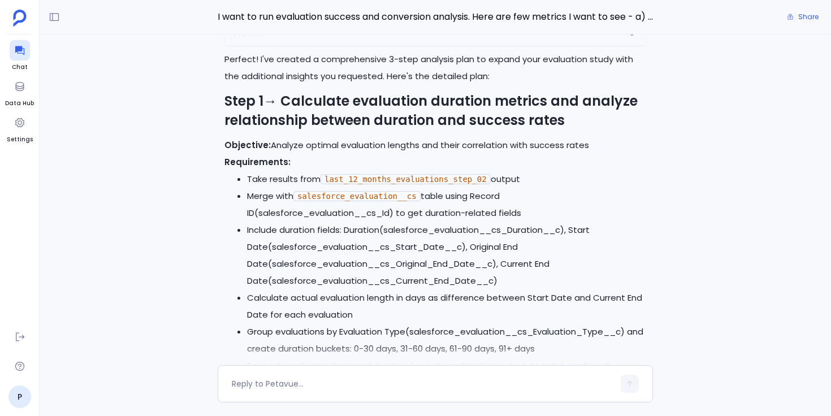
scroll to position [-1973, 0]
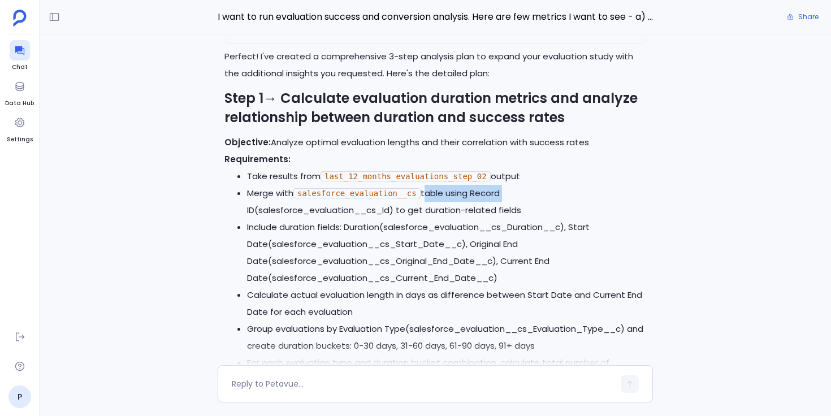
drag, startPoint x: 425, startPoint y: 174, endPoint x: 501, endPoint y: 175, distance: 76.3
click at [501, 185] on li "Merge with salesforce_evaluation__cs table using Record ID(salesforce_evaluatio…" at bounding box center [446, 202] width 399 height 34
click at [498, 193] on li "Merge with salesforce_evaluation__cs table using Record ID(salesforce_evaluatio…" at bounding box center [446, 202] width 399 height 34
drag, startPoint x: 386, startPoint y: 209, endPoint x: 466, endPoint y: 205, distance: 80.9
click at [466, 219] on li "Include duration fields: Duration(salesforce_evaluation__cs_Duration__c), Start…" at bounding box center [446, 253] width 399 height 68
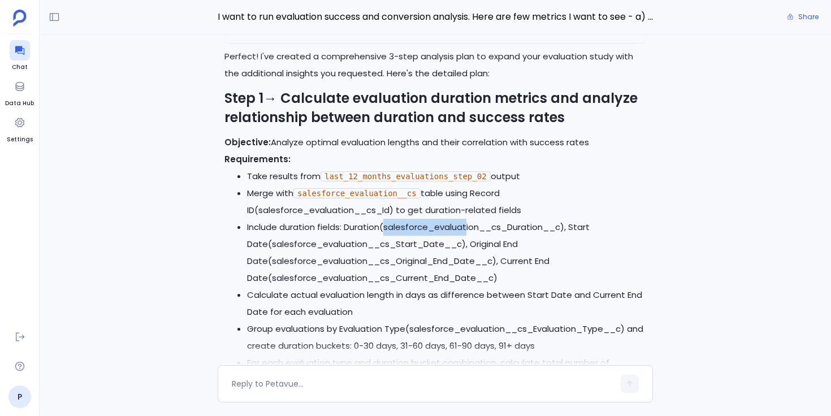
click at [467, 219] on li "Include duration fields: Duration(salesforce_evaluation__cs_Duration__c), Start…" at bounding box center [446, 253] width 399 height 68
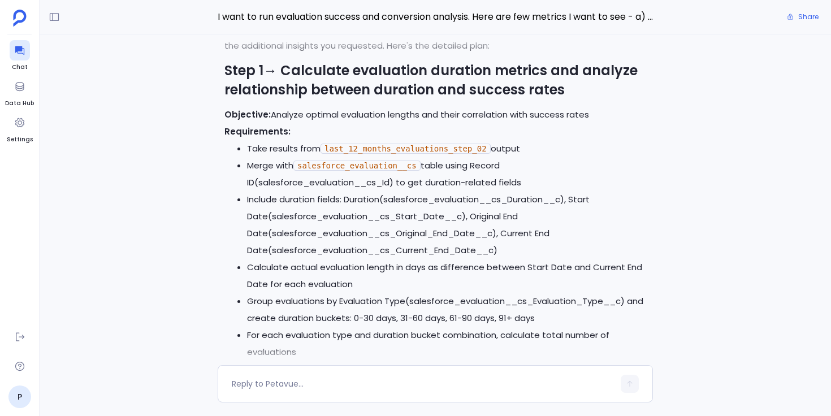
scroll to position [-1944, 0]
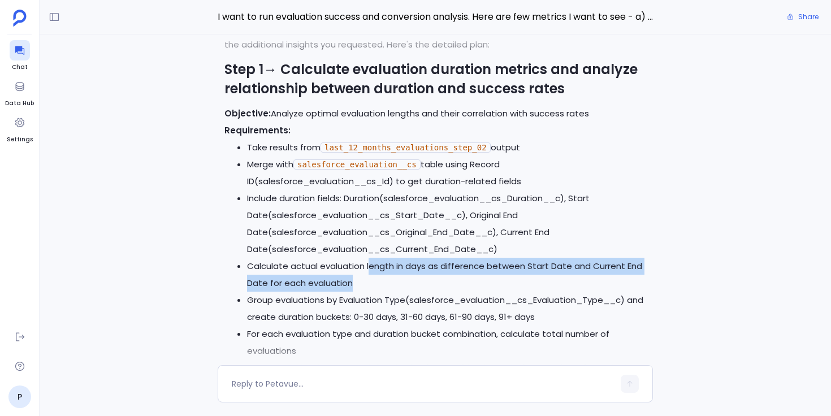
drag, startPoint x: 368, startPoint y: 247, endPoint x: 371, endPoint y: 261, distance: 13.9
click at [370, 261] on li "Calculate actual evaluation length in days as difference between Start Date and…" at bounding box center [446, 275] width 399 height 34
click at [371, 261] on li "Calculate actual evaluation length in days as difference between Start Date and…" at bounding box center [446, 275] width 399 height 34
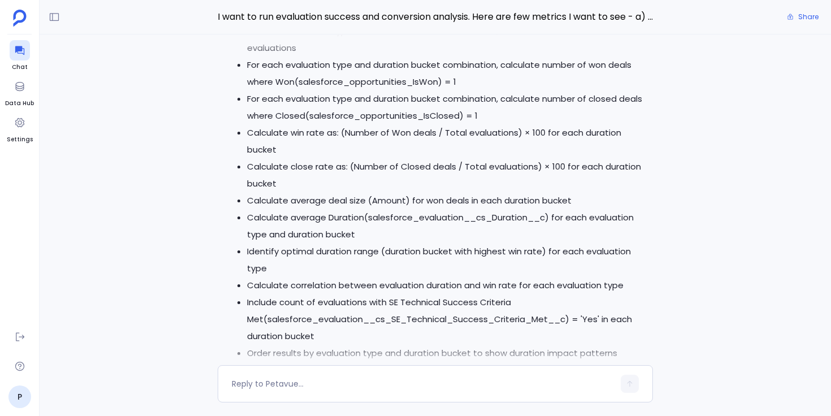
scroll to position [-1638, 0]
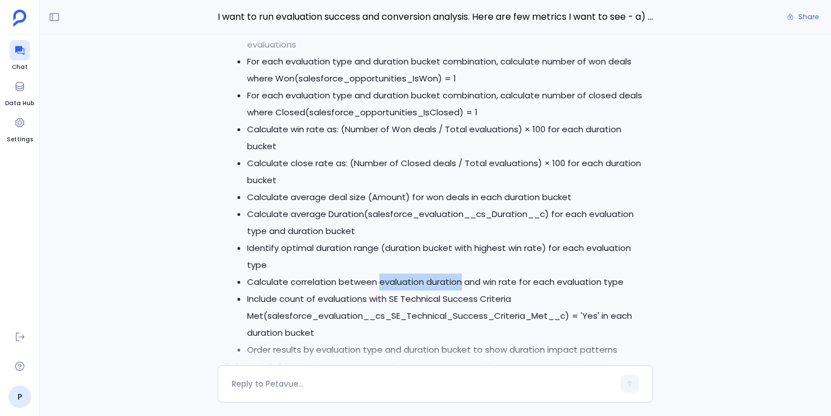
drag, startPoint x: 379, startPoint y: 263, endPoint x: 460, endPoint y: 265, distance: 80.3
click at [460, 274] on li "Calculate correlation between evaluation duration and win rate for each evaluat…" at bounding box center [446, 282] width 399 height 17
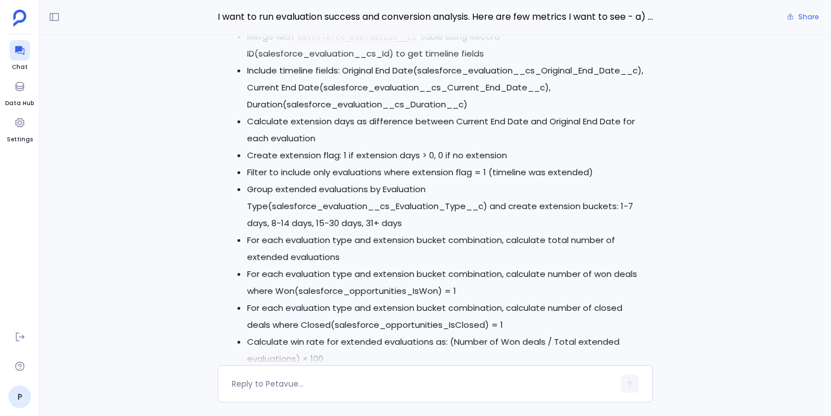
scroll to position [-1278, 0]
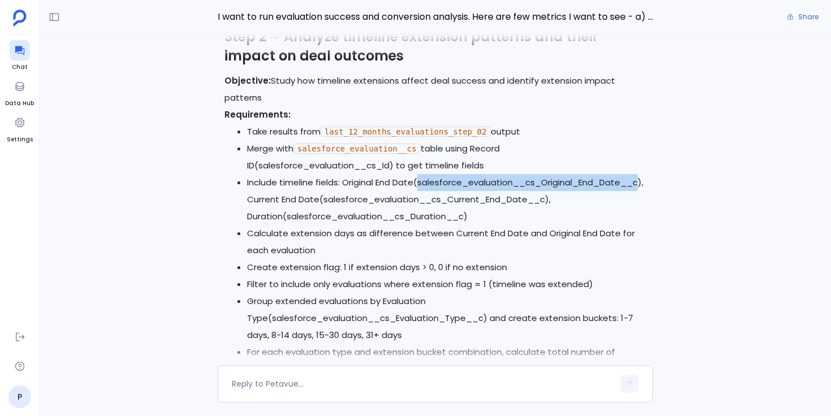
drag, startPoint x: 271, startPoint y: 183, endPoint x: 492, endPoint y: 181, distance: 221.1
click at [492, 181] on li "Include timeline fields: Original End Date(salesforce_evaluation__cs_Original_E…" at bounding box center [446, 199] width 399 height 51
click at [464, 181] on li "Include timeline fields: Original End Date(salesforce_evaluation__cs_Original_E…" at bounding box center [446, 199] width 399 height 51
click at [299, 185] on li "Include timeline fields: Original End Date(salesforce_evaluation__cs_Original_E…" at bounding box center [446, 199] width 399 height 51
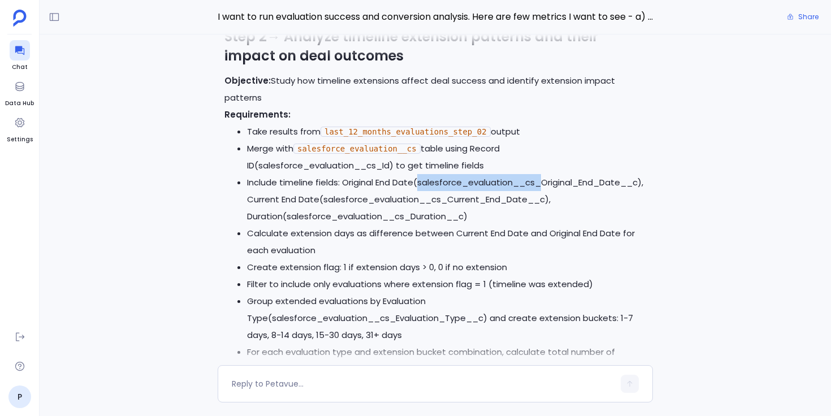
drag, startPoint x: 271, startPoint y: 182, endPoint x: 396, endPoint y: 185, distance: 125.0
click at [396, 185] on li "Include timeline fields: Original End Date(salesforce_evaluation__cs_Original_E…" at bounding box center [446, 199] width 399 height 51
click at [396, 183] on li "Include timeline fields: Original End Date(salesforce_evaluation__cs_Original_E…" at bounding box center [446, 199] width 399 height 51
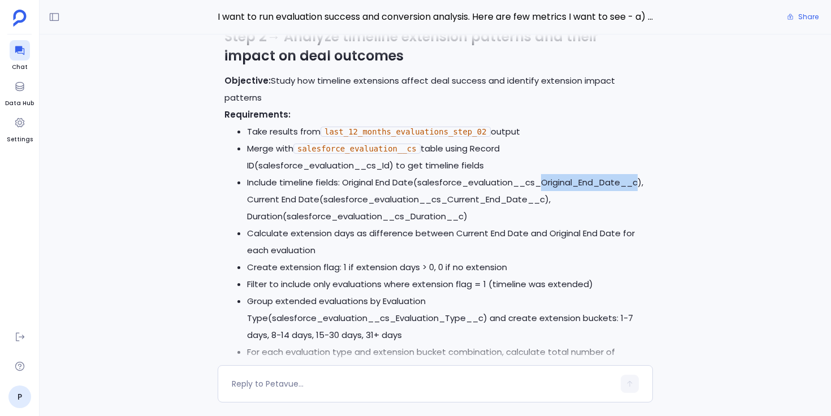
drag, startPoint x: 396, startPoint y: 182, endPoint x: 491, endPoint y: 179, distance: 95.6
click at [491, 179] on li "Include timeline fields: Original End Date(salesforce_evaluation__cs_Original_E…" at bounding box center [446, 199] width 399 height 51
click at [383, 183] on li "Include timeline fields: Original End Date(salesforce_evaluation__cs_Original_E…" at bounding box center [446, 199] width 399 height 51
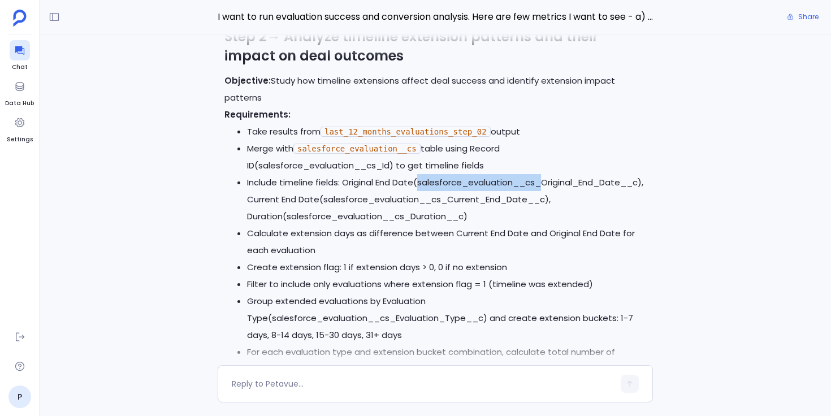
drag, startPoint x: 394, startPoint y: 183, endPoint x: 273, endPoint y: 180, distance: 121.0
click at [272, 180] on li "Include timeline fields: Original End Date(salesforce_evaluation__cs_Original_E…" at bounding box center [446, 199] width 399 height 51
click at [332, 198] on li "Include timeline fields: Original End Date(salesforce_evaluation__cs_Original_E…" at bounding box center [446, 199] width 399 height 51
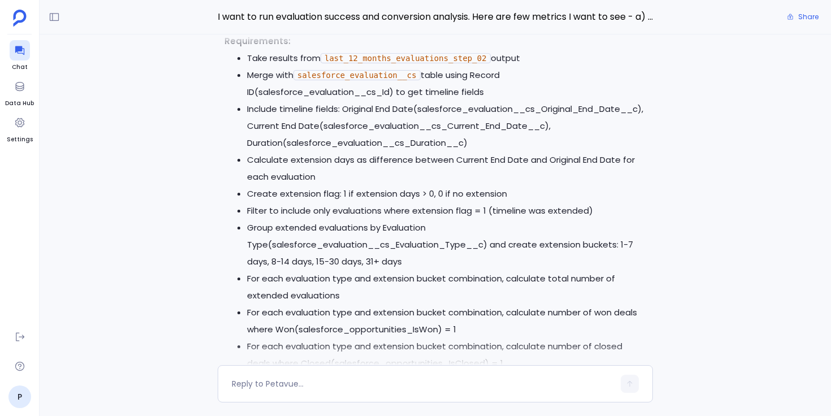
scroll to position [-1199, 0]
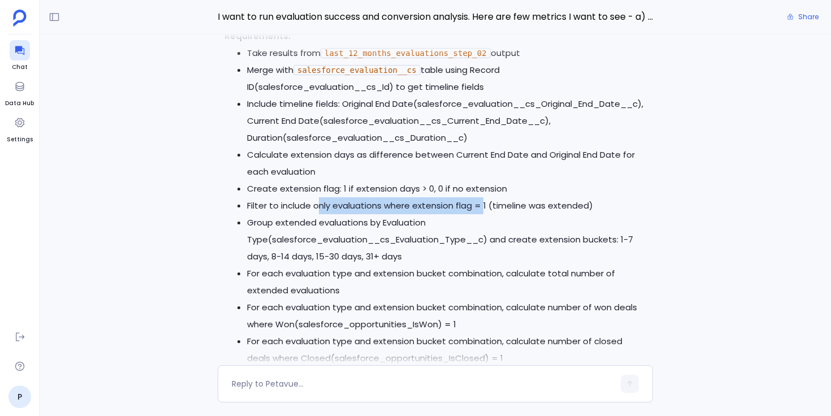
drag, startPoint x: 317, startPoint y: 207, endPoint x: 483, endPoint y: 204, distance: 166.2
click at [483, 204] on li "Filter to include only evaluations where extension flag = 1 (timeline was exten…" at bounding box center [446, 205] width 399 height 17
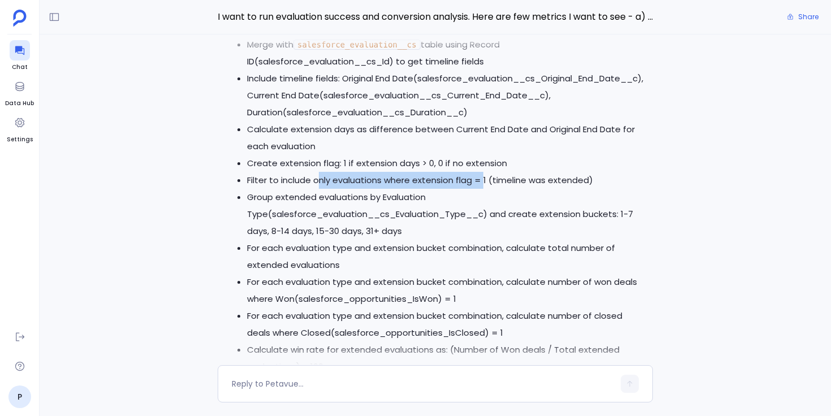
scroll to position [-1170, 0]
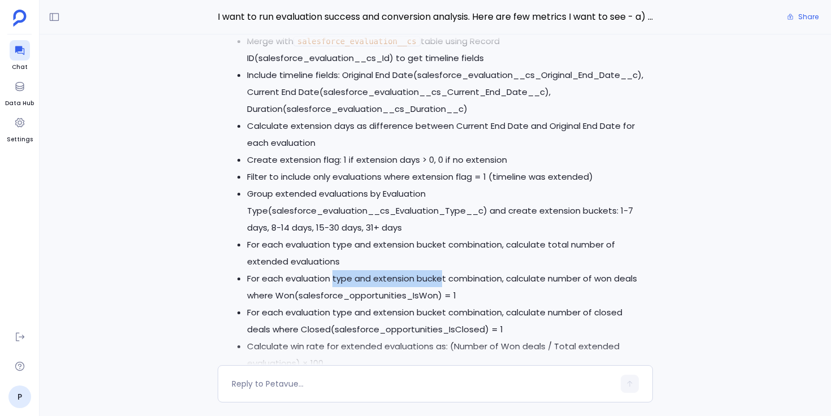
drag, startPoint x: 335, startPoint y: 278, endPoint x: 441, endPoint y: 273, distance: 106.4
click at [441, 273] on li "For each evaluation type and extension bucket combination, calculate number of …" at bounding box center [446, 287] width 399 height 34
click at [442, 273] on li "For each evaluation type and extension bucket combination, calculate number of …" at bounding box center [446, 287] width 399 height 34
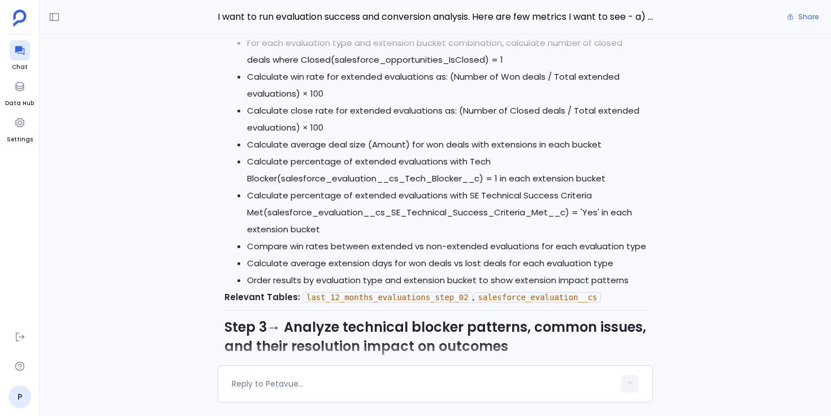
scroll to position [-893, 0]
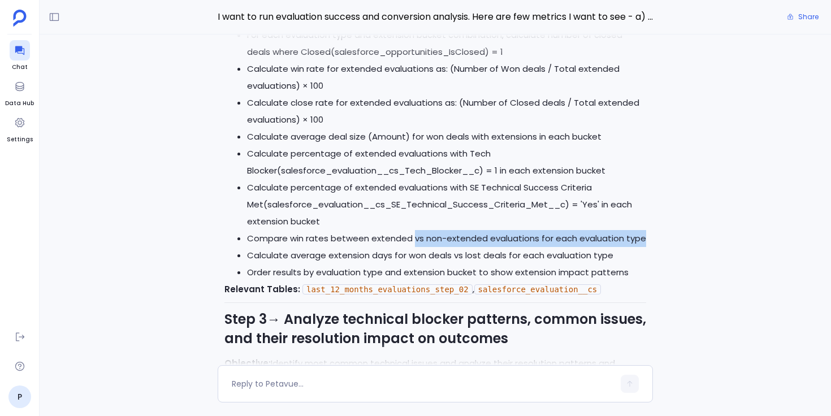
drag, startPoint x: 412, startPoint y: 237, endPoint x: 643, endPoint y: 236, distance: 230.7
click at [643, 236] on li "Compare win rates between extended vs non-extended evaluations for each evaluat…" at bounding box center [446, 238] width 399 height 17
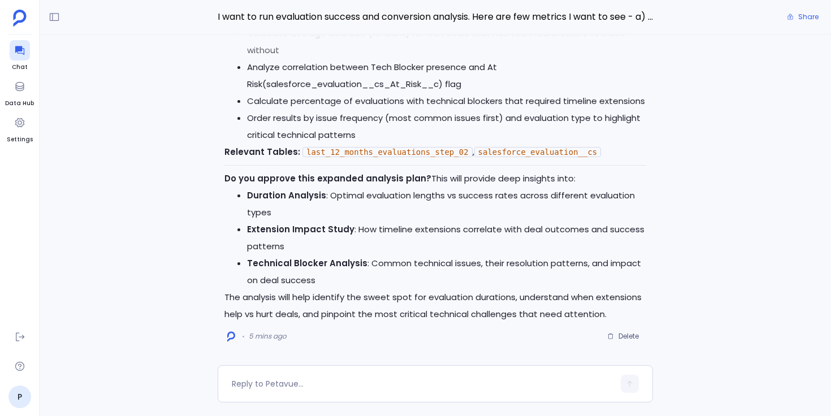
scroll to position [0, 0]
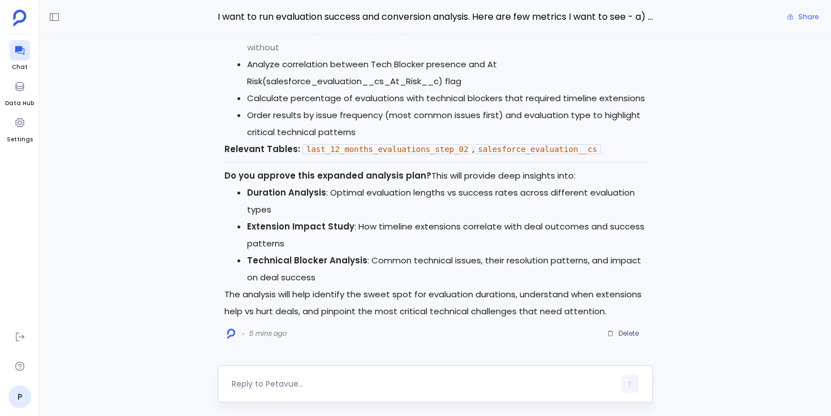
click at [348, 378] on textarea at bounding box center [423, 383] width 382 height 11
type textarea "approved"
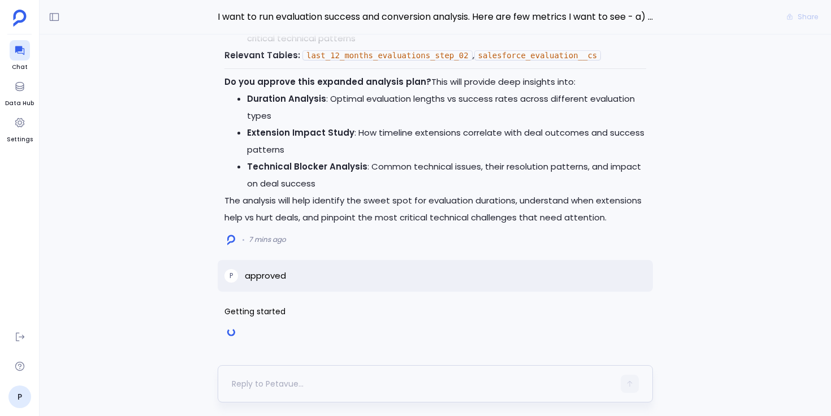
scroll to position [1336, 0]
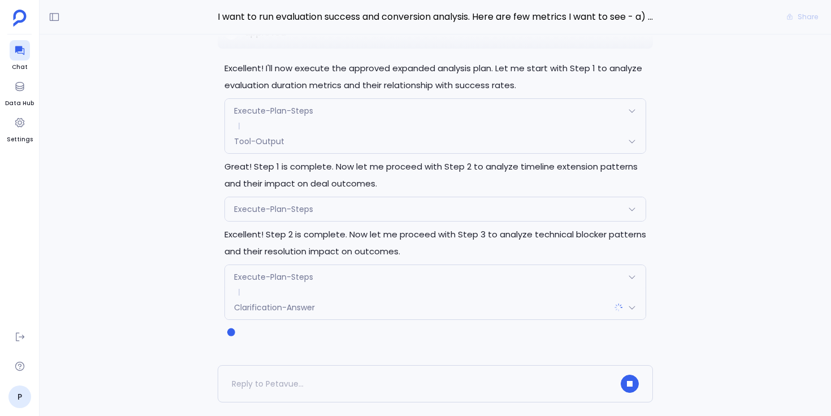
click at [331, 276] on div "Execute-Plan-Steps" at bounding box center [435, 277] width 421 height 24
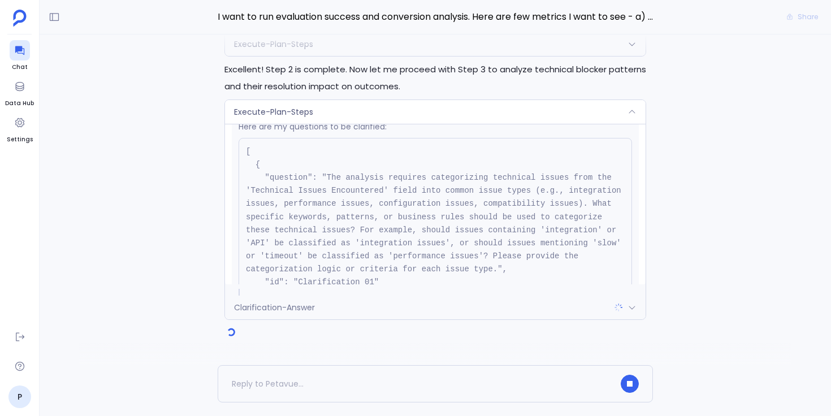
scroll to position [269, 0]
drag, startPoint x: 413, startPoint y: 227, endPoint x: 462, endPoint y: 227, distance: 49.2
click at [462, 227] on code "[ { "question": "The analysis requires categorizing technical issues from the '…" at bounding box center [436, 227] width 380 height 166
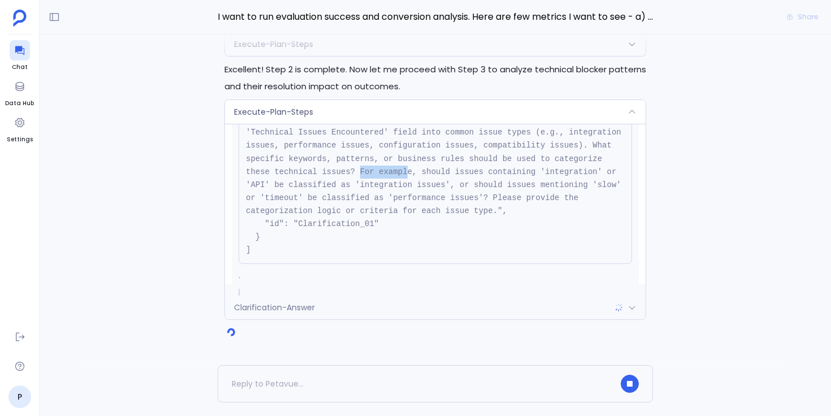
scroll to position [335, 0]
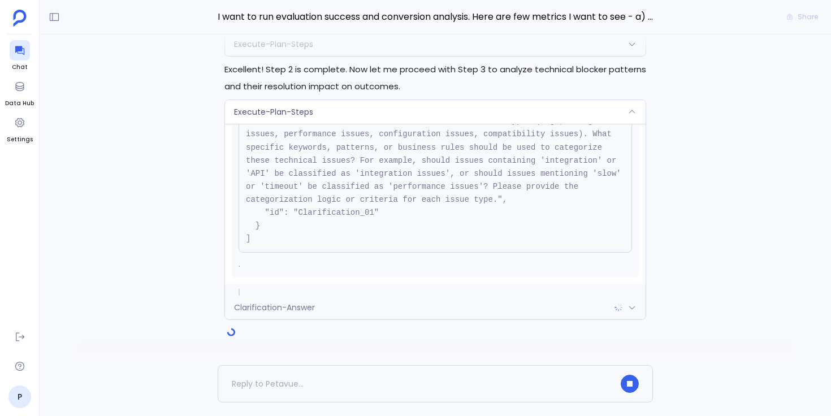
click at [482, 111] on div "Execute-Plan-Steps" at bounding box center [435, 112] width 421 height 24
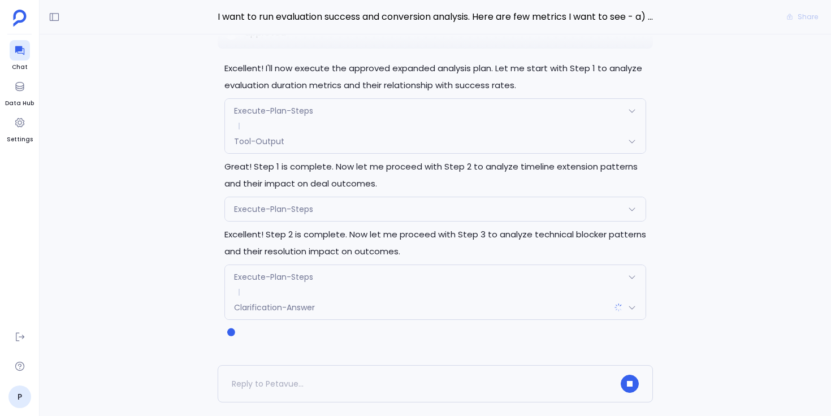
click at [378, 311] on div "Clarification-Answer" at bounding box center [435, 308] width 421 height 24
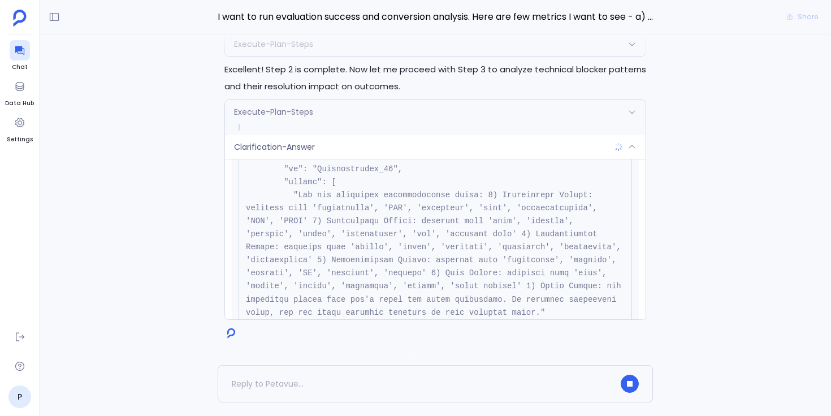
scroll to position [119, 0]
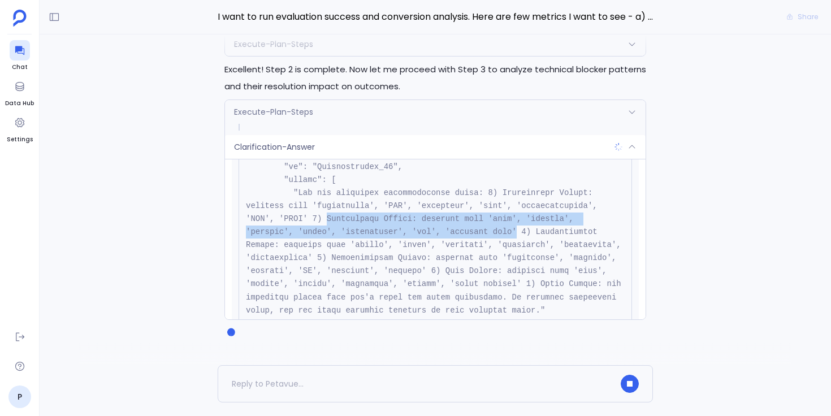
drag, startPoint x: 328, startPoint y: 220, endPoint x: 516, endPoint y: 231, distance: 188.6
click at [516, 231] on pre at bounding box center [436, 245] width 394 height 341
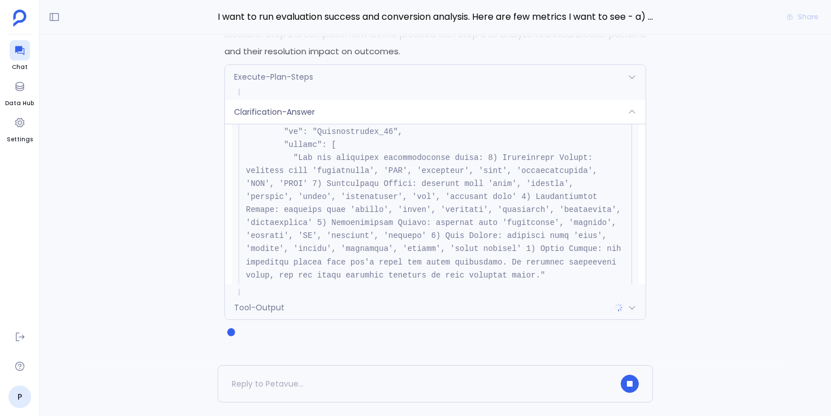
click at [535, 114] on div "Clarification-Answer" at bounding box center [435, 112] width 421 height 24
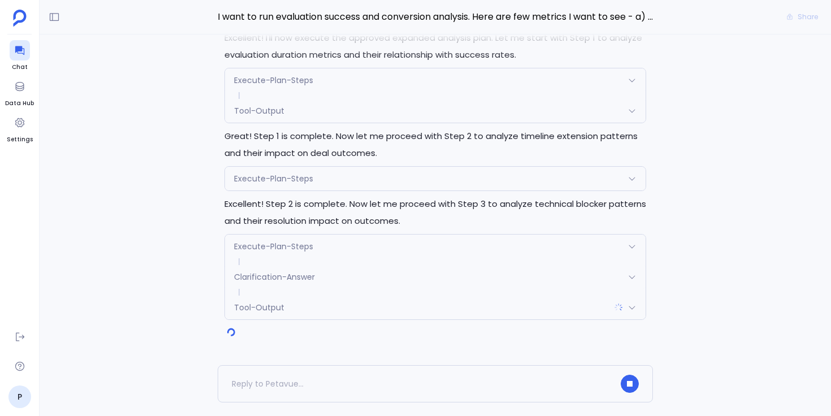
click at [255, 308] on span "Tool-Output" at bounding box center [259, 307] width 50 height 11
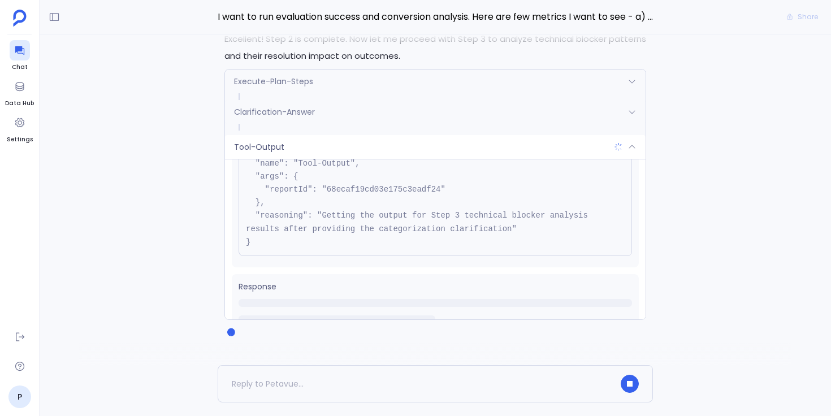
scroll to position [77, 0]
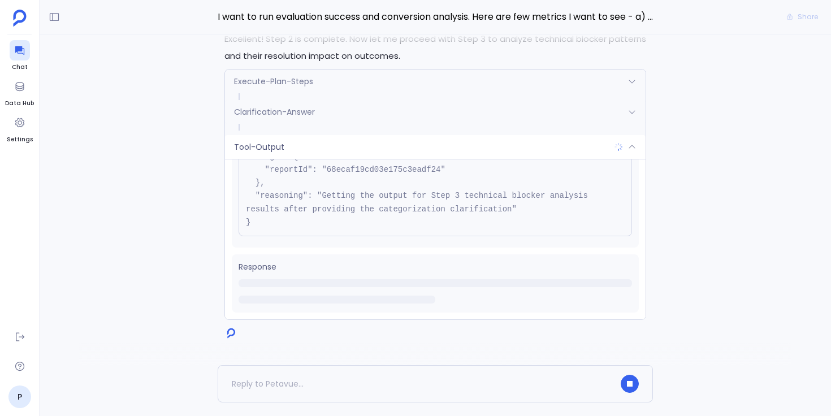
click at [370, 150] on div "Tool-Output" at bounding box center [435, 147] width 421 height 24
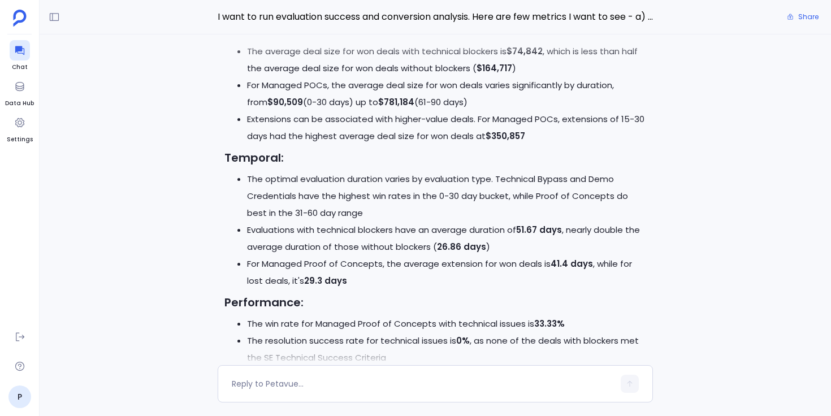
scroll to position [-1101, 0]
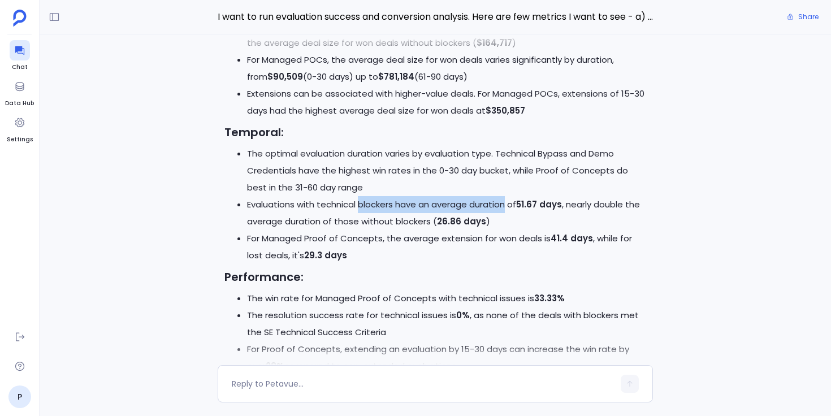
drag, startPoint x: 361, startPoint y: 204, endPoint x: 508, endPoint y: 207, distance: 147.6
click at [508, 207] on li "Evaluations with technical blockers have an average duration of 51.67 days , ne…" at bounding box center [446, 213] width 399 height 34
click at [427, 244] on li "For Managed Proof of Concepts, the average extension for won deals is 41.4 days…" at bounding box center [446, 247] width 399 height 34
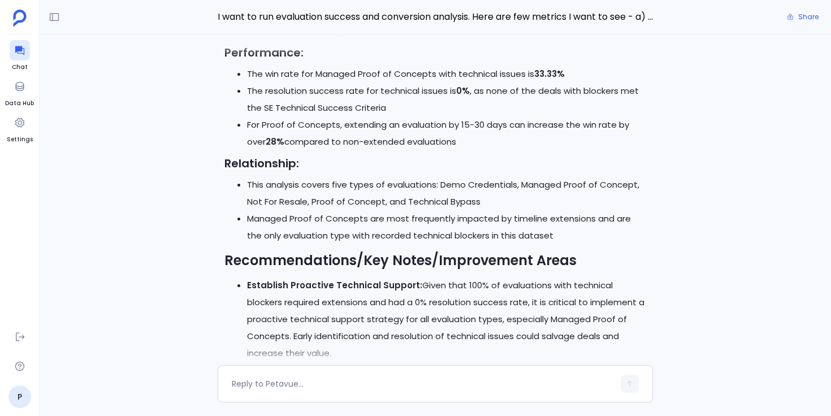
scroll to position [-876, 0]
drag, startPoint x: 343, startPoint y: 123, endPoint x: 481, endPoint y: 121, distance: 138.0
click at [481, 121] on li "For Proof of Concepts, extending an evaluation by 15-30 days can increase the w…" at bounding box center [446, 133] width 399 height 34
click at [440, 145] on li "For Proof of Concepts, extending an evaluation by 15-30 days can increase the w…" at bounding box center [446, 133] width 399 height 34
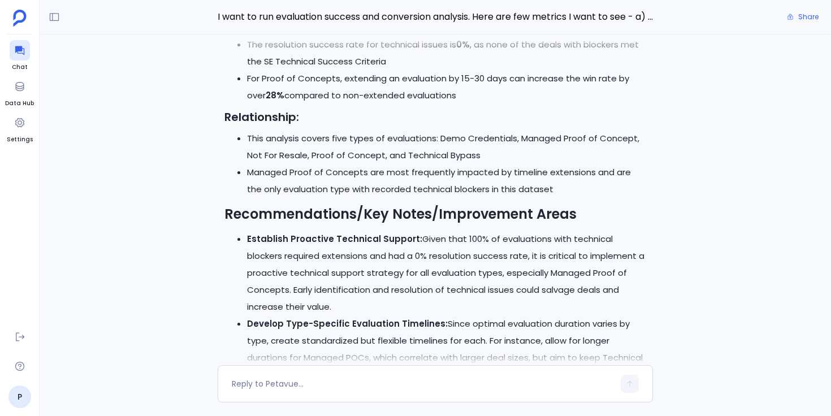
scroll to position [-810, 0]
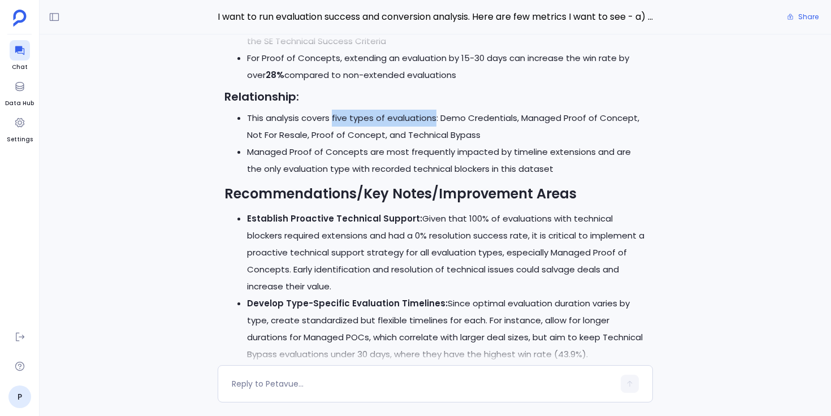
drag, startPoint x: 334, startPoint y: 119, endPoint x: 435, endPoint y: 120, distance: 101.2
click at [435, 120] on li "This analysis covers five types of evaluations: Demo Credentials, Managed Proof…" at bounding box center [446, 127] width 399 height 34
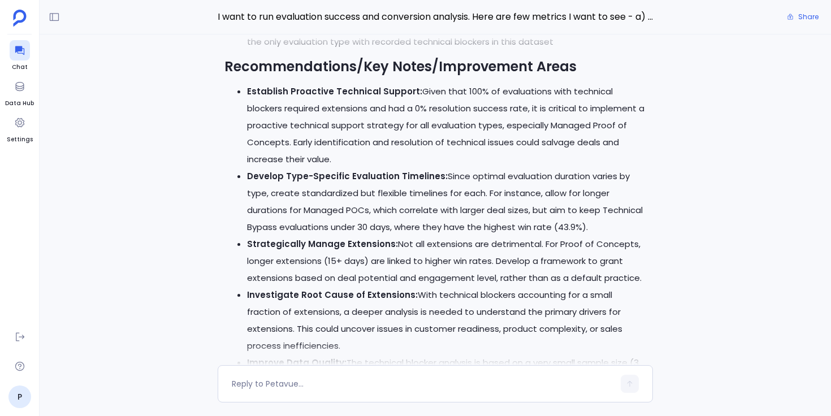
scroll to position [-681, 0]
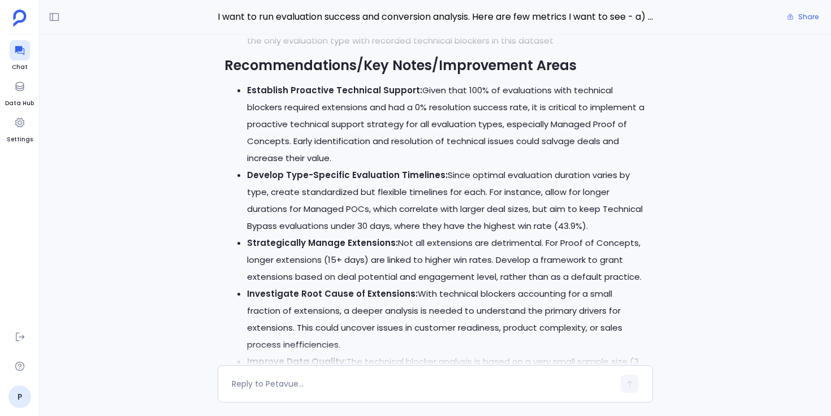
drag, startPoint x: 415, startPoint y: 92, endPoint x: 377, endPoint y: 158, distance: 76.2
click at [377, 158] on p "Establish Proactive Technical Support: Given that 100% of evaluations with tech…" at bounding box center [446, 124] width 399 height 85
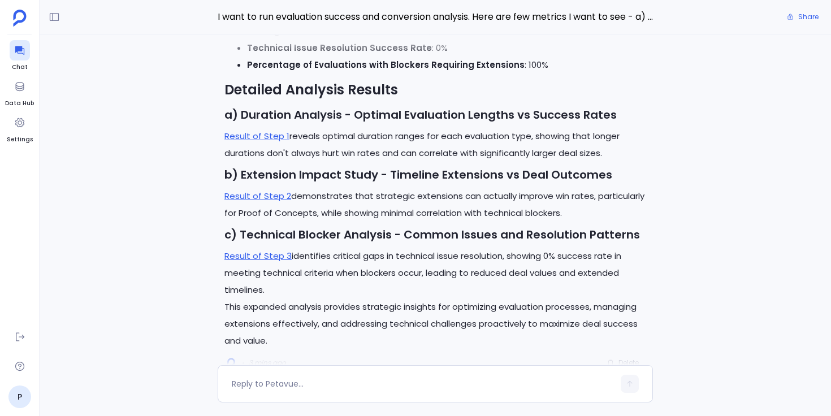
scroll to position [0, 0]
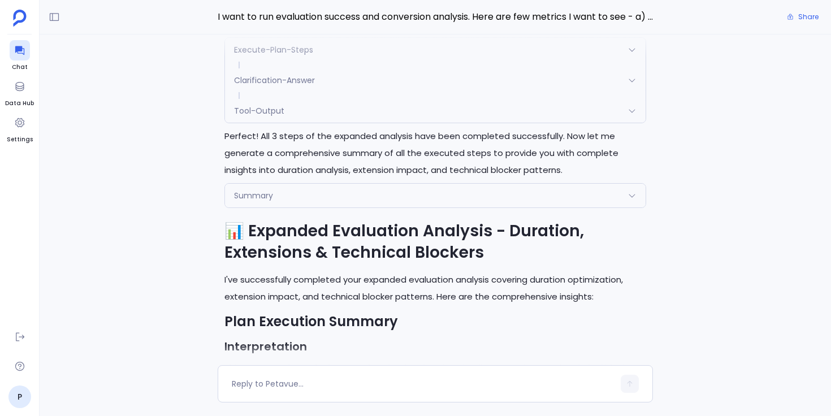
click at [442, 201] on div "Summary" at bounding box center [435, 196] width 421 height 24
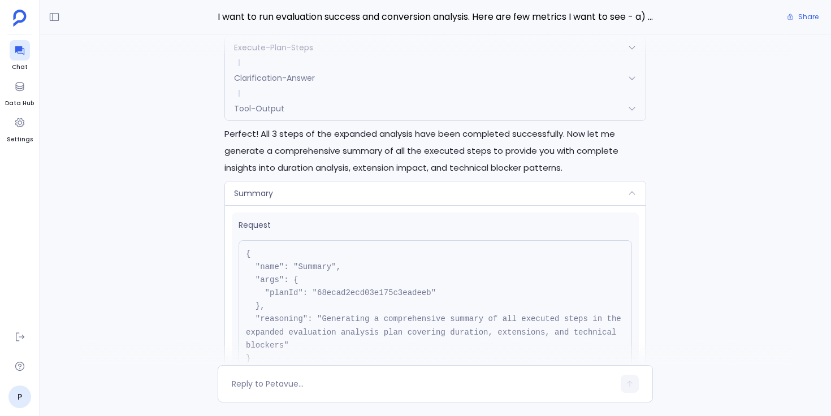
scroll to position [-2184, 0]
click at [349, 296] on pre "{ "name": "Summary", "args": { "planId": "68ecad2ecd03e175c3eadeeb" }, "reasoni…" at bounding box center [436, 309] width 394 height 132
copy pre "68ecad2ecd03e175c3eadeeb"
click at [310, 198] on div "Summary" at bounding box center [435, 196] width 421 height 24
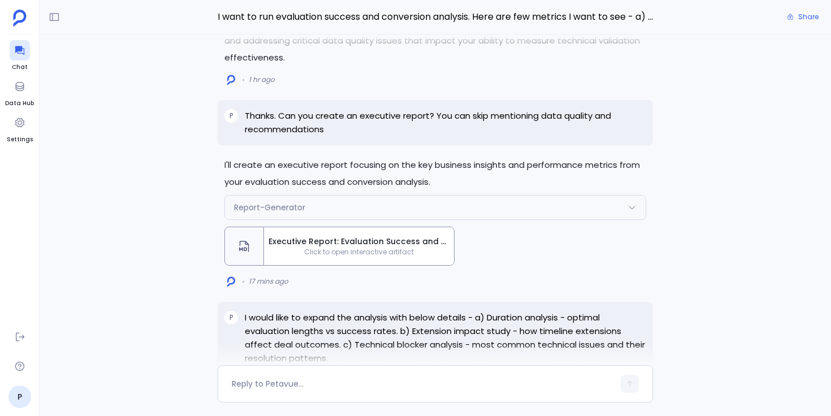
scroll to position [-4924, 0]
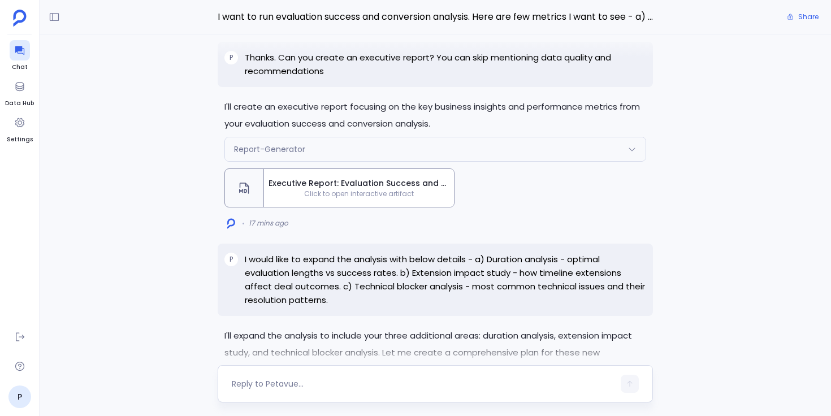
click at [337, 379] on textarea at bounding box center [423, 383] width 382 height 11
type textarea "Great. Can you add the above findings into the above executive report?"
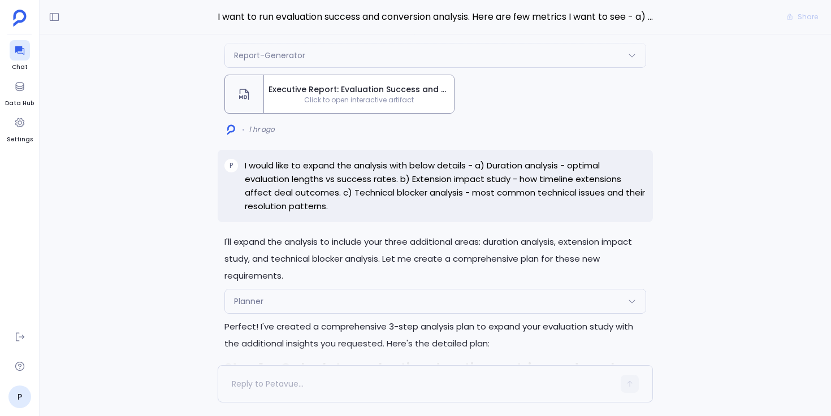
scroll to position [0, 0]
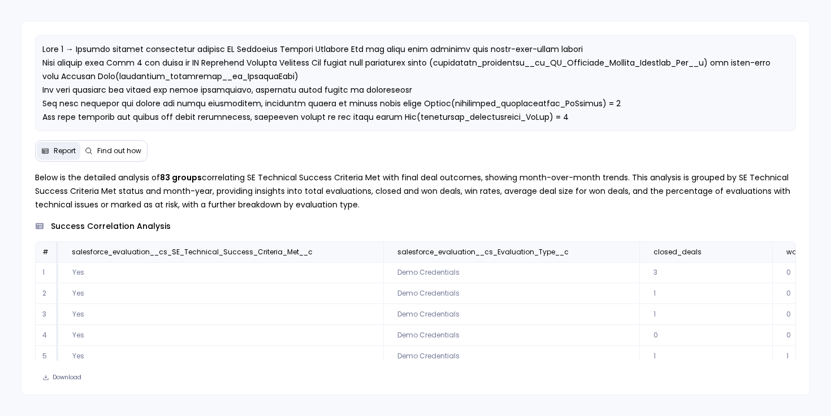
click at [128, 153] on span "Find out how" at bounding box center [119, 150] width 44 height 9
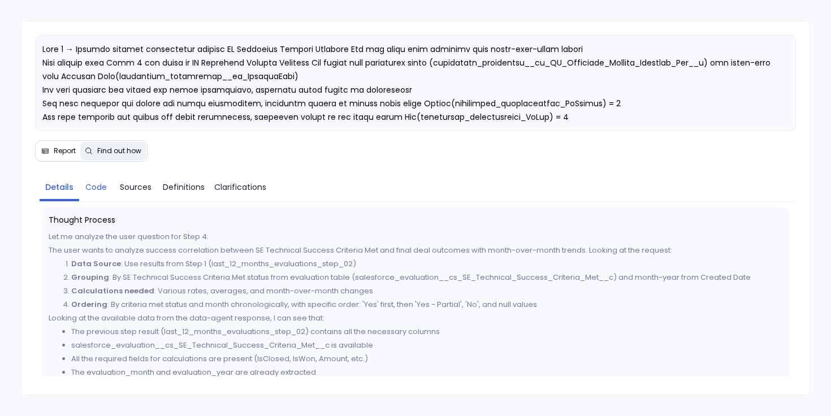
click at [100, 184] on span "Code" at bounding box center [95, 187] width 21 height 12
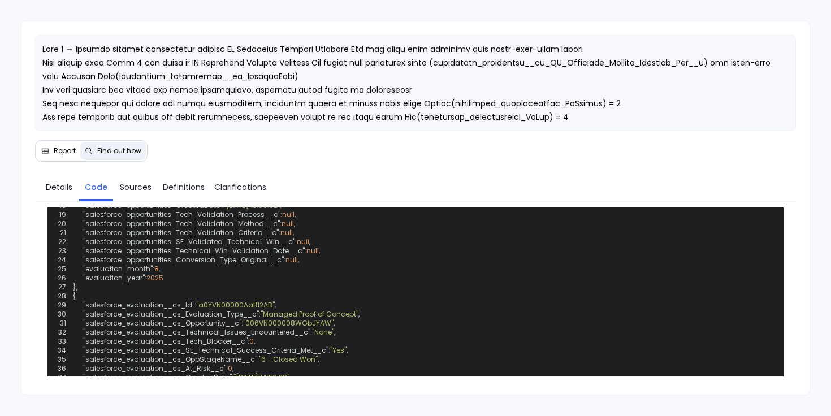
scroll to position [407, 0]
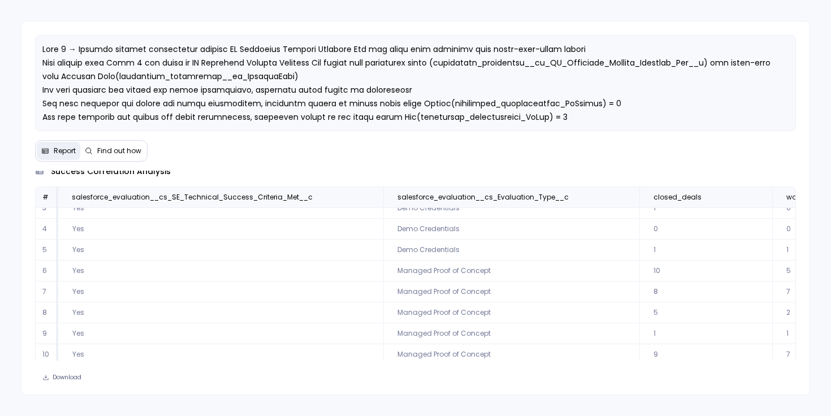
scroll to position [78, 0]
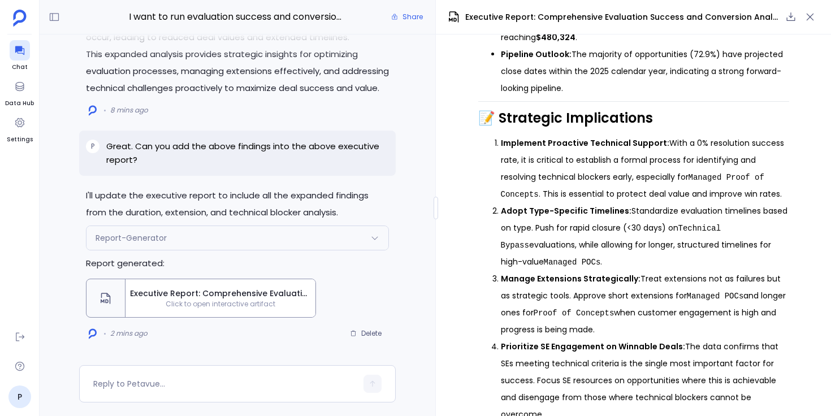
scroll to position [2089, 0]
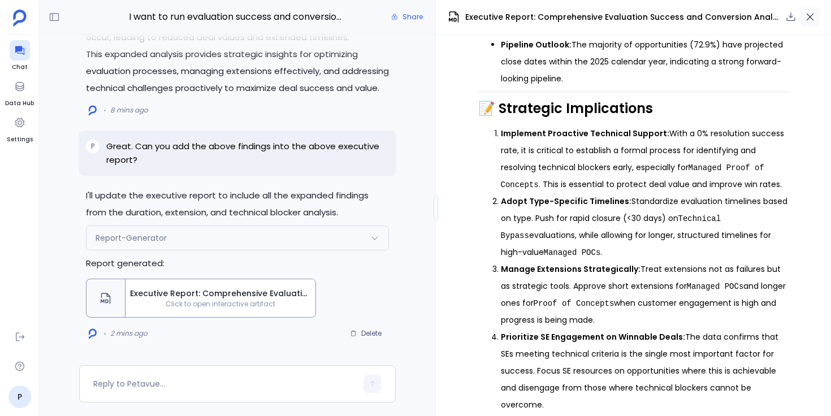
click at [812, 23] on button "button" at bounding box center [810, 16] width 19 height 19
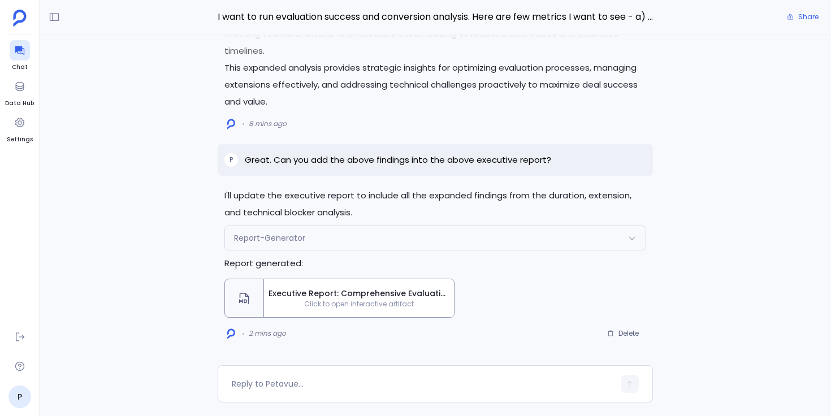
scroll to position [261, 0]
click at [793, 20] on button "Share" at bounding box center [802, 17] width 45 height 16
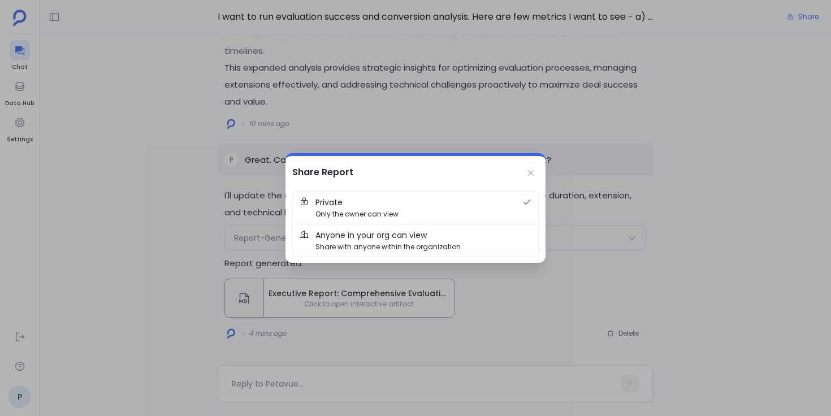
click at [388, 240] on span "Anyone in your org can view" at bounding box center [370, 235] width 111 height 12
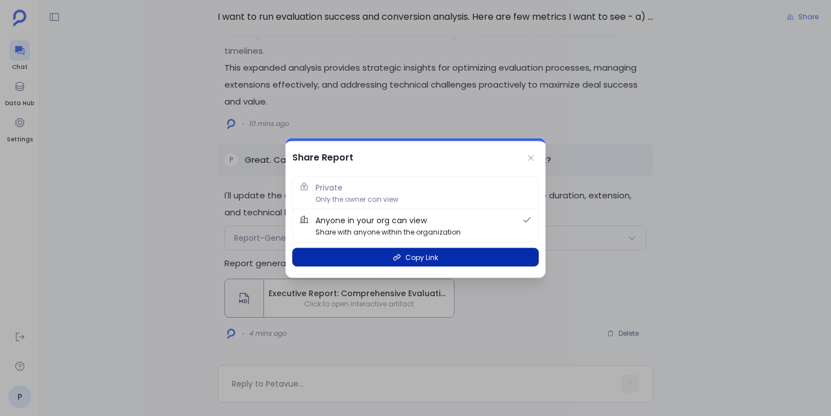
click at [472, 258] on button "Copy Link" at bounding box center [415, 257] width 247 height 19
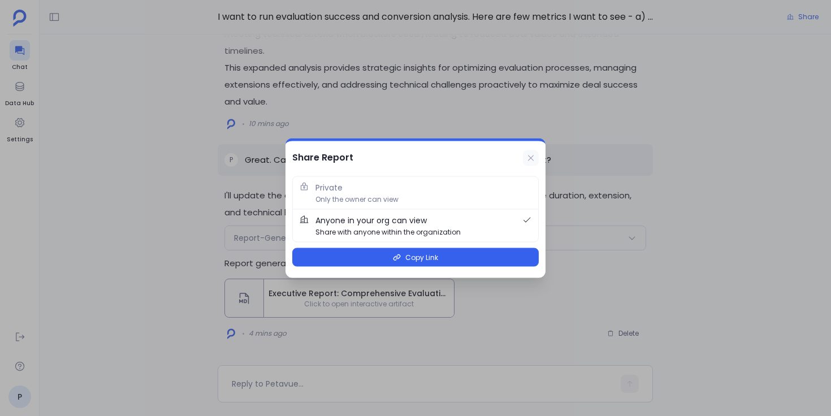
click at [533, 157] on icon at bounding box center [530, 158] width 9 height 9
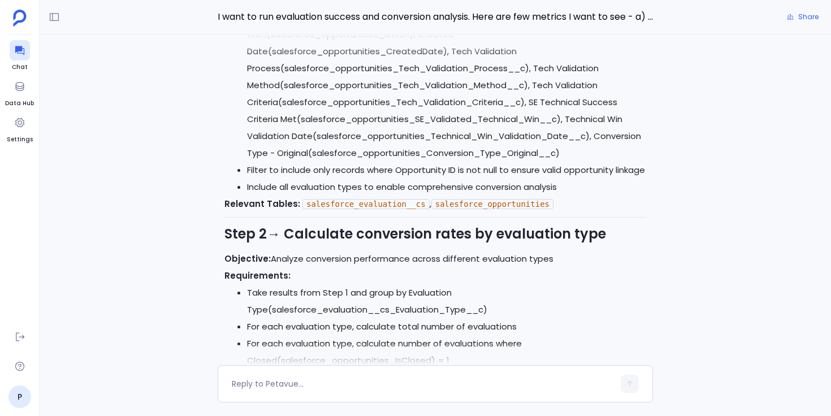
scroll to position [-12483, 0]
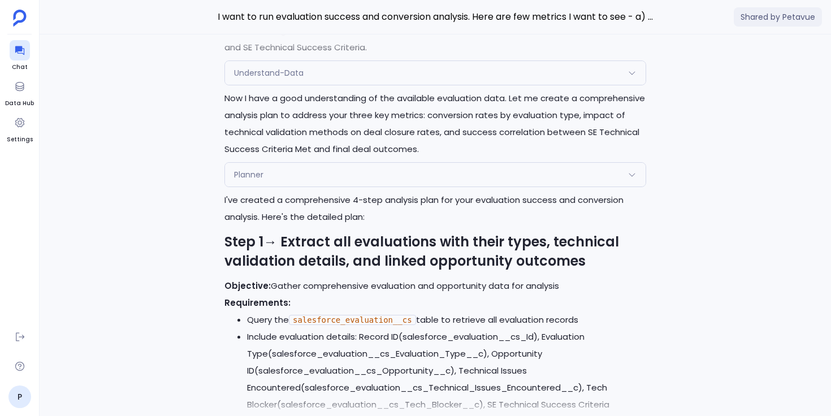
scroll to position [-12471, 0]
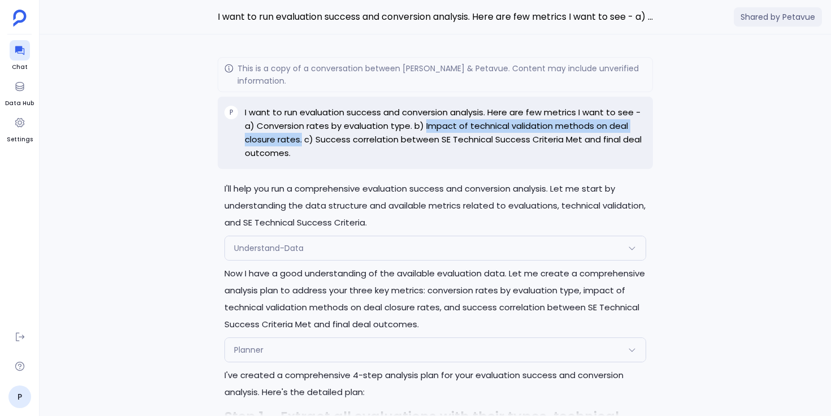
drag, startPoint x: 425, startPoint y: 126, endPoint x: 301, endPoint y: 143, distance: 125.1
click at [301, 143] on p "I want to run evaluation success and conversion analysis. Here are few metrics …" at bounding box center [445, 133] width 401 height 54
copy p "Impact of technical validation methods on deal closure rates."
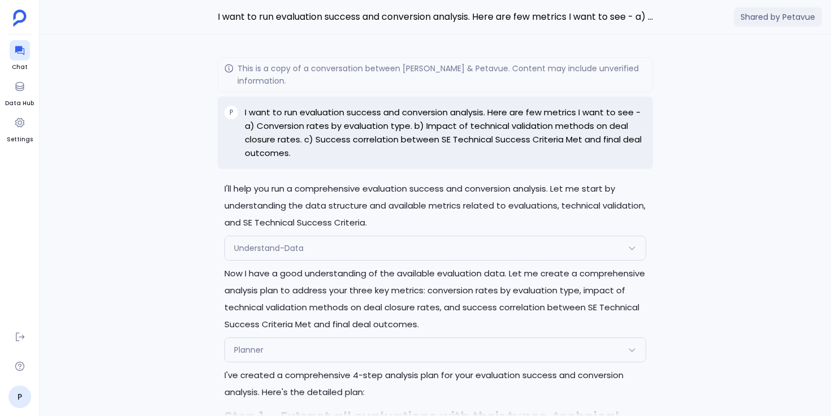
click at [339, 153] on p "I want to run evaluation success and conversion analysis. Here are few metrics …" at bounding box center [445, 133] width 401 height 54
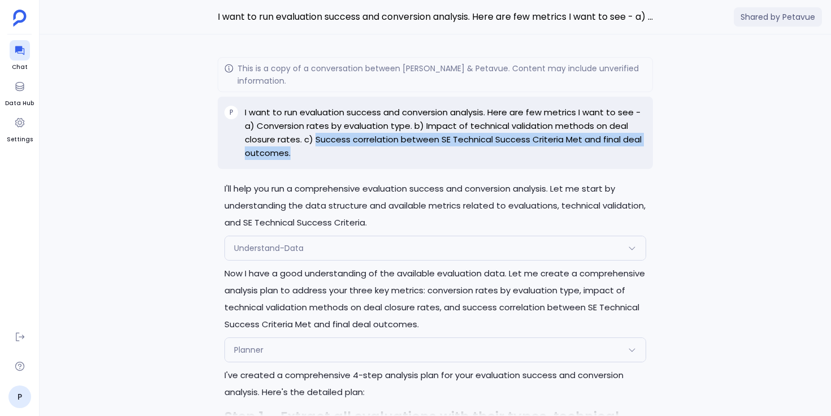
drag, startPoint x: 317, startPoint y: 140, endPoint x: 319, endPoint y: 153, distance: 13.2
click at [319, 153] on p "I want to run evaluation success and conversion analysis. Here are few metrics …" at bounding box center [445, 133] width 401 height 54
copy p "Success correlation between SE Technical Success Criteria Met and final deal ou…"
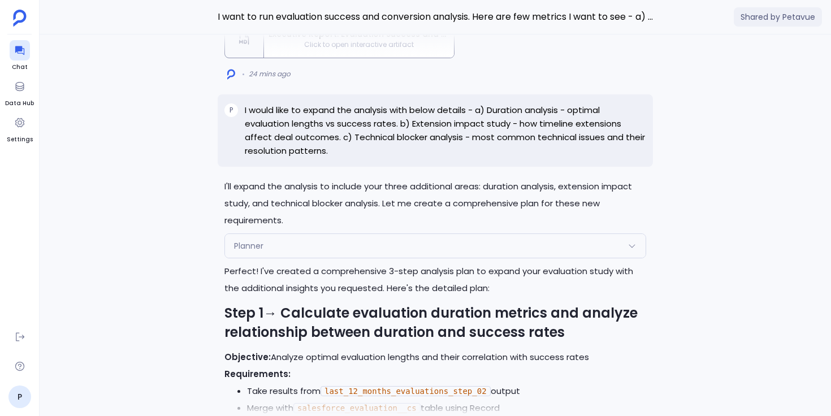
scroll to position [-4936, 0]
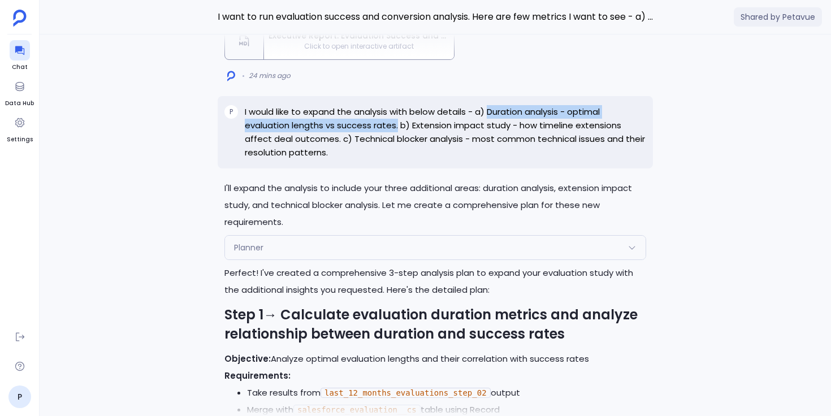
drag, startPoint x: 490, startPoint y: 92, endPoint x: 396, endPoint y: 105, distance: 94.7
click at [396, 105] on p "I would like to expand the analysis with below details - a) Duration analysis -…" at bounding box center [445, 132] width 401 height 54
copy p "Duration analysis - optimal evaluation lengths vs success rates."
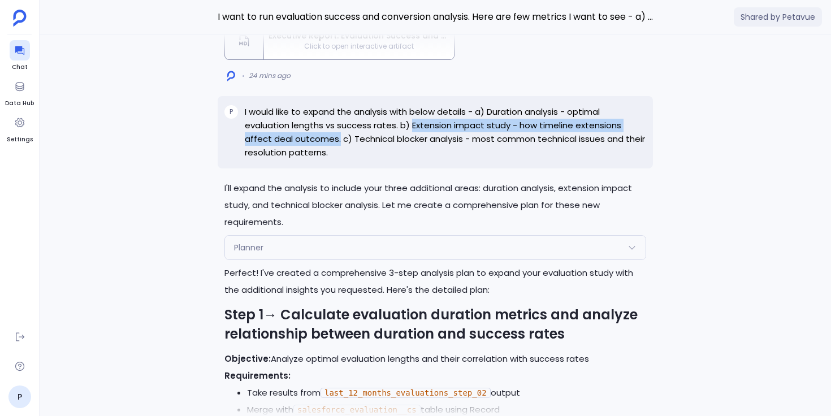
drag, startPoint x: 412, startPoint y: 106, endPoint x: 338, endPoint y: 115, distance: 74.6
click at [338, 116] on p "I would like to expand the analysis with below details - a) Duration analysis -…" at bounding box center [445, 132] width 401 height 54
copy p "Extension impact study - how timeline extensions affect deal outcomes."
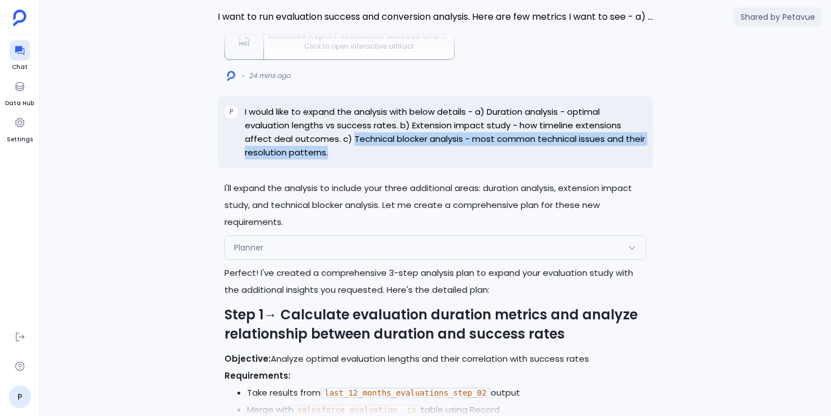
drag, startPoint x: 351, startPoint y: 119, endPoint x: 350, endPoint y: 129, distance: 9.7
click at [350, 129] on p "I would like to expand the analysis with below details - a) Duration analysis -…" at bounding box center [445, 132] width 401 height 54
copy p "Technical blocker analysis - most common technical issues and their resolution …"
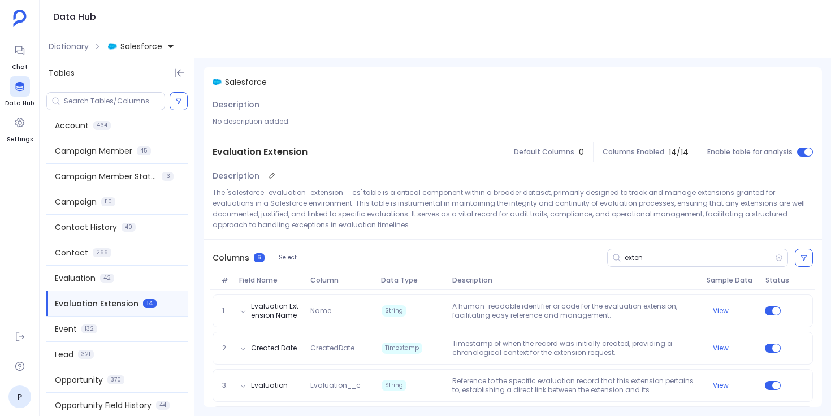
scroll to position [116, 0]
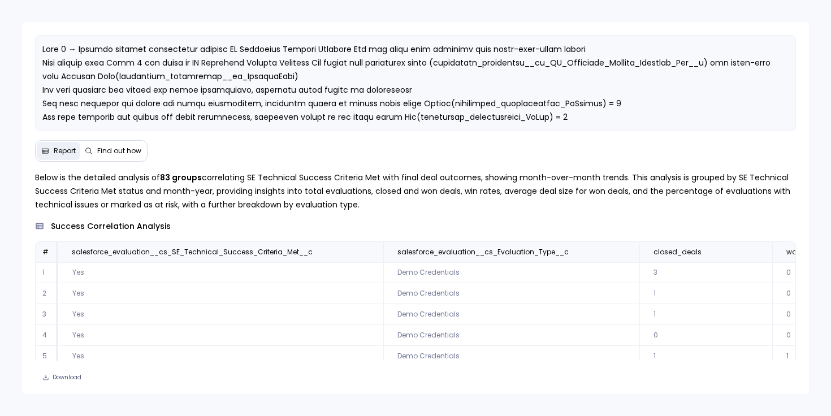
scroll to position [54, 0]
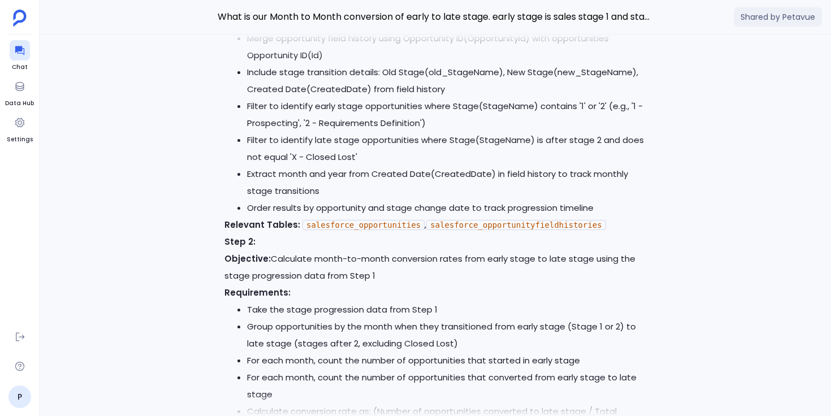
scroll to position [-12077, 0]
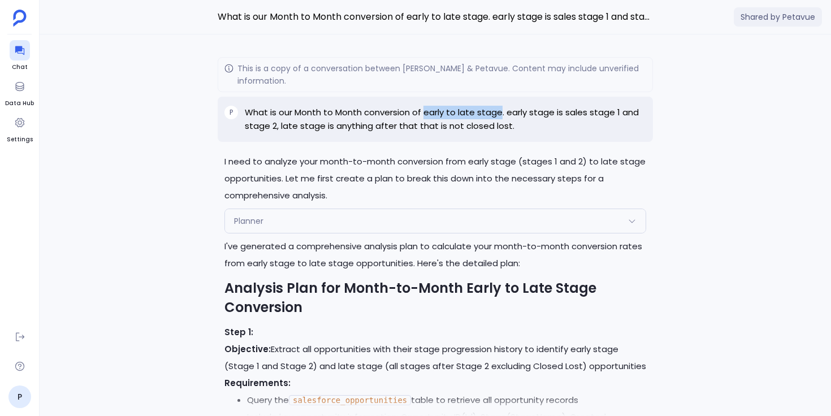
drag, startPoint x: 422, startPoint y: 112, endPoint x: 497, endPoint y: 114, distance: 74.7
click at [497, 114] on p "What is our Month to Month conversion of early to late stage. early stage is sa…" at bounding box center [445, 119] width 401 height 27
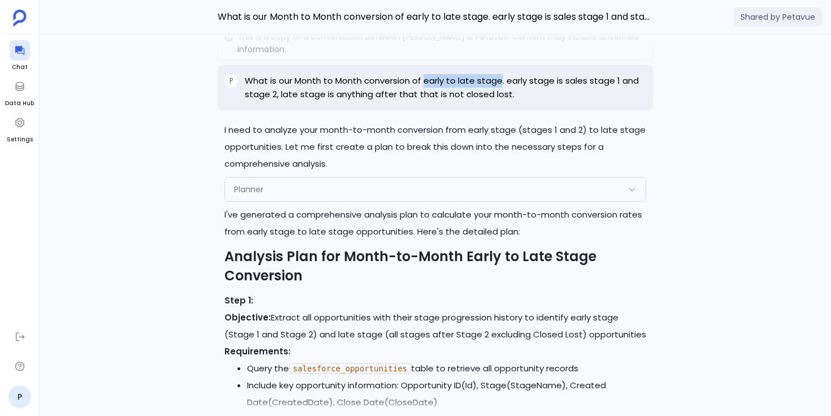
scroll to position [-12055, 0]
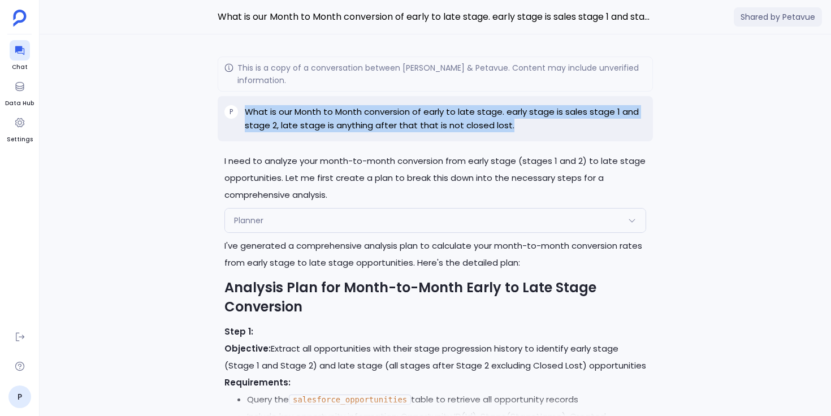
drag, startPoint x: 511, startPoint y: 106, endPoint x: 247, endPoint y: 90, distance: 264.5
click at [247, 105] on p "What is our Month to Month conversion of early to late stage. early stage is sa…" at bounding box center [445, 118] width 401 height 27
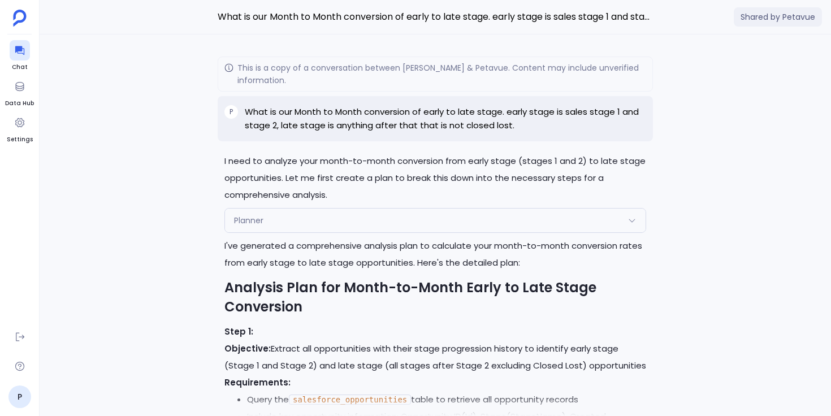
click at [180, 157] on div "I'll create a comprehensive summary report that consolidates all the conversion…" at bounding box center [436, 225] width 792 height 382
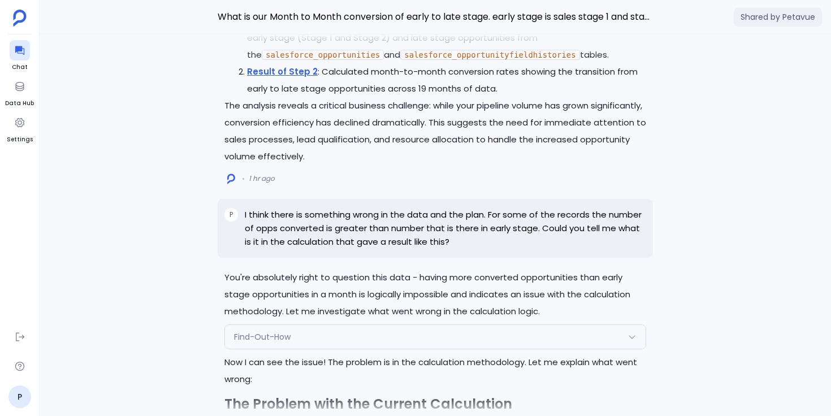
scroll to position [-9379, 0]
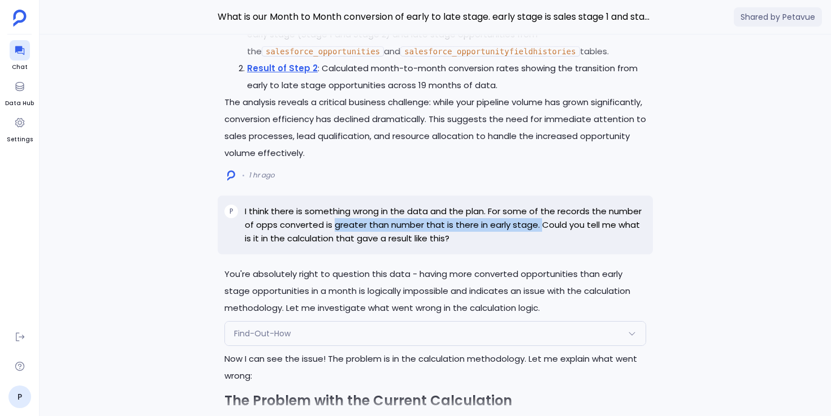
drag, startPoint x: 334, startPoint y: 207, endPoint x: 539, endPoint y: 207, distance: 204.7
click at [539, 207] on p "I think there is something wrong in the data and the plan. For some of the reco…" at bounding box center [445, 225] width 401 height 41
click at [470, 222] on p "I think there is something wrong in the data and the plan. For some of the reco…" at bounding box center [445, 225] width 401 height 41
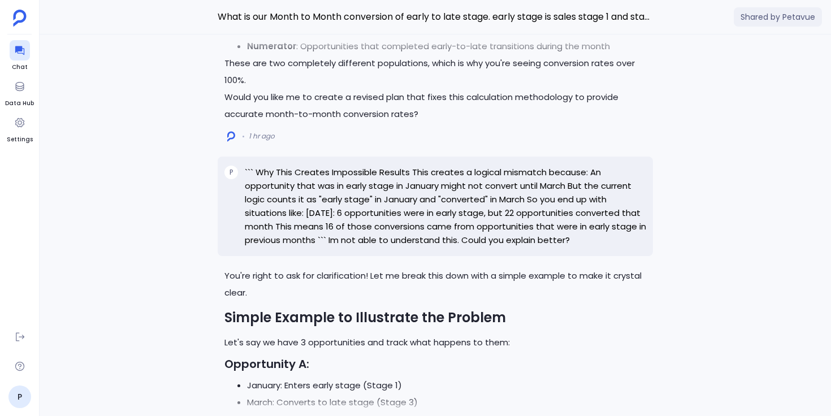
scroll to position [-8592, 0]
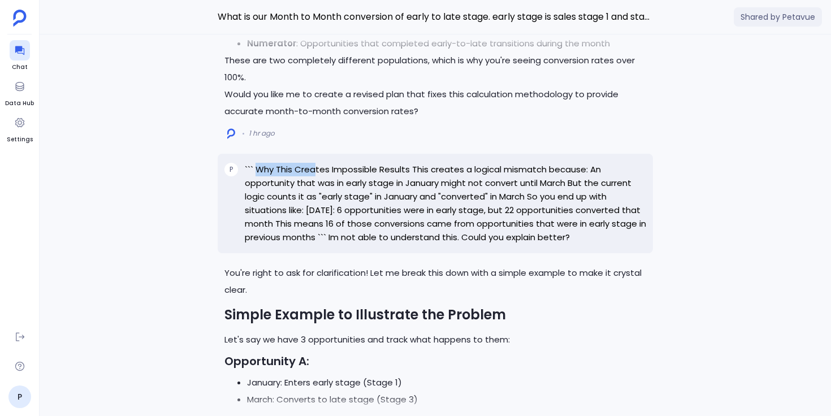
drag, startPoint x: 254, startPoint y: 166, endPoint x: 315, endPoint y: 166, distance: 61.1
click at [315, 166] on p "``` Why This Creates Impossible Results This creates a logical mismatch because…" at bounding box center [445, 203] width 401 height 81
click at [190, 217] on div "I'll create a comprehensive summary report that consolidates all the conversion…" at bounding box center [436, 225] width 792 height 382
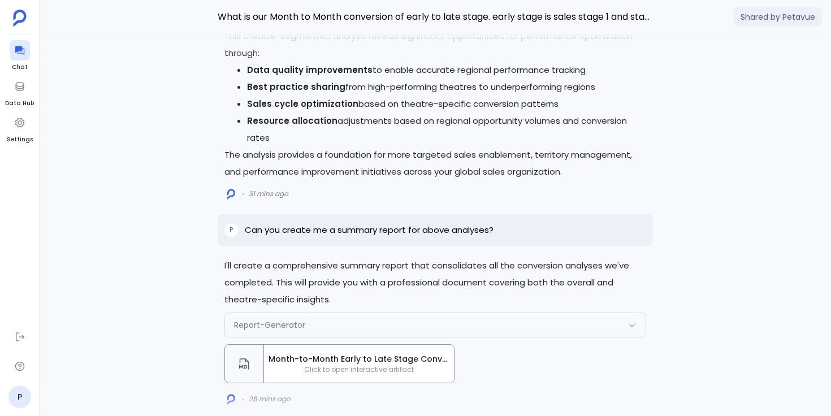
scroll to position [0, 0]
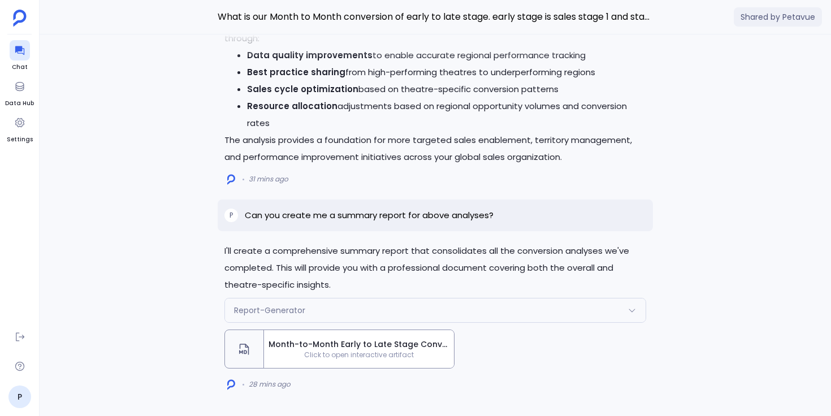
click at [282, 343] on span "Month-to-Month Early to Late Stage Conversion Analysis - Executive Summary Repo…" at bounding box center [359, 345] width 181 height 12
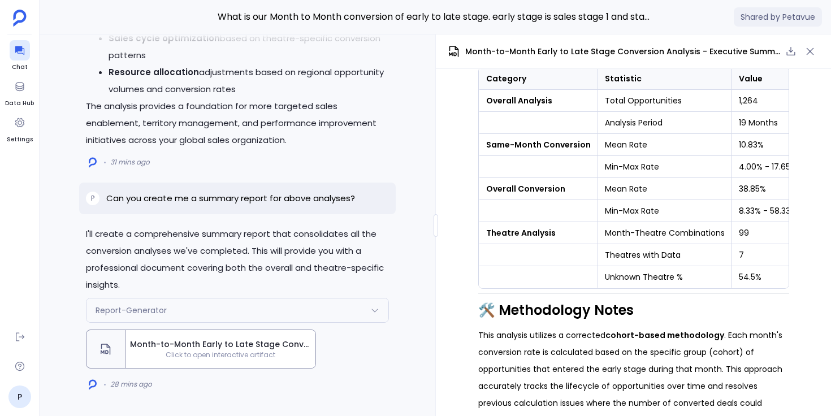
scroll to position [1845, 0]
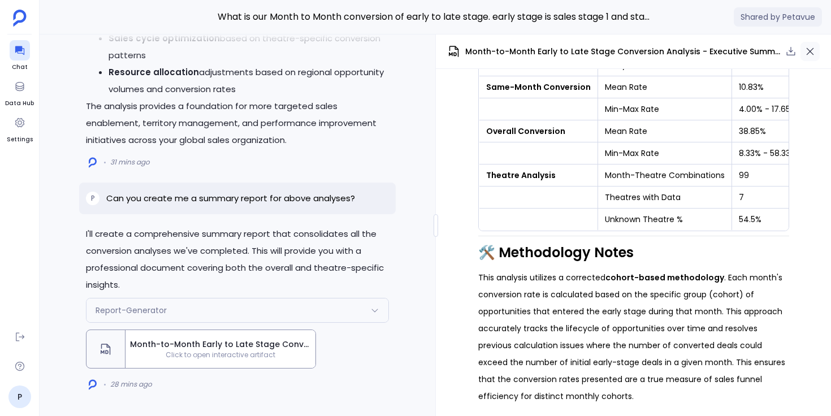
click at [810, 50] on icon "button" at bounding box center [810, 51] width 11 height 11
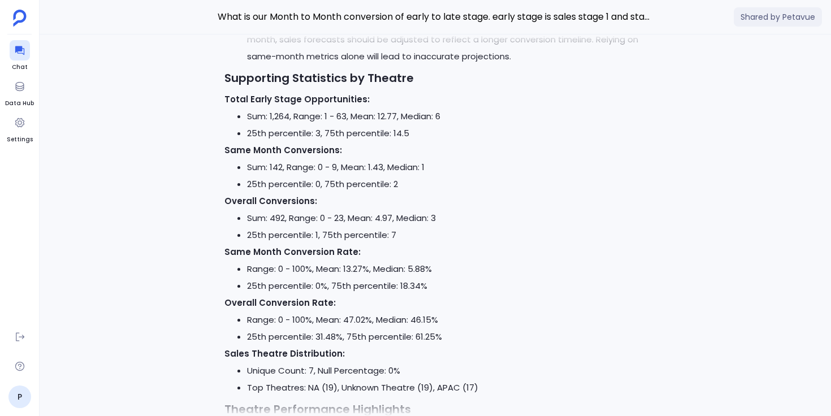
scroll to position [-703, 0]
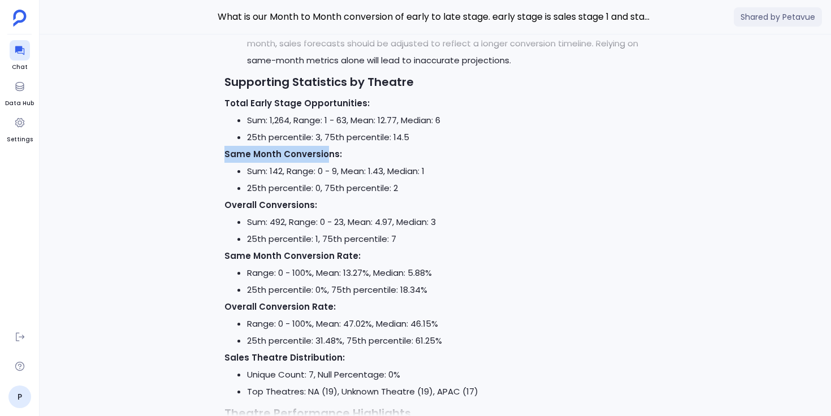
drag, startPoint x: 226, startPoint y: 153, endPoint x: 326, endPoint y: 154, distance: 100.1
click at [325, 154] on strong "Same Month Conversions:" at bounding box center [283, 154] width 118 height 12
click at [346, 164] on li "Sum: 142, Range: 0 - 9, Mean: 1.43, Median: 1" at bounding box center [446, 171] width 399 height 17
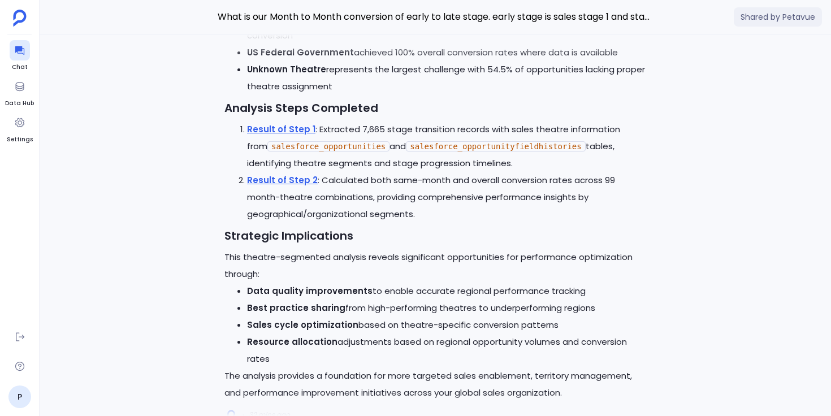
scroll to position [0, 0]
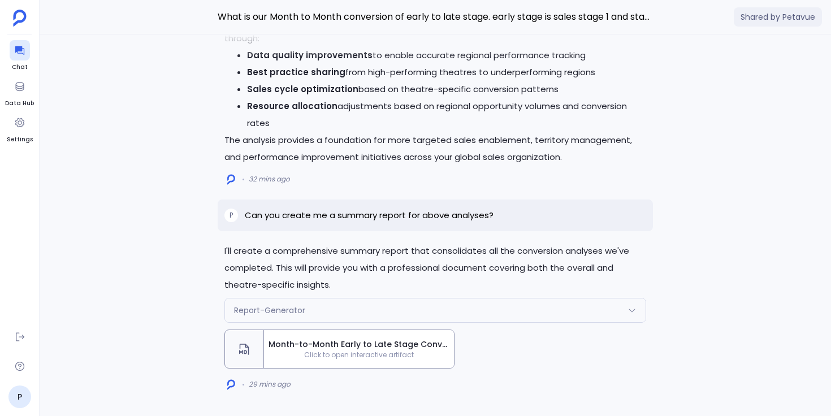
click at [336, 348] on span "Month-to-Month Early to Late Stage Conversion Analysis - Executive Summary Repo…" at bounding box center [359, 345] width 181 height 12
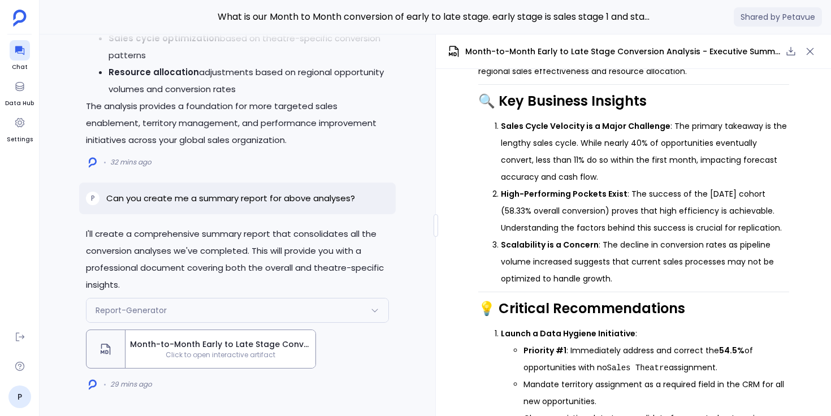
scroll to position [1276, 0]
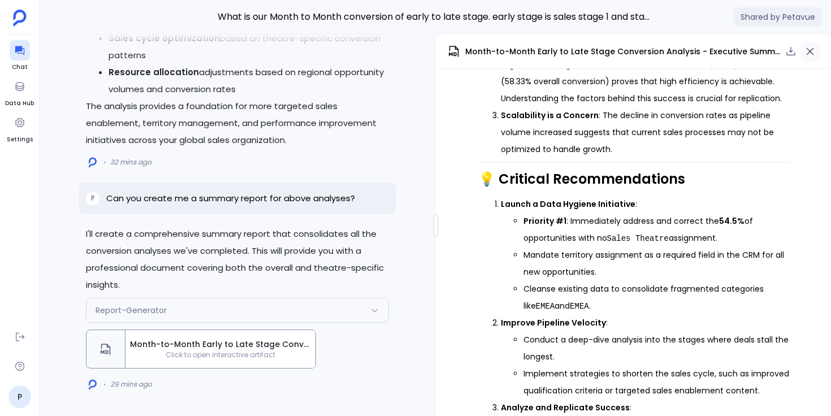
click at [815, 50] on icon "button" at bounding box center [810, 51] width 11 height 11
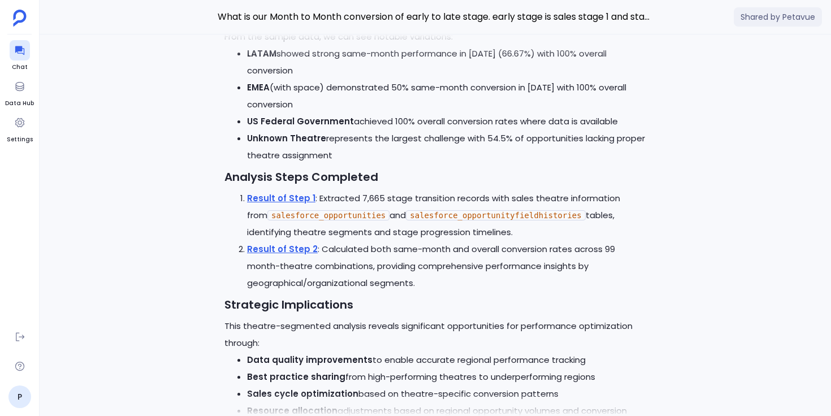
scroll to position [-308, 0]
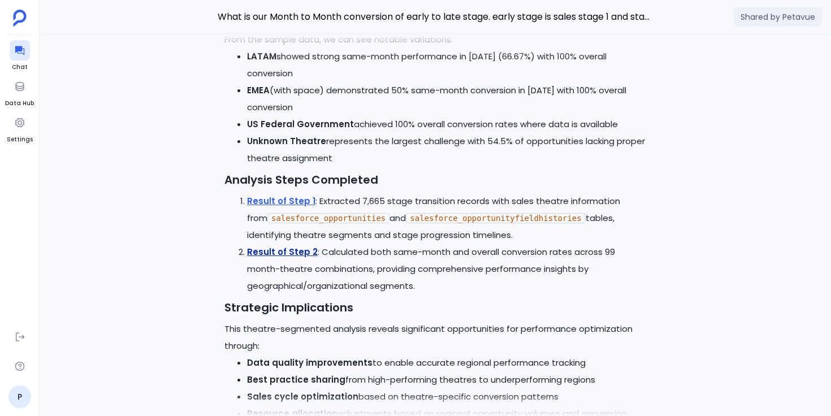
click at [298, 251] on link "Result of Step 2" at bounding box center [282, 252] width 71 height 12
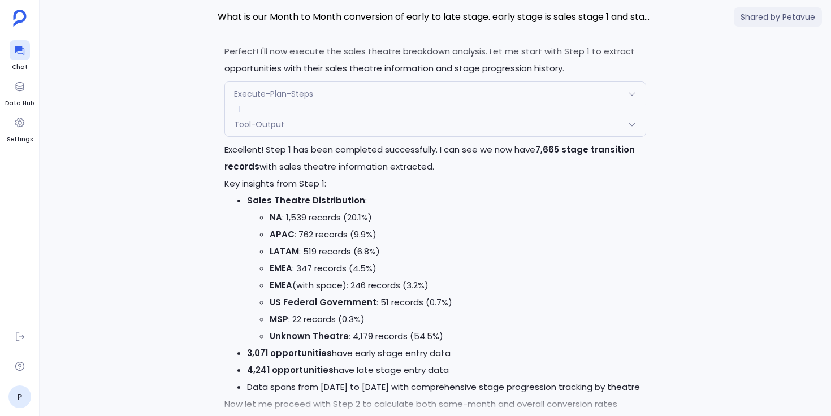
scroll to position [-1960, 0]
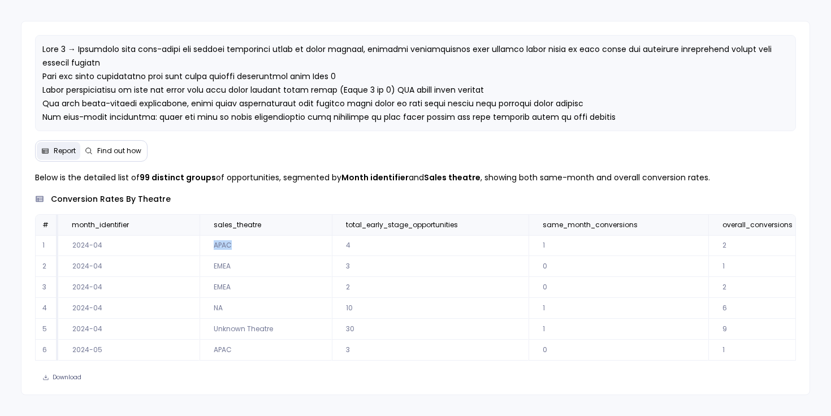
drag, startPoint x: 213, startPoint y: 246, endPoint x: 237, endPoint y: 245, distance: 24.3
click at [237, 245] on td "APAC" at bounding box center [266, 245] width 132 height 21
click at [250, 249] on td "APAC" at bounding box center [266, 245] width 132 height 21
